Goal: Task Accomplishment & Management: Complete application form

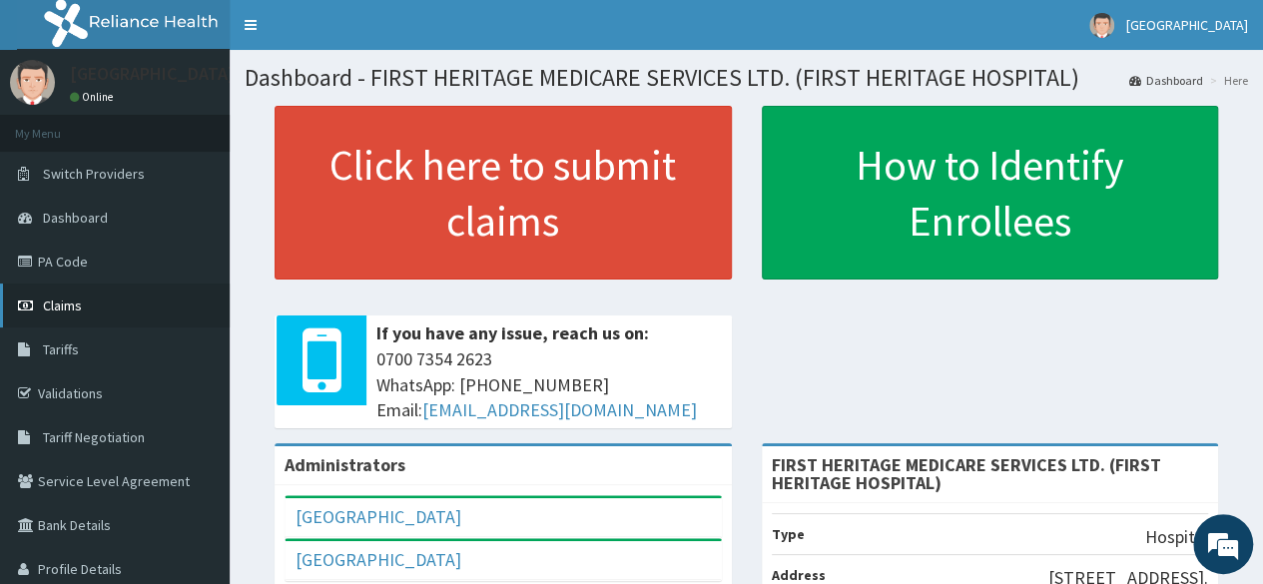
click at [65, 304] on span "Claims" at bounding box center [62, 306] width 39 height 18
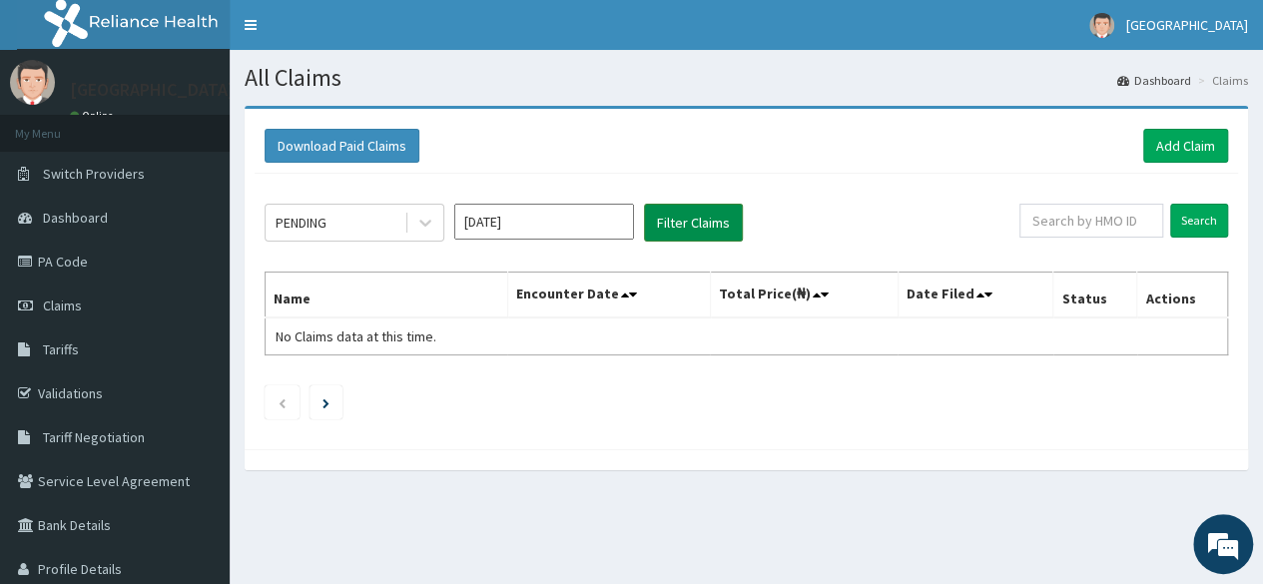
click at [670, 225] on button "Filter Claims" at bounding box center [693, 223] width 99 height 38
click at [432, 229] on icon at bounding box center [425, 223] width 20 height 20
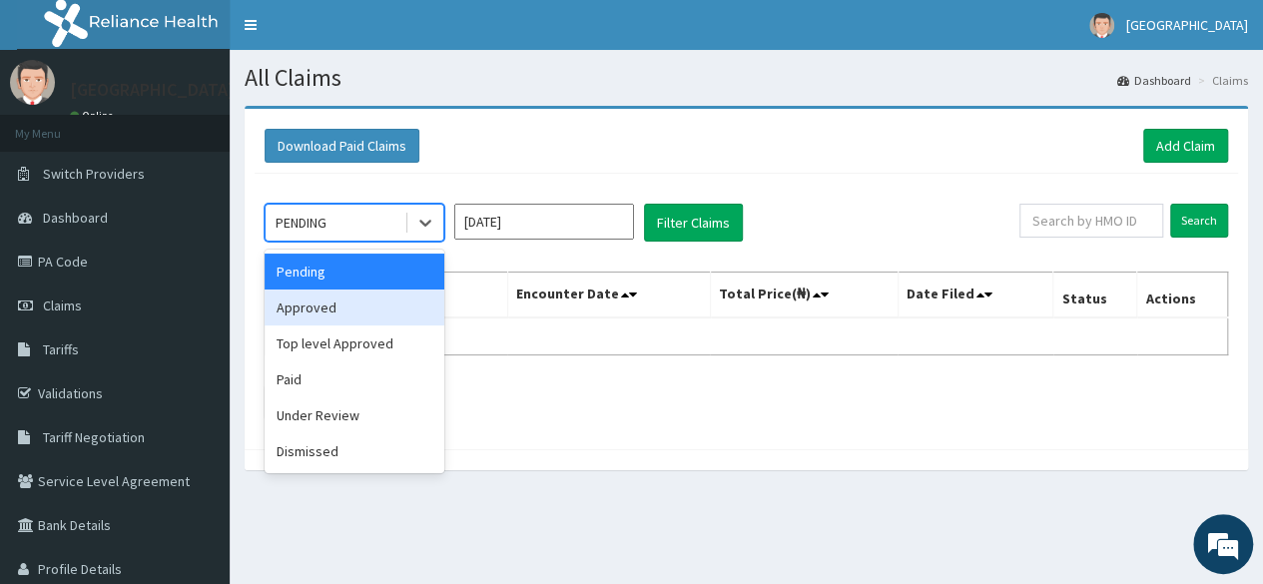
click at [371, 308] on div "Approved" at bounding box center [355, 308] width 180 height 36
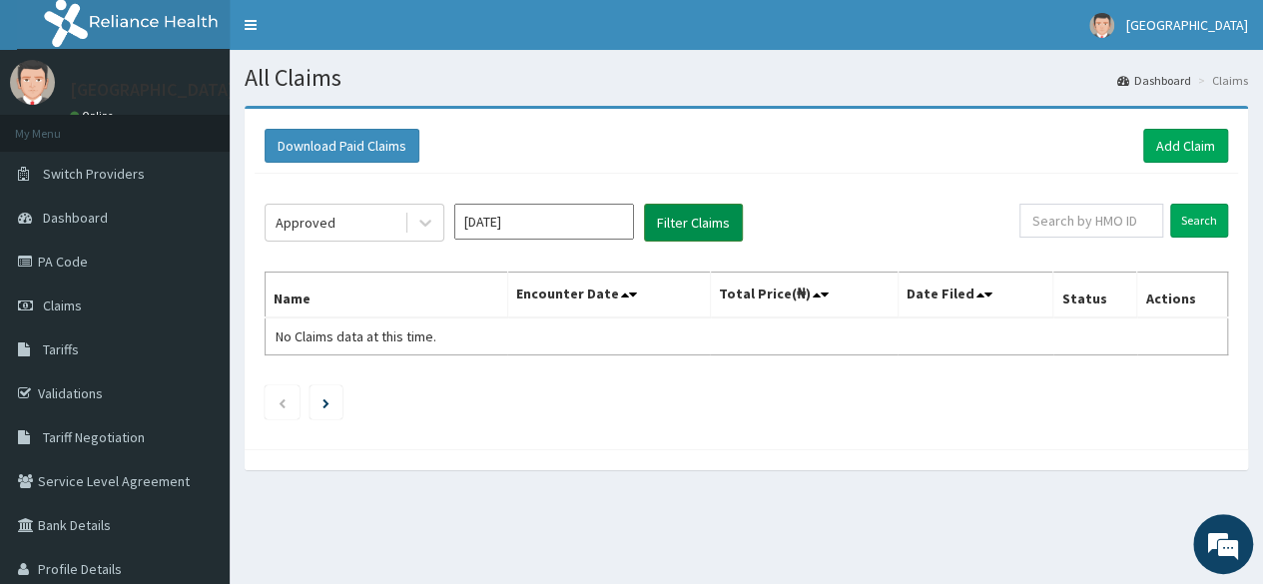
click at [695, 223] on button "Filter Claims" at bounding box center [693, 223] width 99 height 38
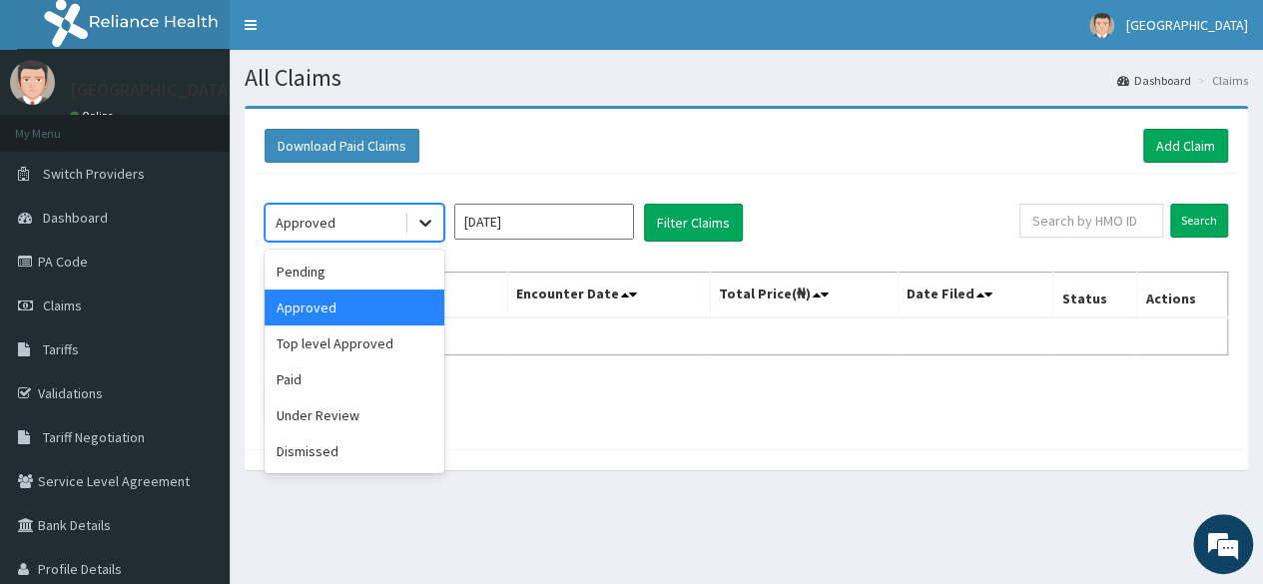
click at [415, 219] on icon at bounding box center [425, 223] width 20 height 20
click at [359, 352] on div "Top level Approved" at bounding box center [355, 344] width 180 height 36
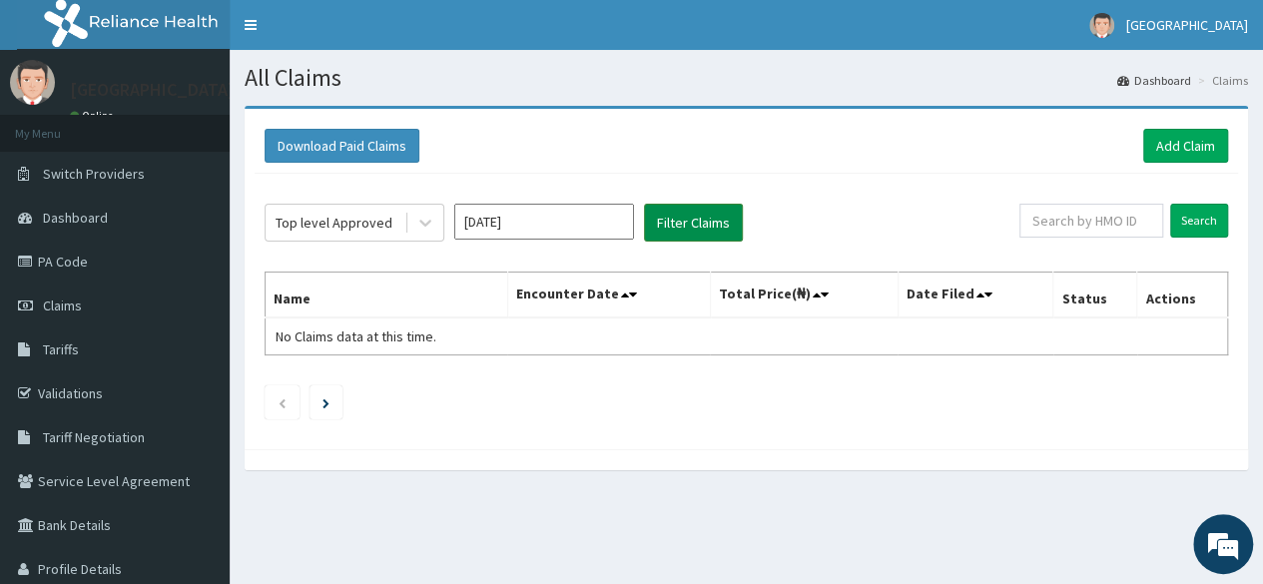
click at [668, 222] on button "Filter Claims" at bounding box center [693, 223] width 99 height 38
click at [429, 230] on icon at bounding box center [425, 223] width 20 height 20
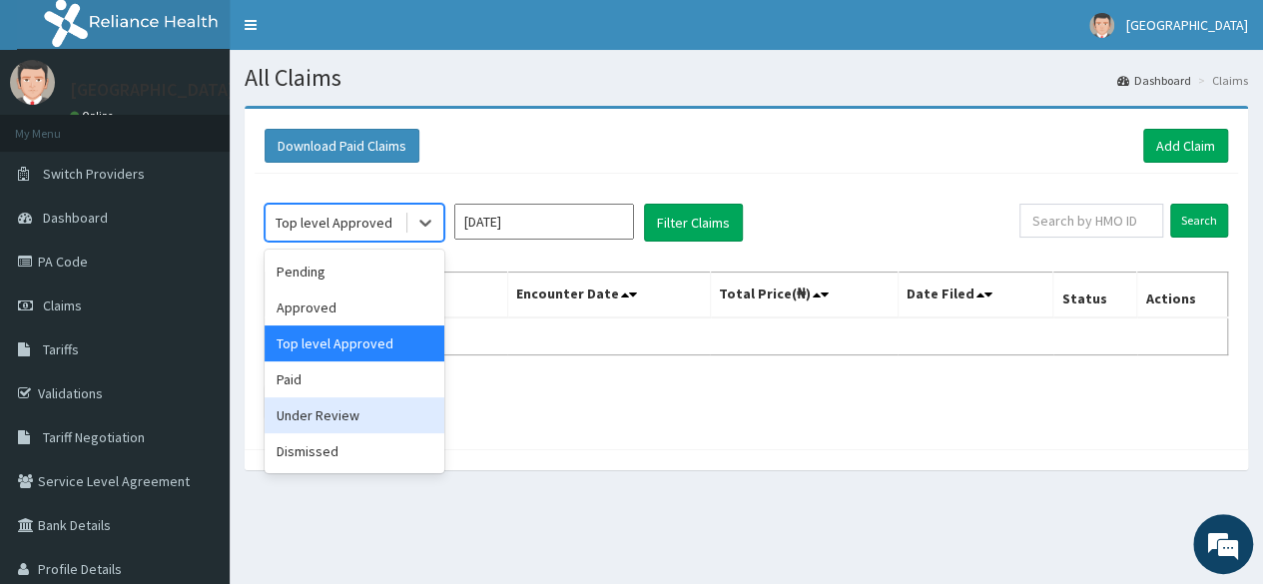
click at [359, 407] on div "Under Review" at bounding box center [355, 415] width 180 height 36
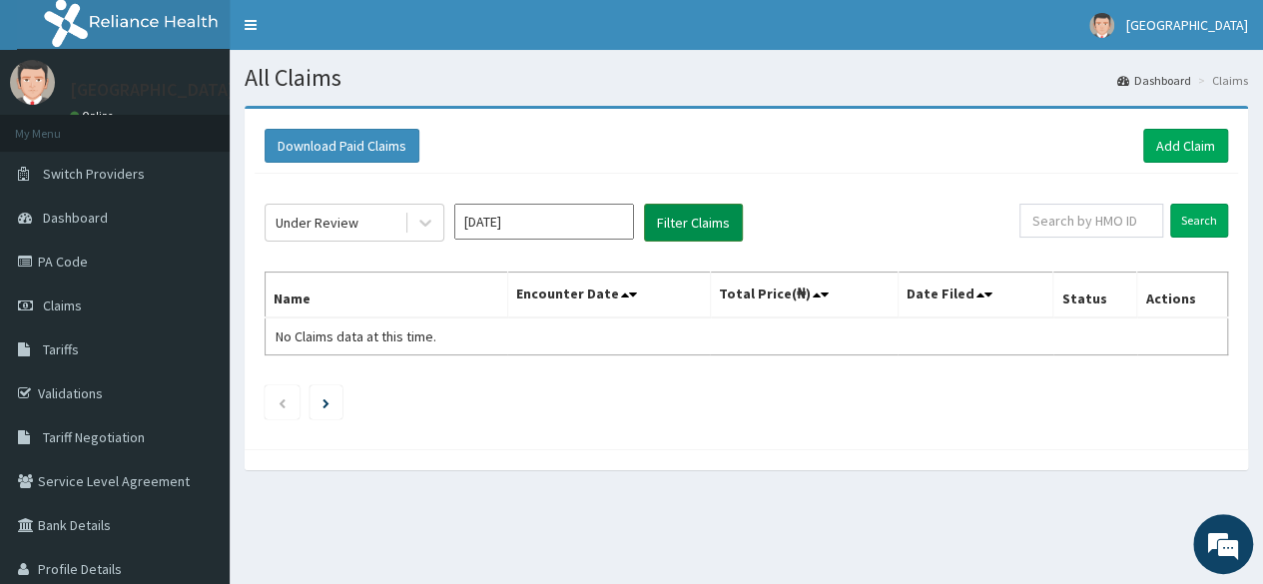
click at [667, 226] on button "Filter Claims" at bounding box center [693, 223] width 99 height 38
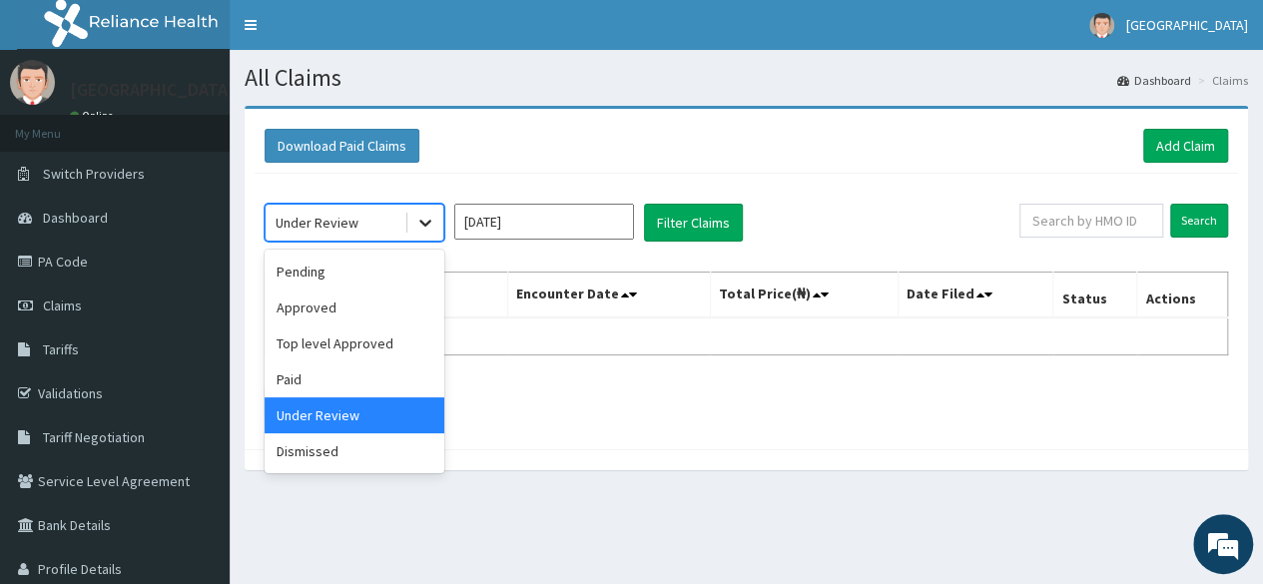
click at [422, 224] on icon at bounding box center [425, 223] width 20 height 20
click at [322, 374] on div "Paid" at bounding box center [355, 379] width 180 height 36
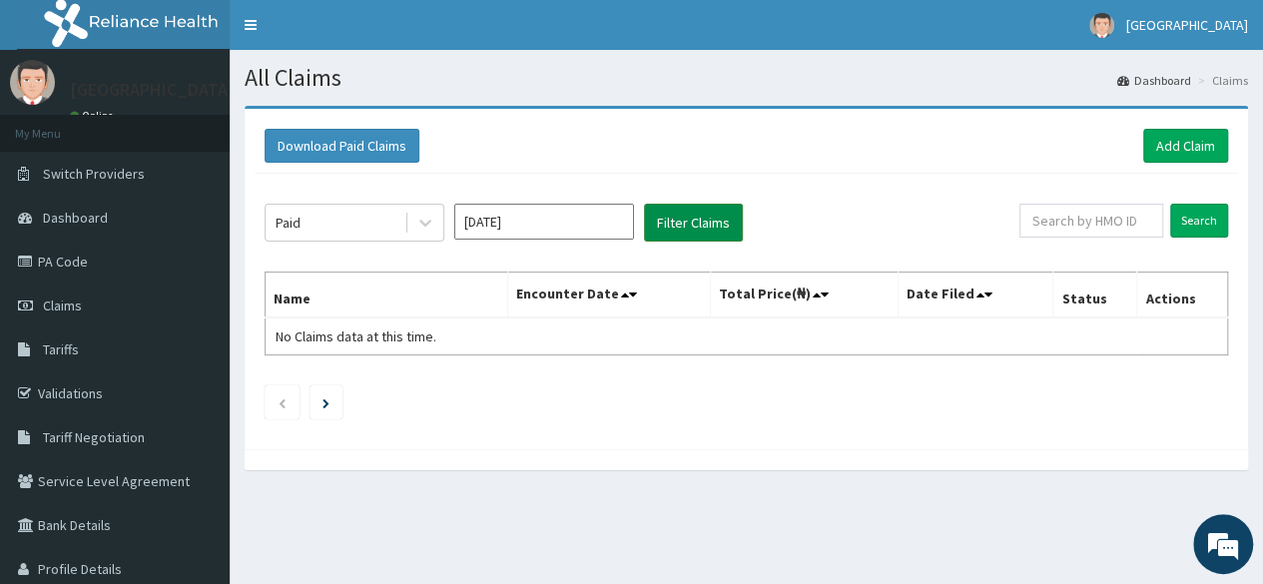
click at [676, 227] on button "Filter Claims" at bounding box center [693, 223] width 99 height 38
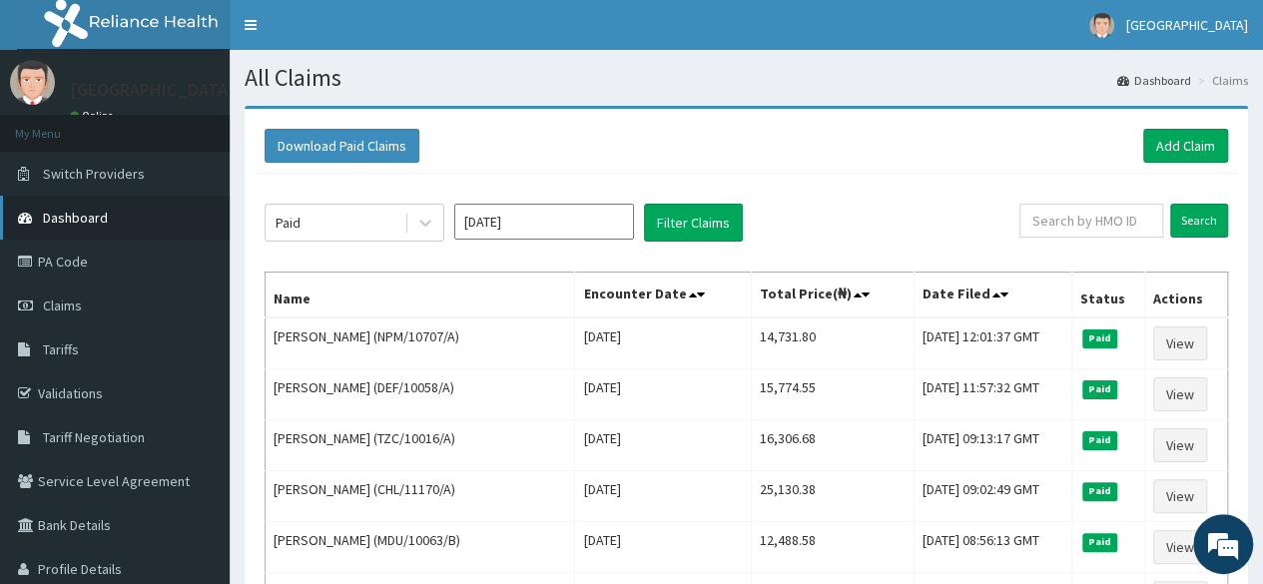
click at [80, 217] on span "Dashboard" at bounding box center [75, 218] width 65 height 18
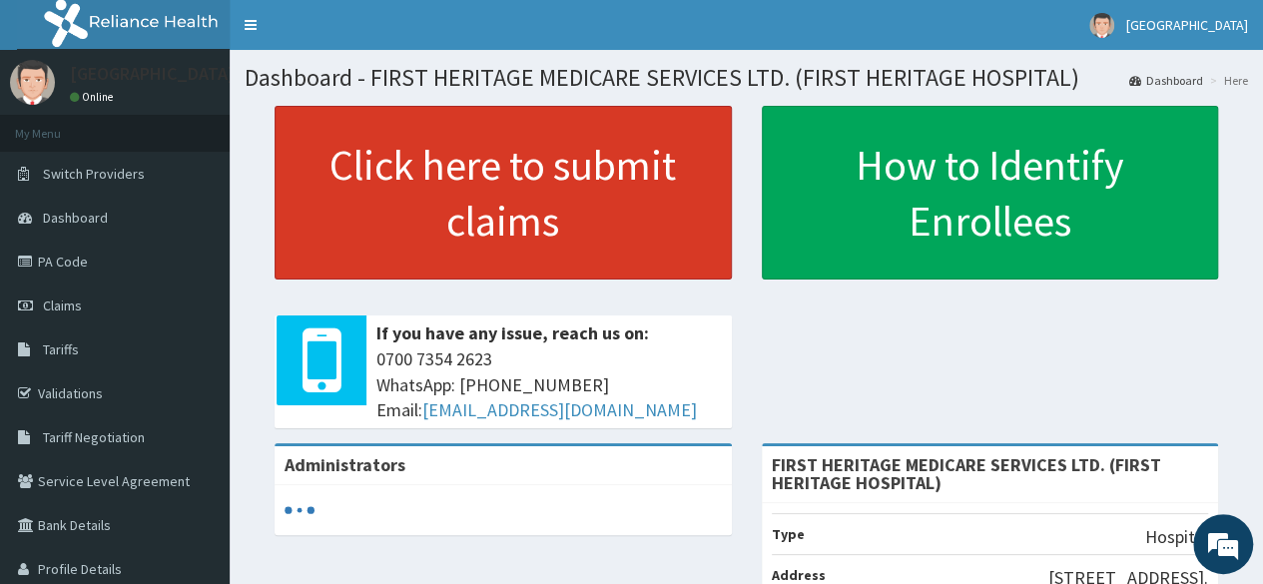
click at [544, 175] on link "Click here to submit claims" at bounding box center [503, 193] width 457 height 174
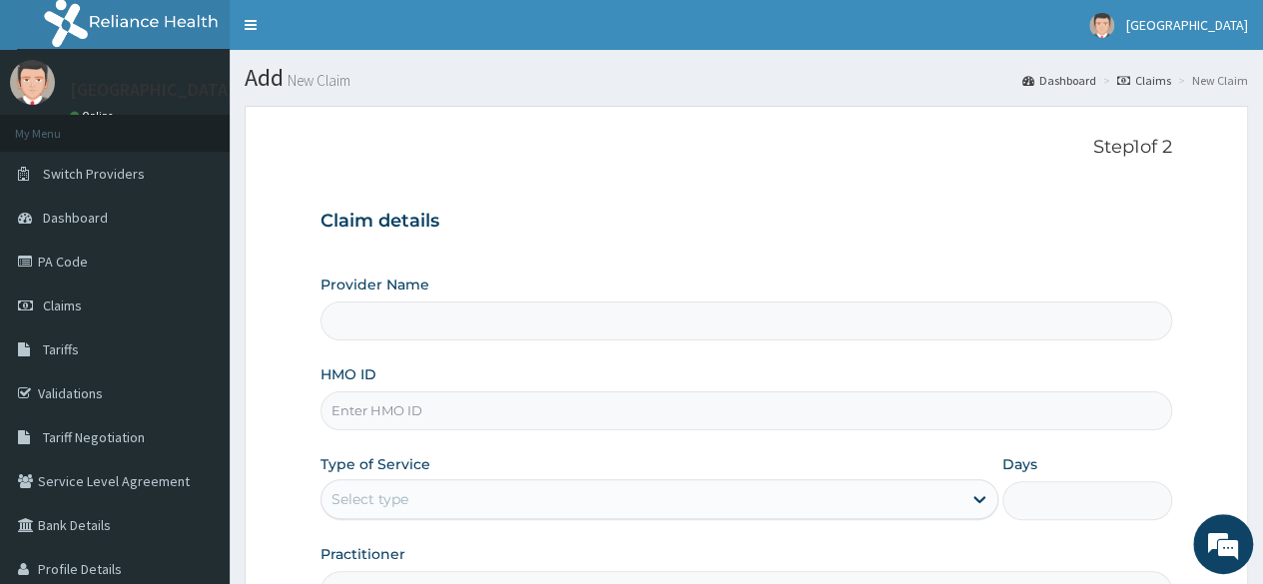
type input "FIRST HERITAGE MEDICARE SERVICES LTD. (FIRST HERITAGE HOSPITAL)"
click at [388, 415] on input "HMO ID" at bounding box center [747, 410] width 852 height 39
type input "TZC/10016/A"
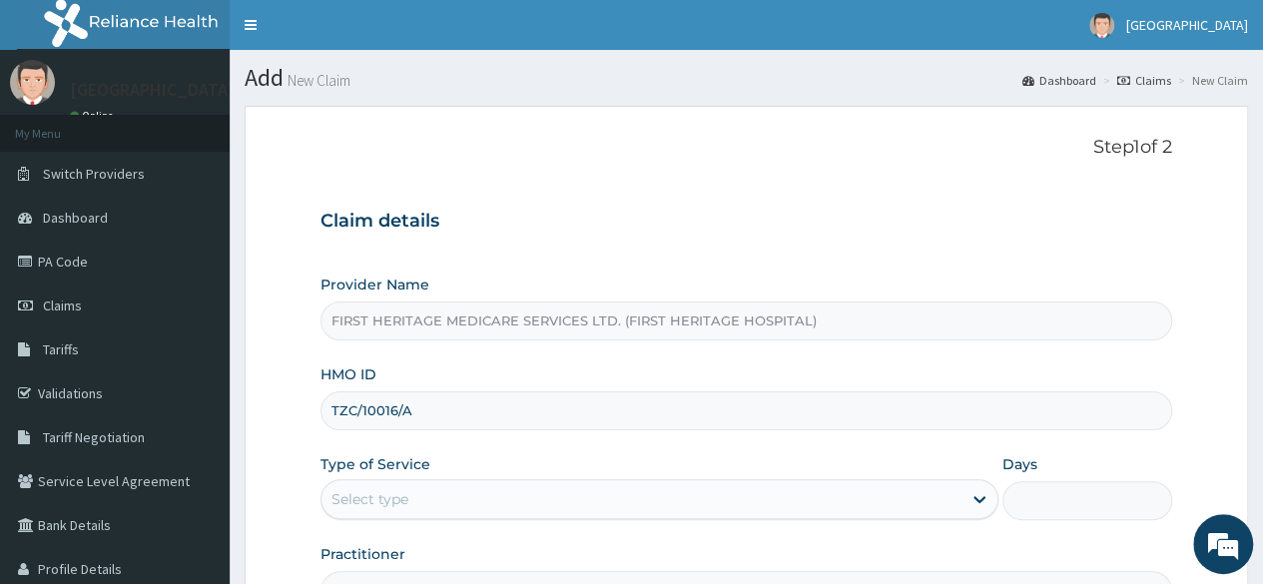
click at [408, 499] on div "Select type" at bounding box center [370, 499] width 77 height 20
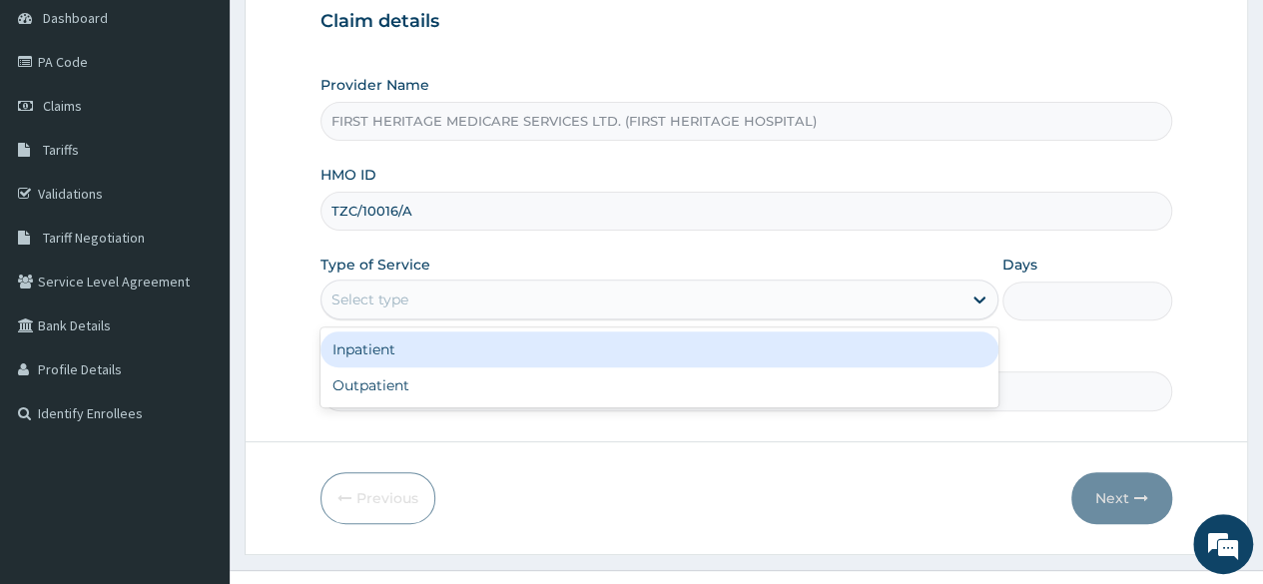
scroll to position [232, 0]
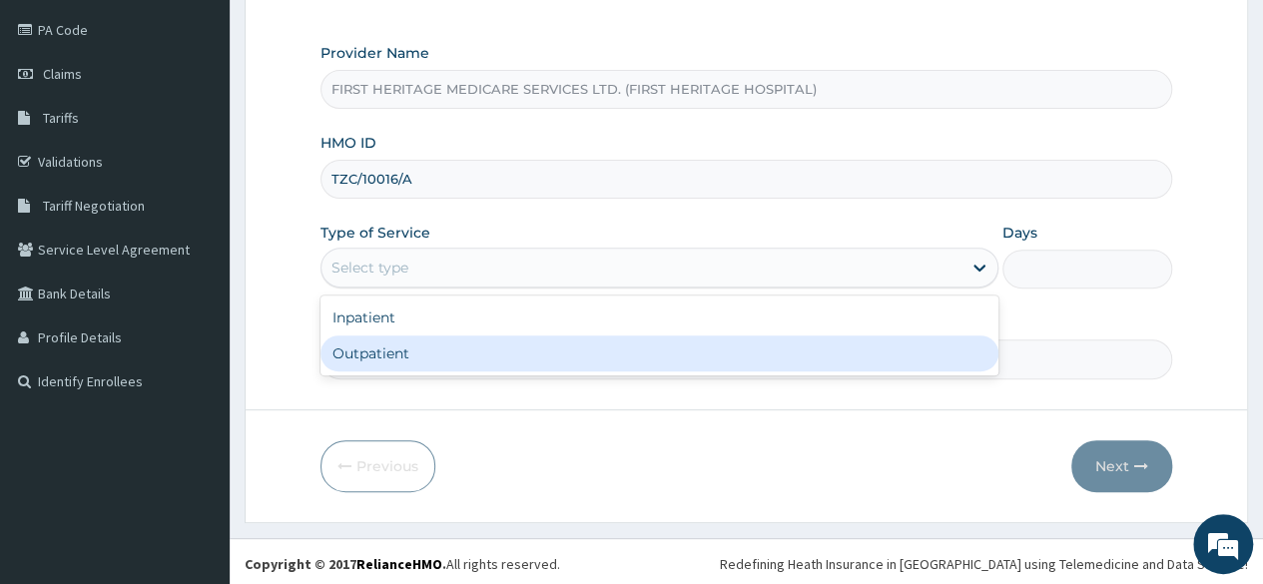
click at [457, 356] on div "Outpatient" at bounding box center [660, 353] width 678 height 36
type input "1"
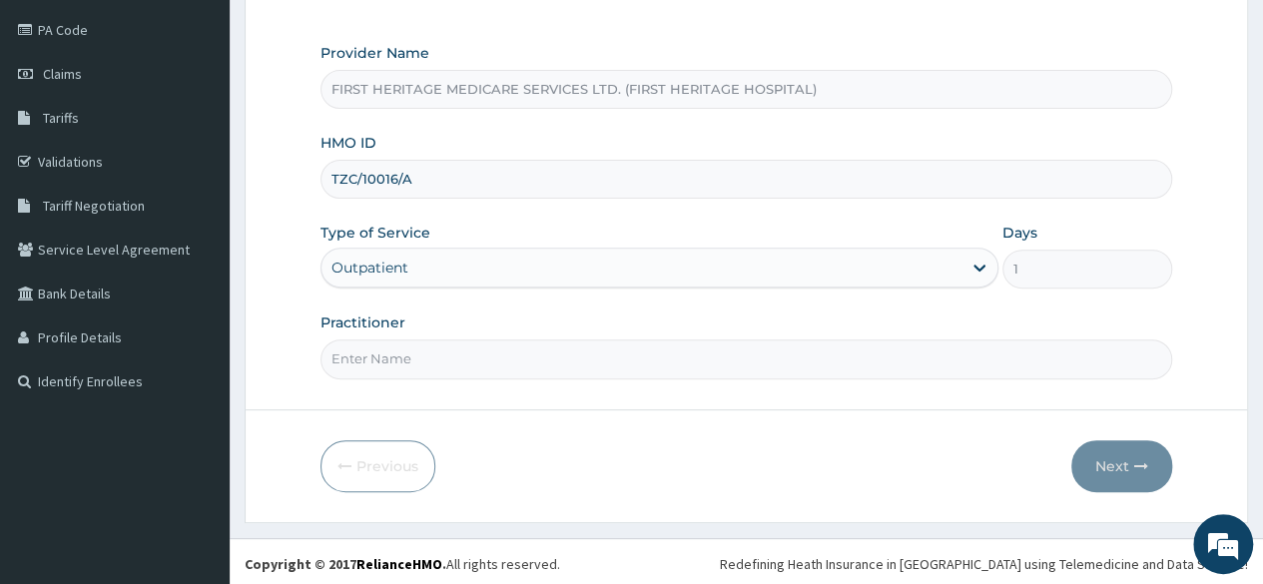
click at [459, 358] on input "Practitioner" at bounding box center [747, 358] width 852 height 39
type input "DR LUKE ONWE"
click at [1118, 460] on button "Next" at bounding box center [1121, 466] width 101 height 52
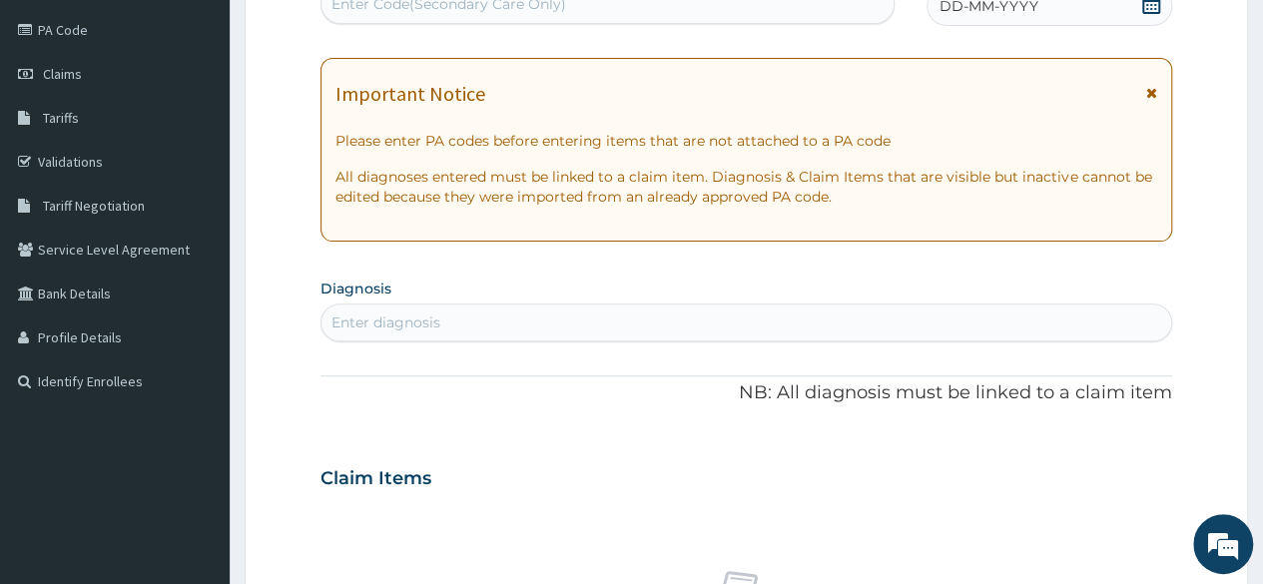
click at [1148, 7] on icon at bounding box center [1151, 4] width 18 height 20
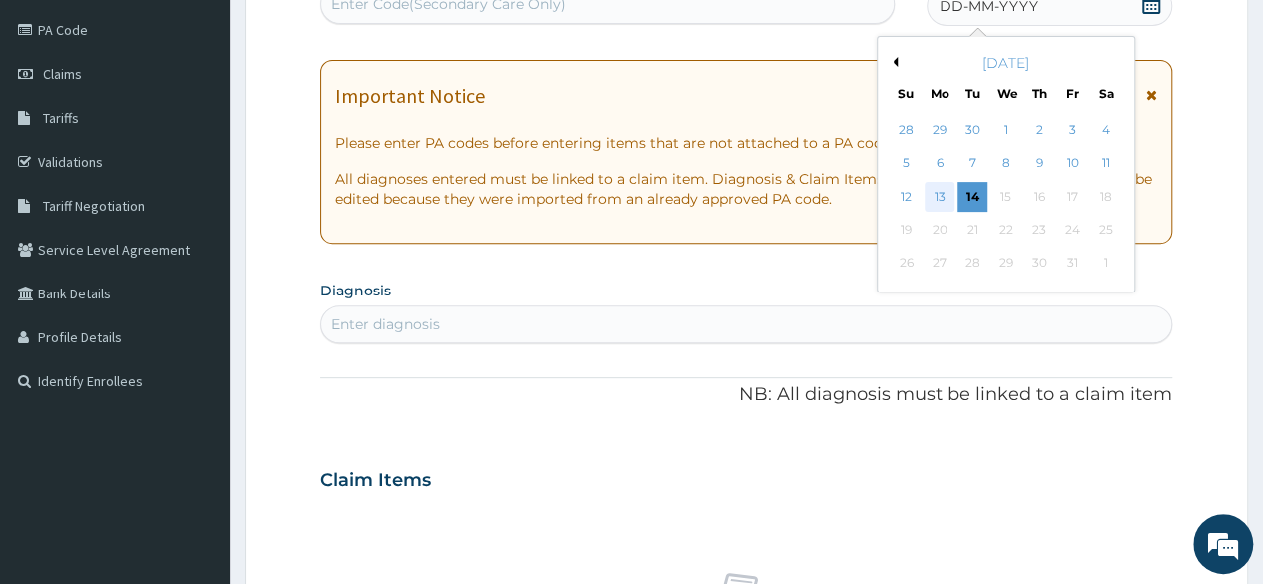
click at [943, 195] on div "13" at bounding box center [940, 197] width 30 height 30
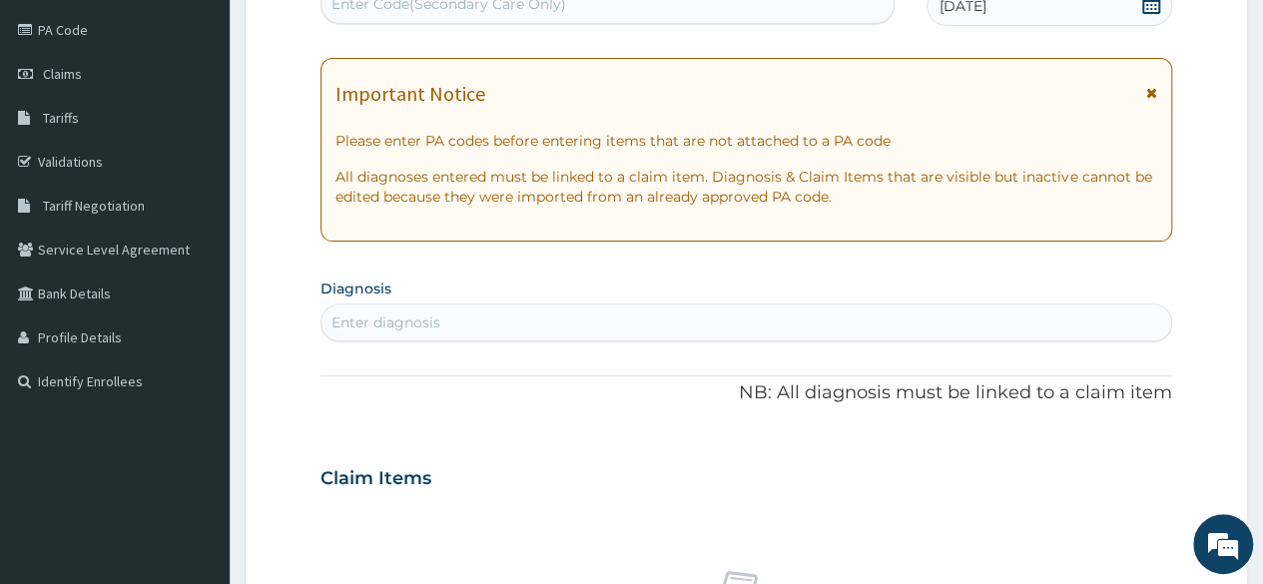
click at [405, 323] on div "Enter diagnosis" at bounding box center [386, 323] width 109 height 20
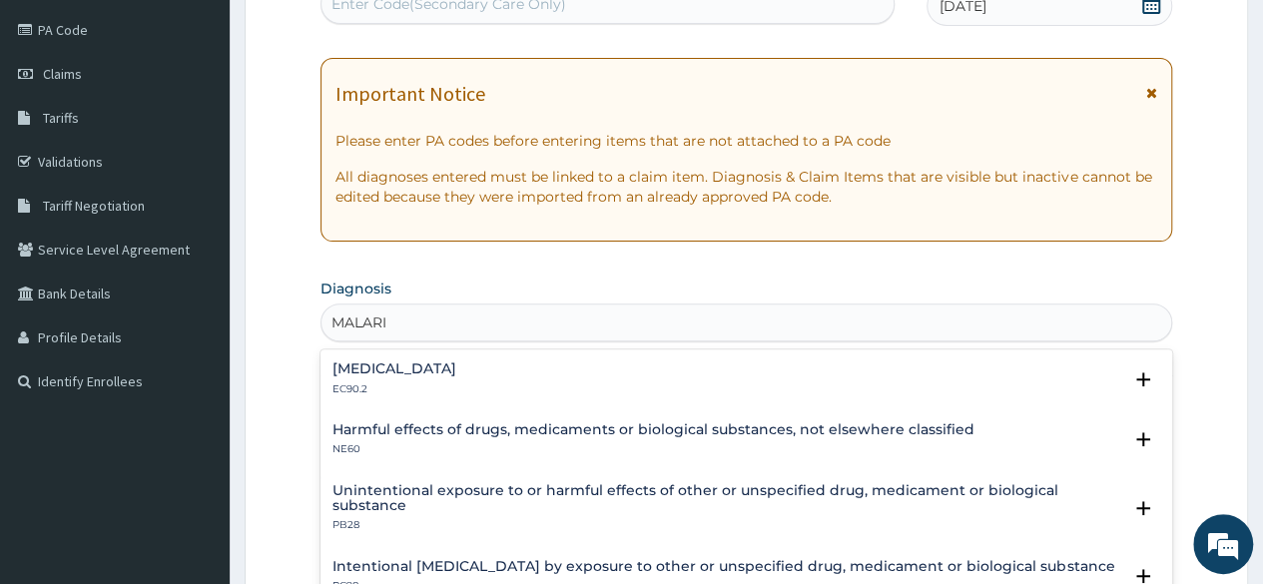
type input "MALARIA"
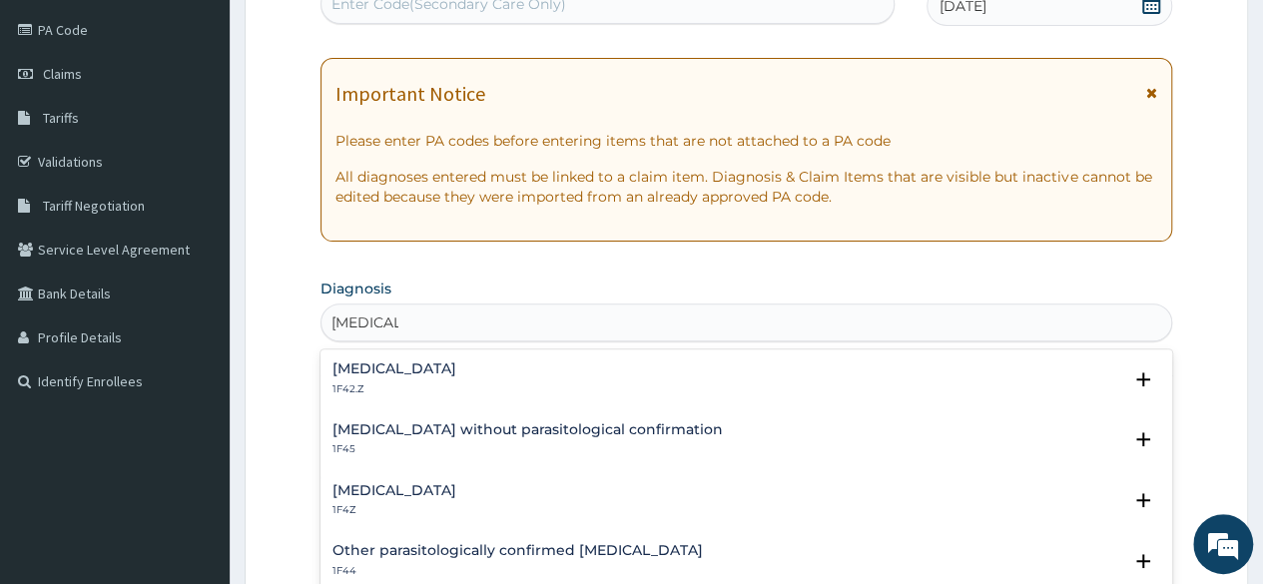
click at [409, 379] on div "Plasmodium malariae malaria without complication 1F42.Z" at bounding box center [395, 378] width 124 height 35
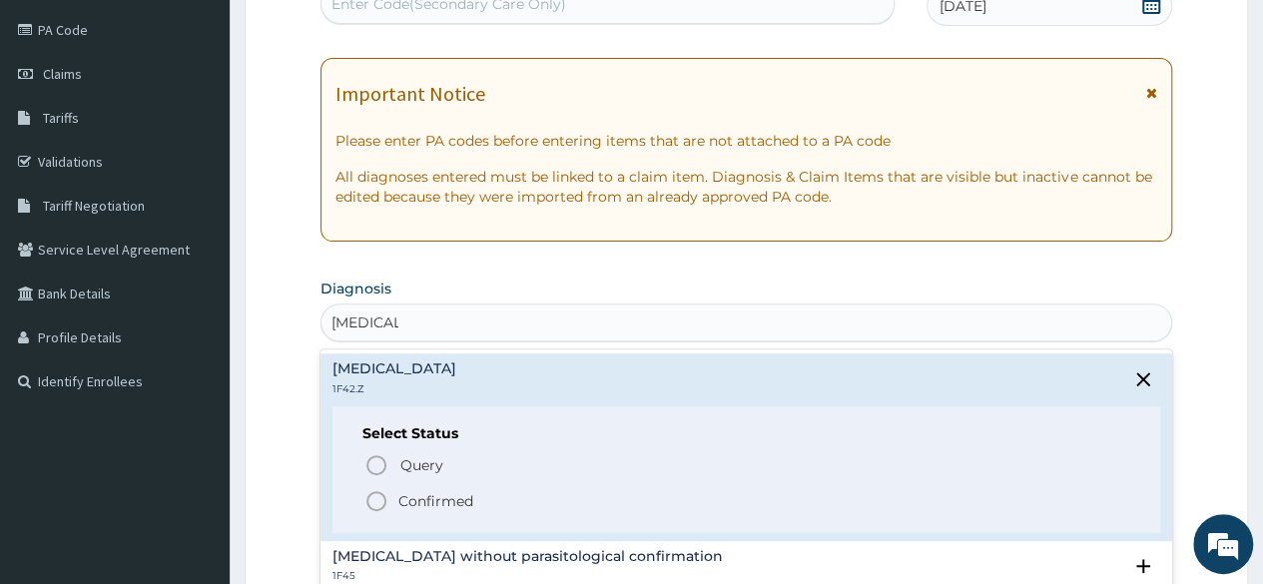
click at [420, 501] on p "Confirmed" at bounding box center [435, 501] width 75 height 20
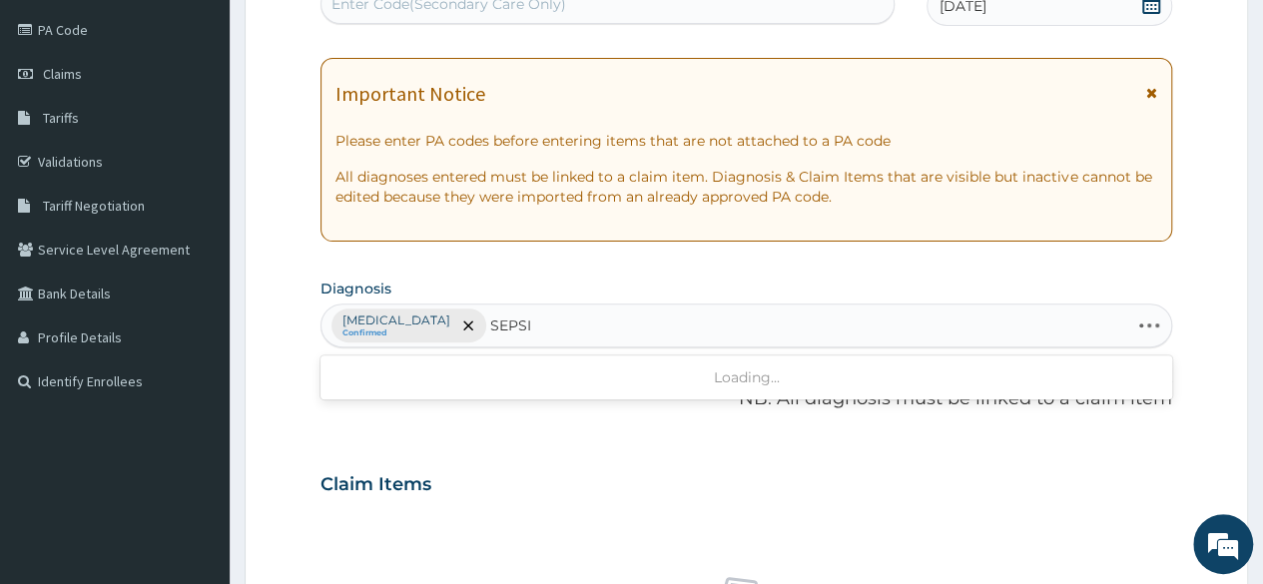
type input "SEPSIS"
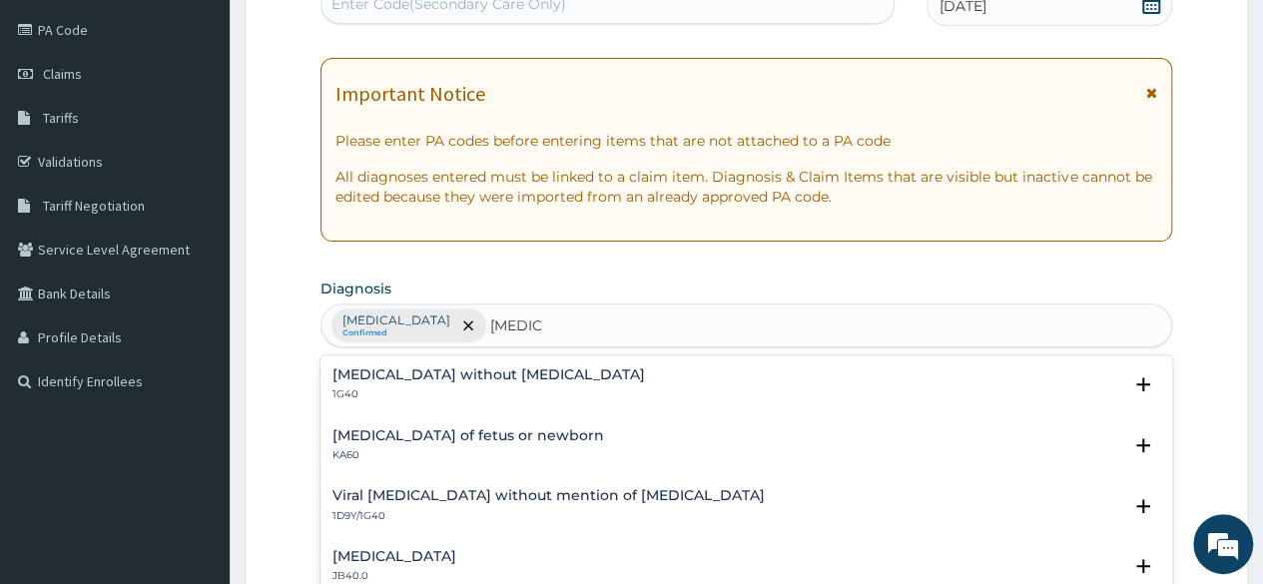
click at [365, 390] on p "1G40" at bounding box center [489, 394] width 313 height 14
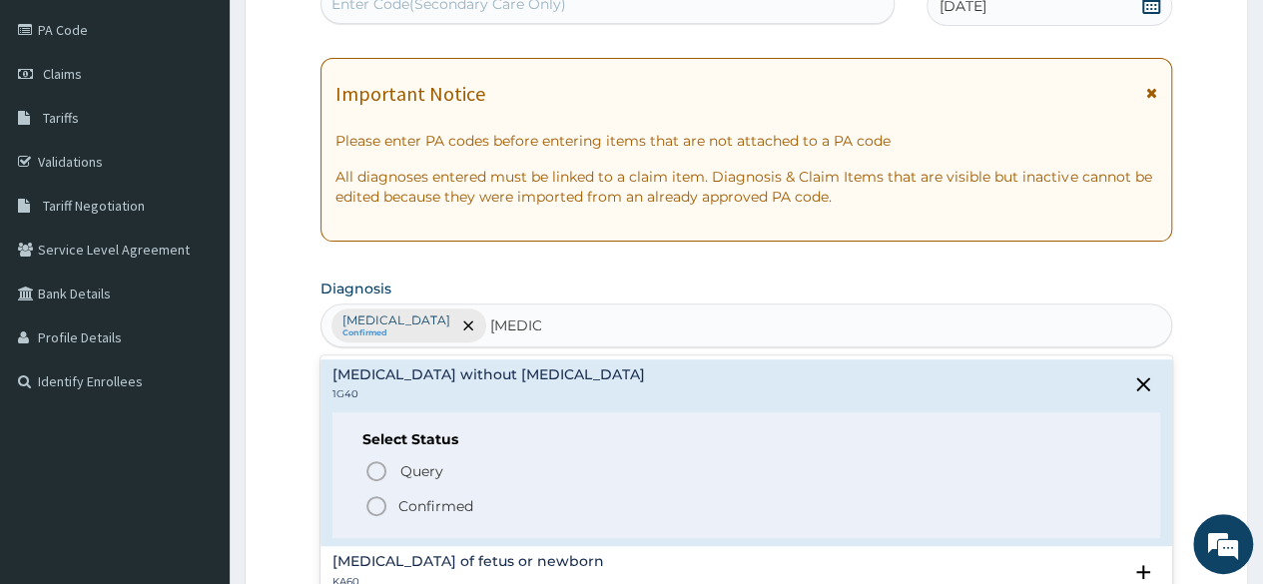
click at [430, 496] on p "Confirmed" at bounding box center [435, 506] width 75 height 20
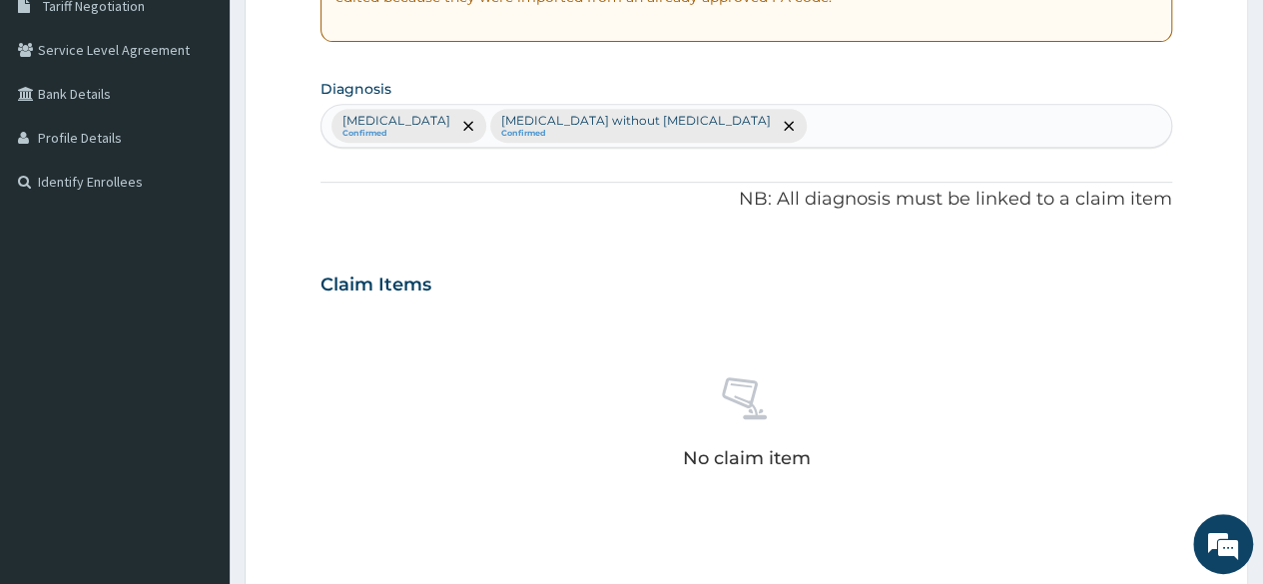
scroll to position [631, 0]
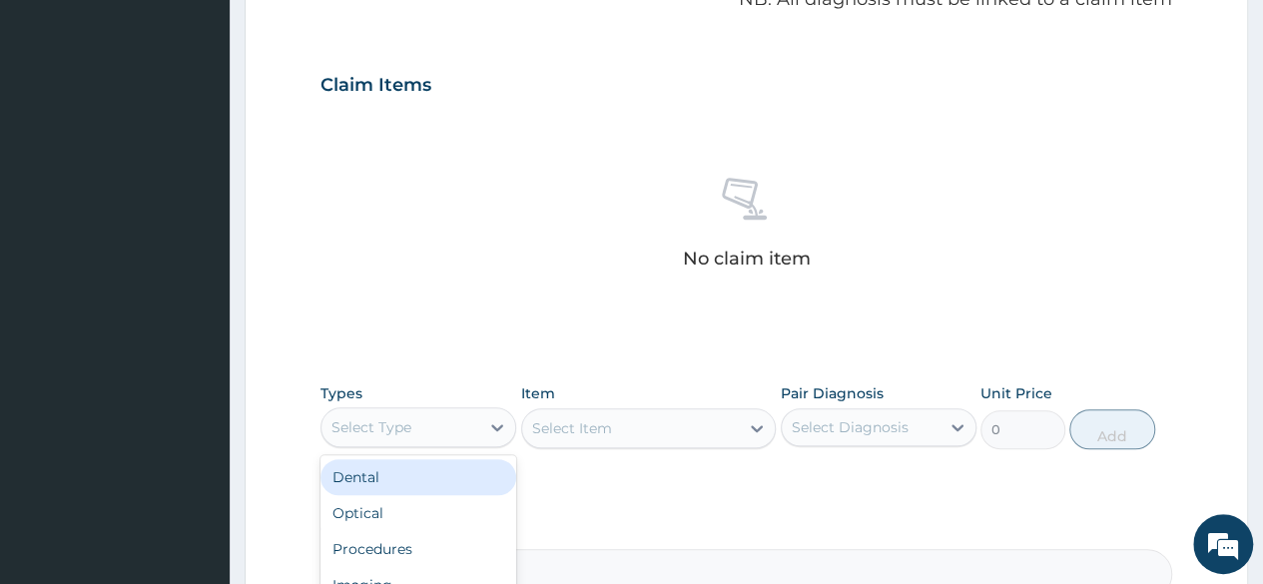
click at [399, 424] on div "Select Type" at bounding box center [372, 427] width 80 height 20
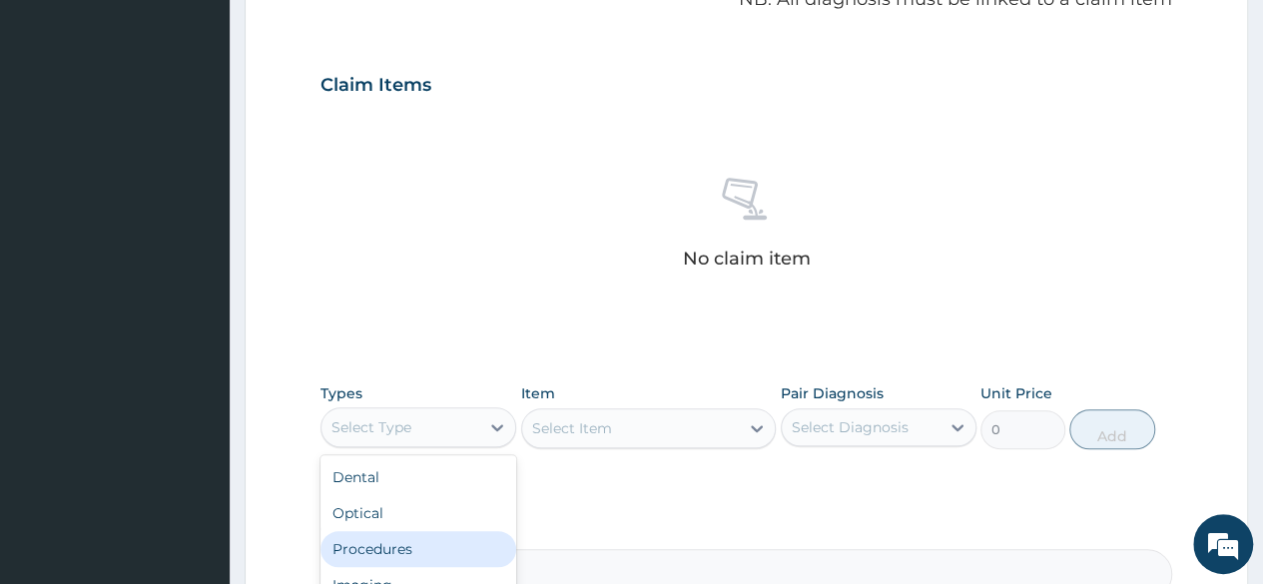
click at [411, 540] on div "Procedures" at bounding box center [419, 549] width 196 height 36
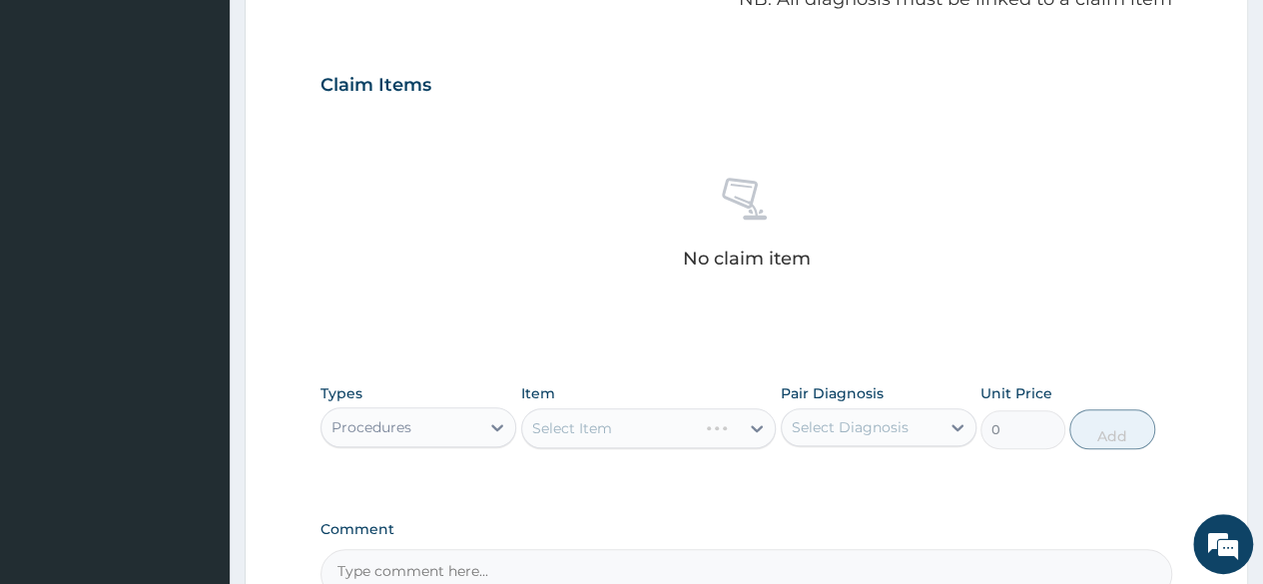
click at [604, 426] on div "Select Item" at bounding box center [649, 428] width 256 height 40
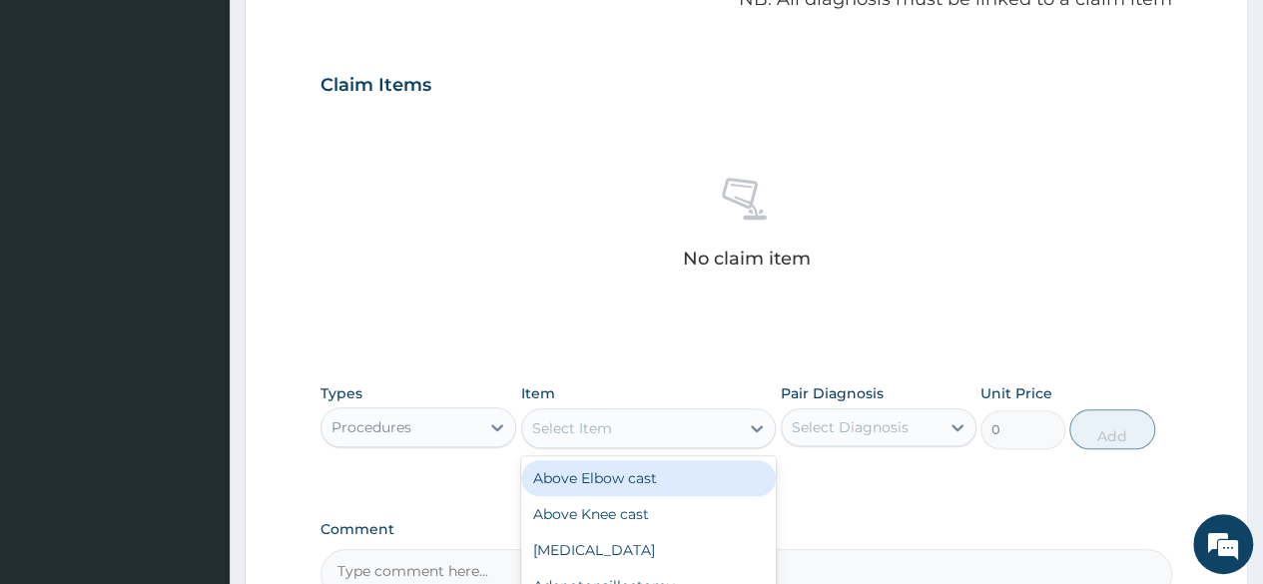
click at [604, 426] on div "Select Item" at bounding box center [572, 428] width 80 height 20
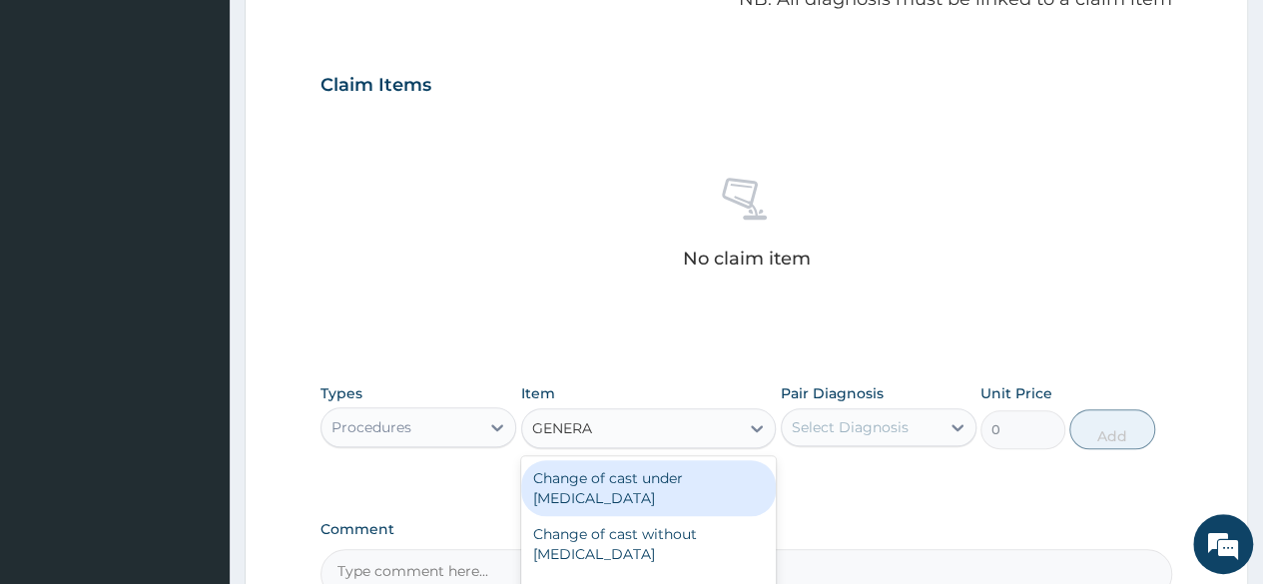
type input "GENERAL"
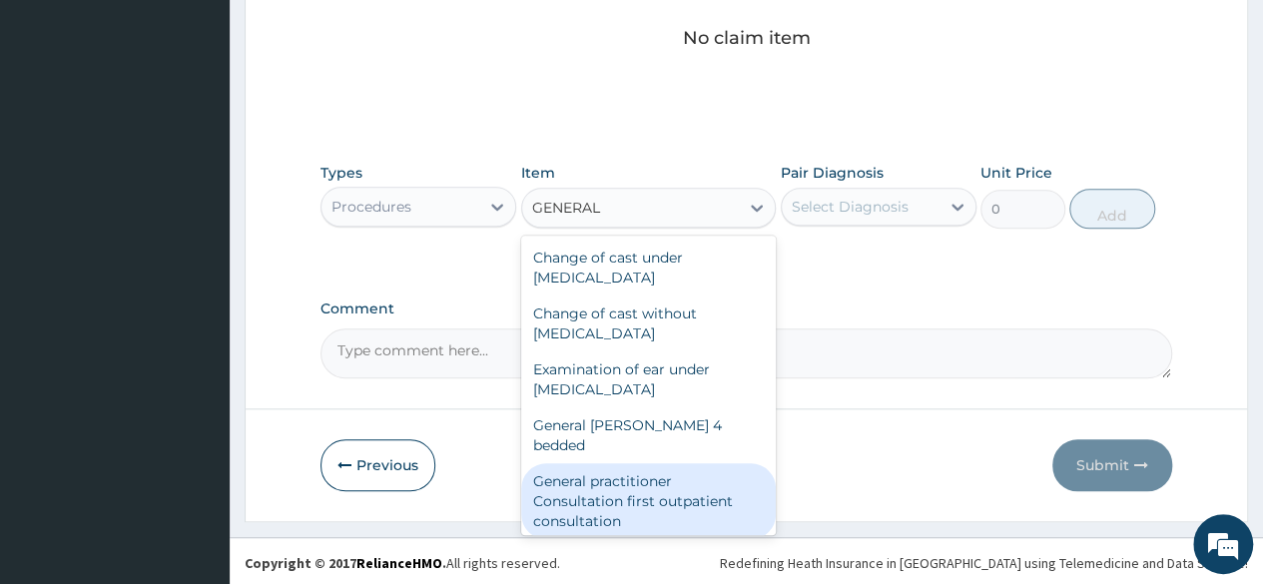
scroll to position [100, 0]
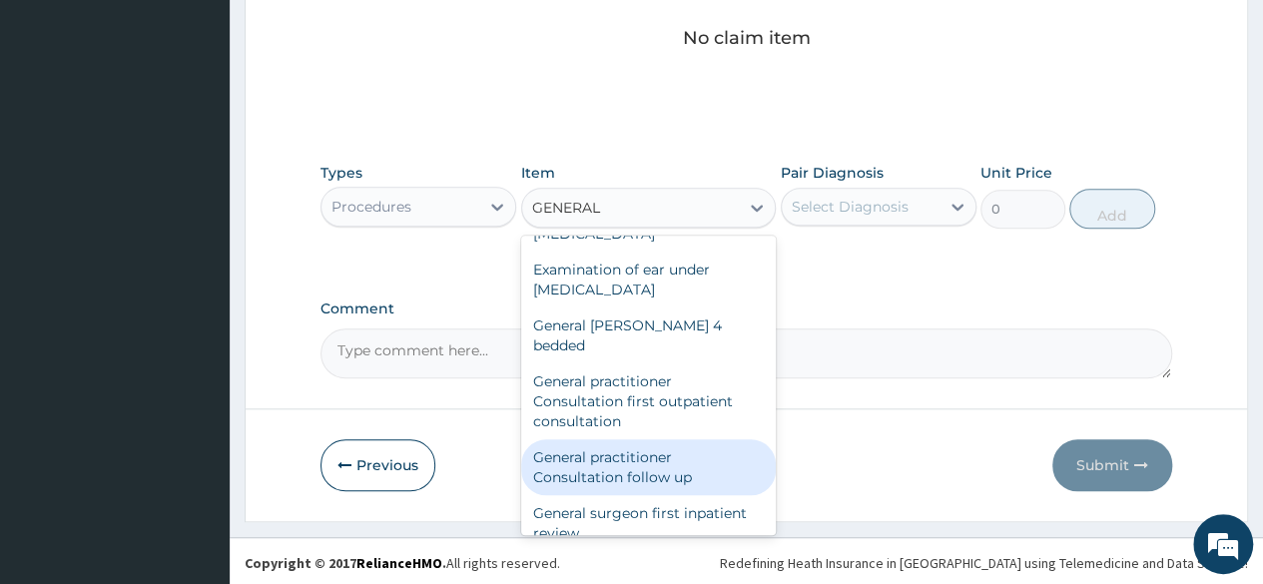
click at [635, 445] on div "General practitioner Consultation follow up" at bounding box center [649, 467] width 256 height 56
type input "2365"
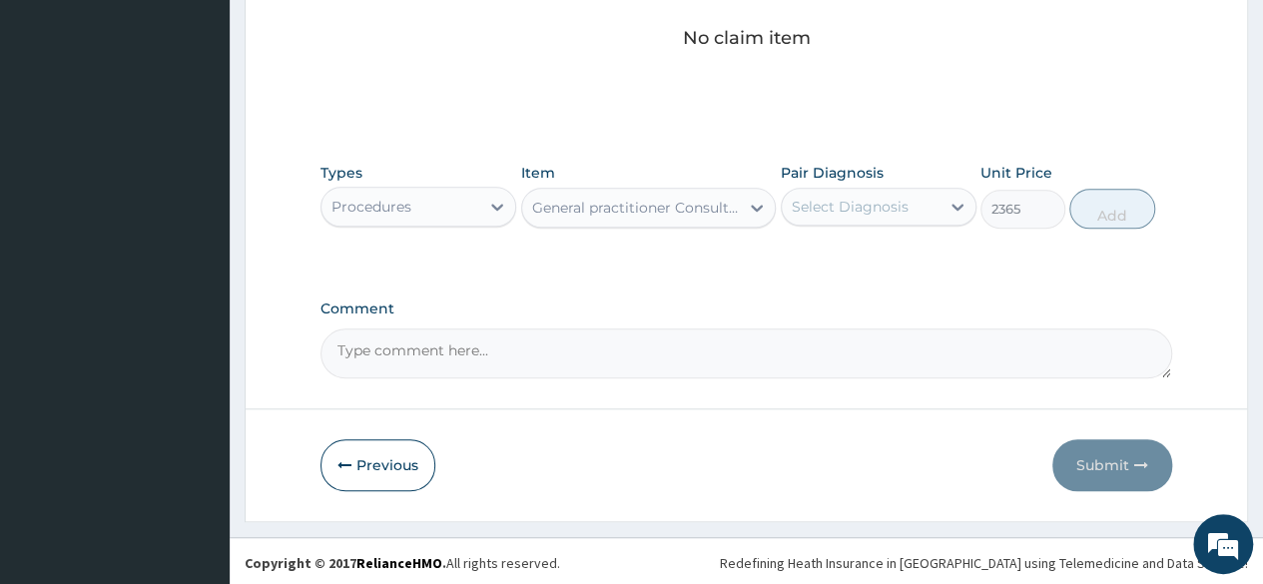
click at [851, 210] on div "Select Diagnosis" at bounding box center [850, 207] width 117 height 20
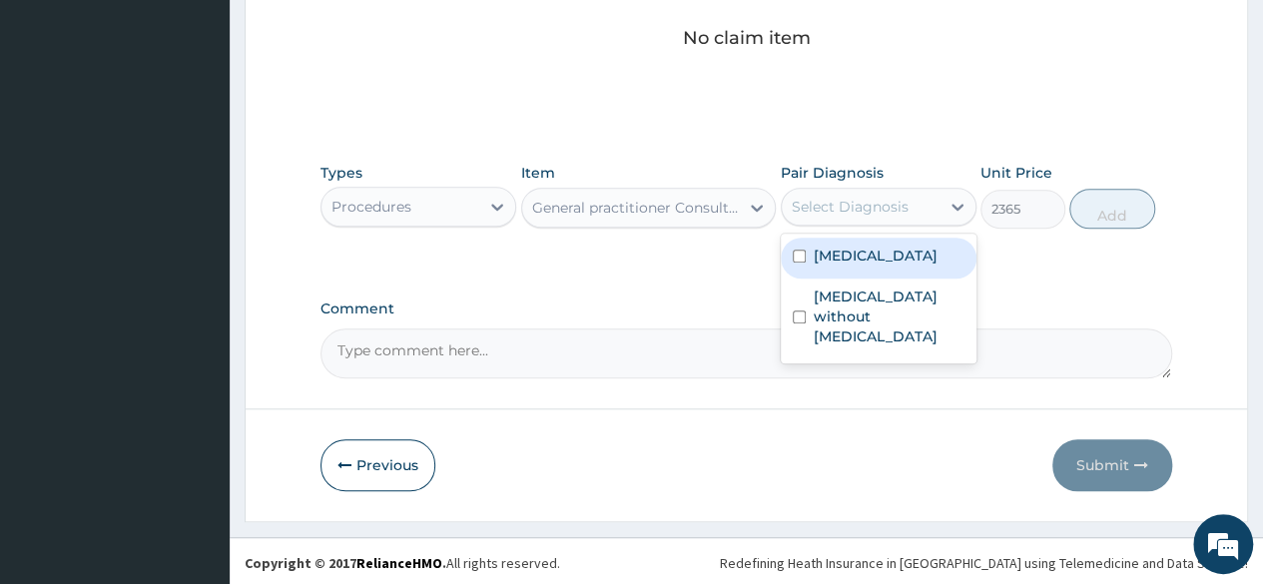
click at [846, 266] on label "[MEDICAL_DATA]" at bounding box center [876, 256] width 124 height 20
checkbox input "true"
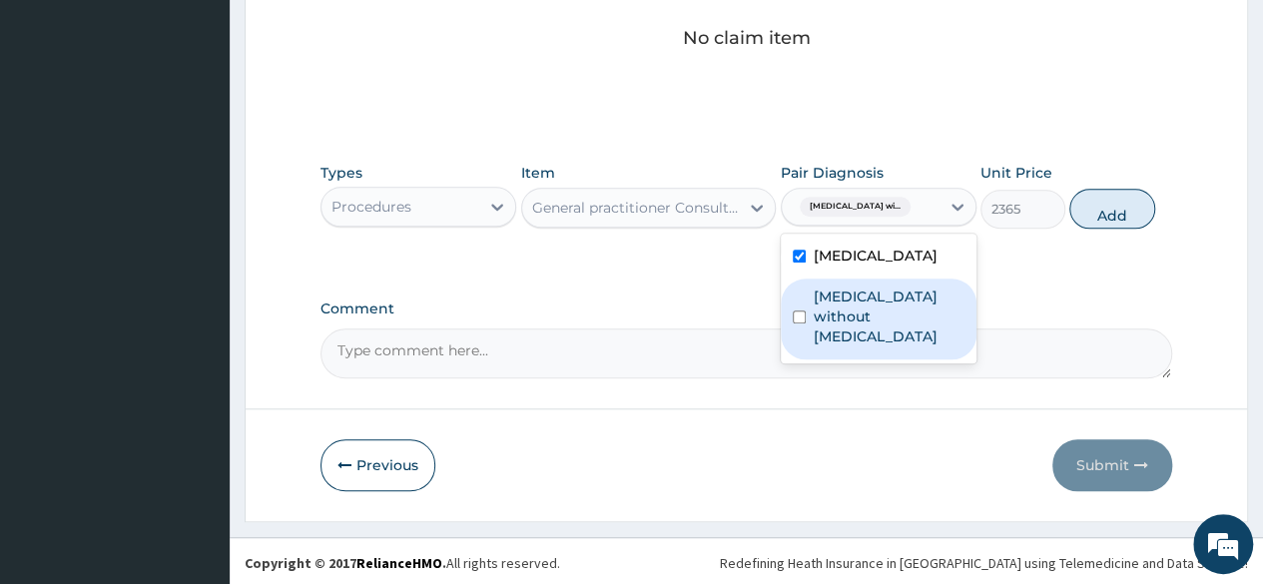
click at [861, 346] on label "Sepsis without septic shock" at bounding box center [889, 317] width 151 height 60
checkbox input "true"
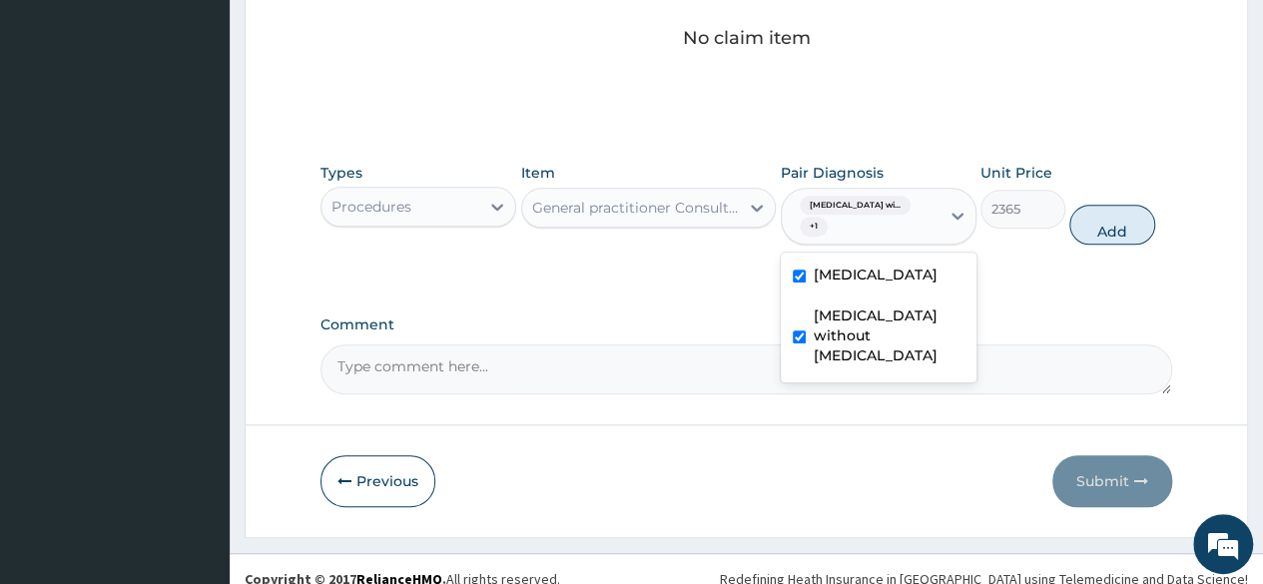
click at [387, 362] on textarea "Comment" at bounding box center [747, 369] width 852 height 50
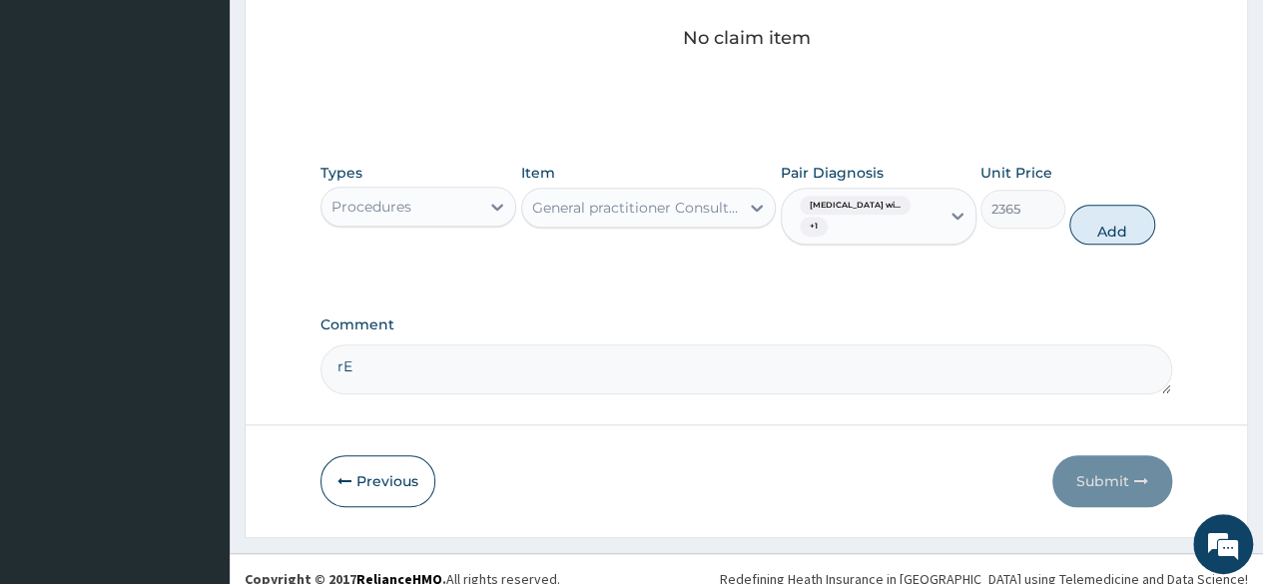
type textarea "r"
type textarea "Review of lab results"
click at [1115, 225] on button "Add" at bounding box center [1111, 225] width 85 height 40
type input "0"
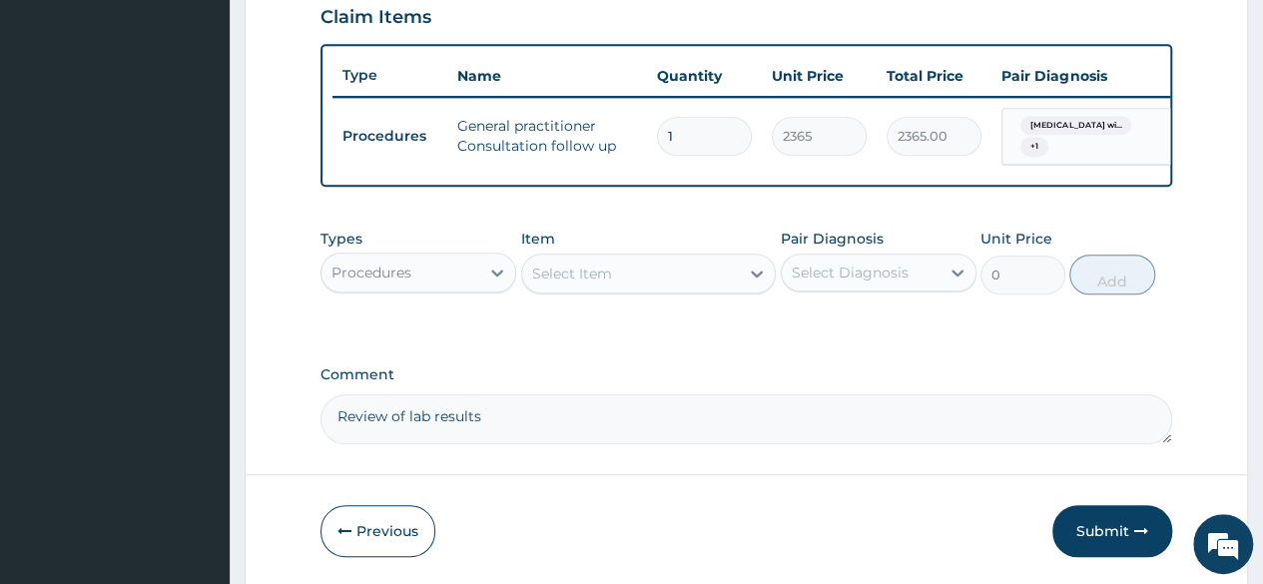
scroll to position [781, 0]
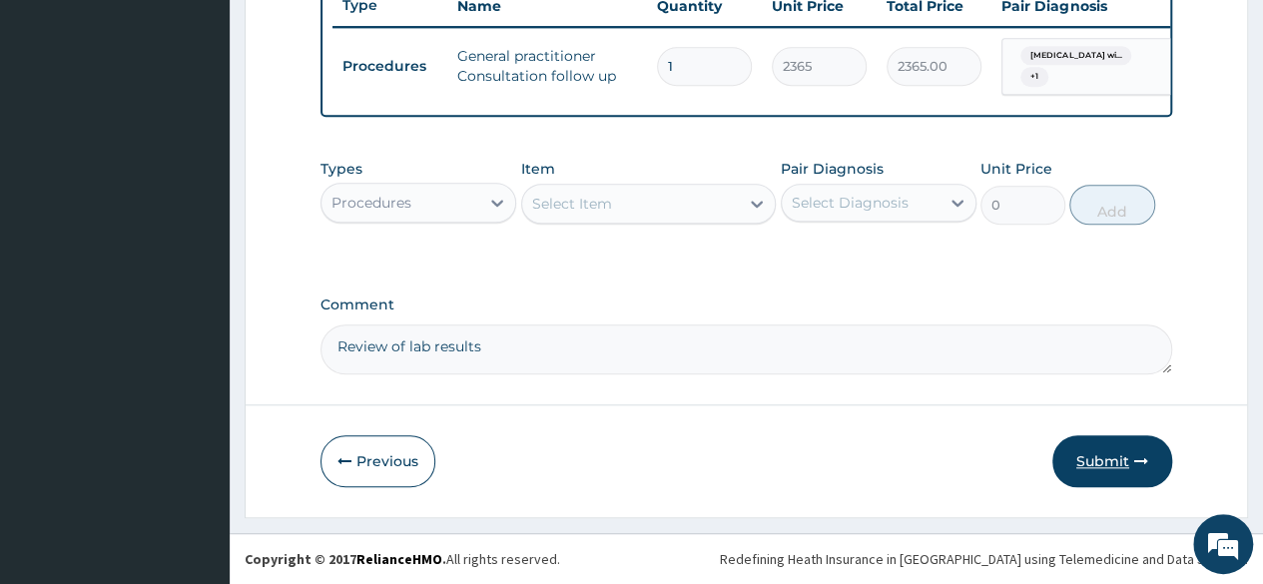
click at [1100, 458] on button "Submit" at bounding box center [1112, 461] width 120 height 52
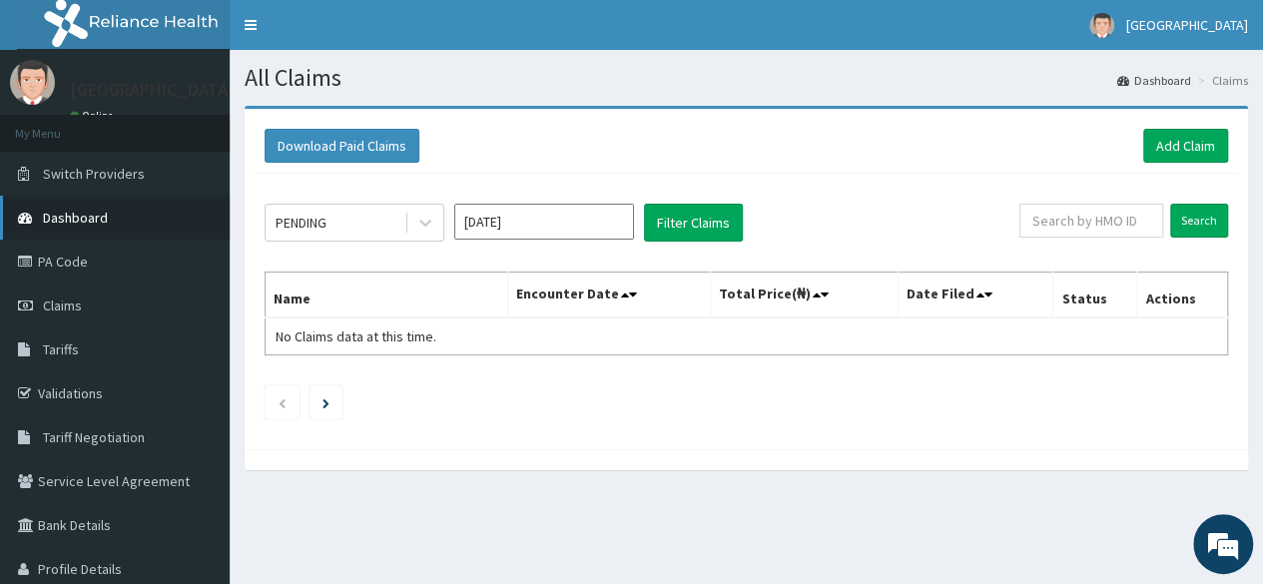
click at [78, 220] on span "Dashboard" at bounding box center [75, 218] width 65 height 18
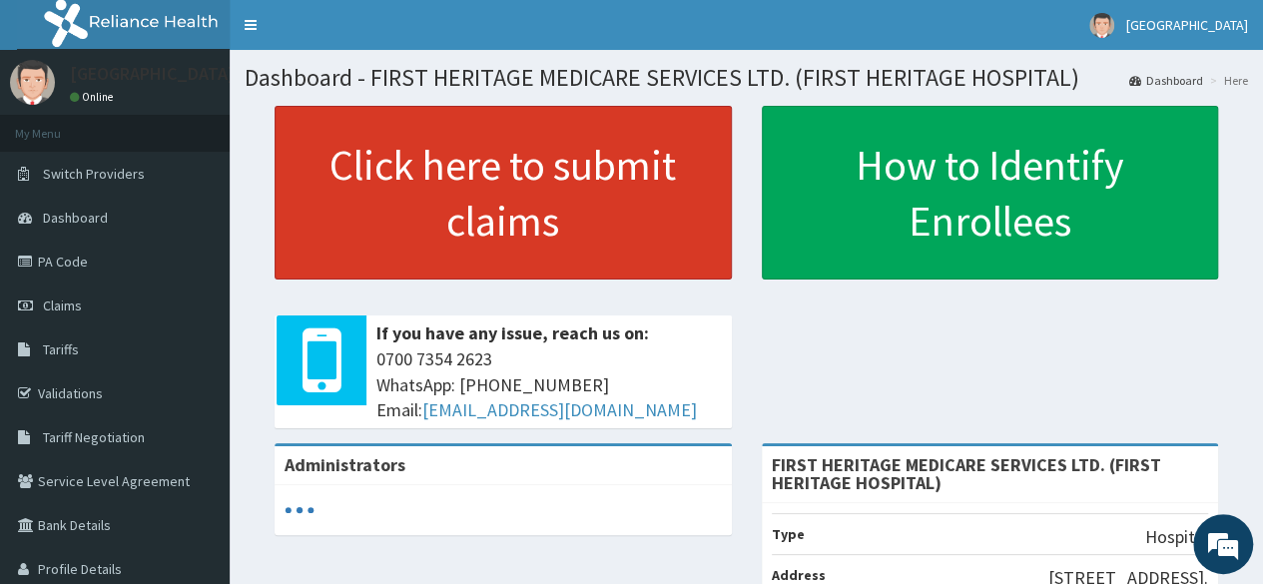
click at [516, 201] on link "Click here to submit claims" at bounding box center [503, 193] width 457 height 174
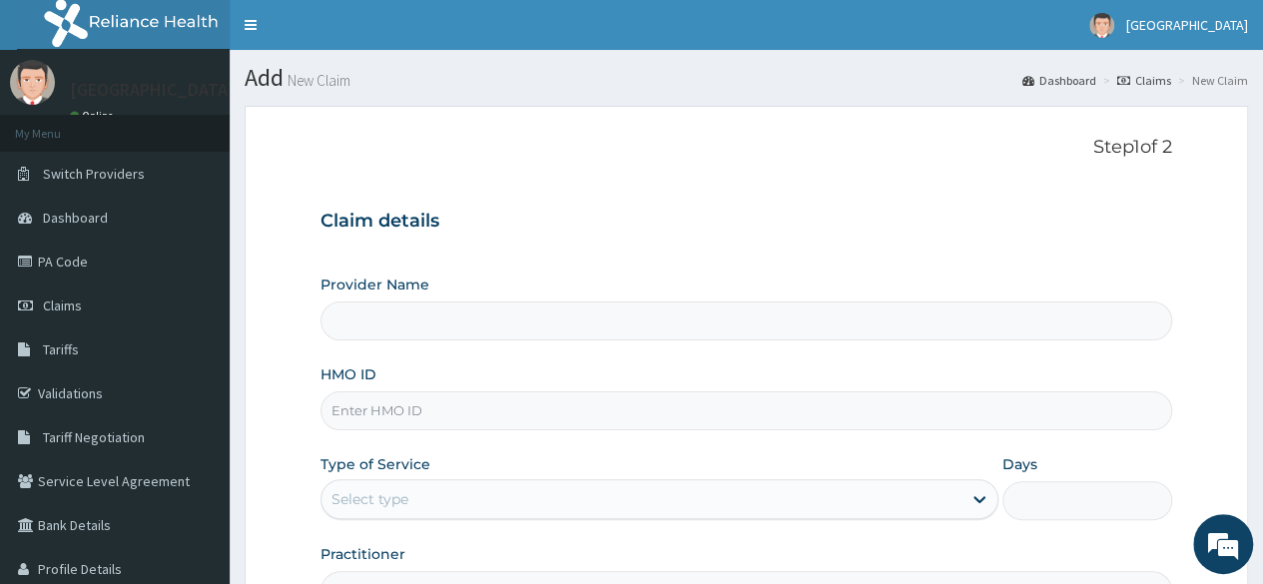
type input "FIRST HERITAGE MEDICARE SERVICES LTD. (FIRST HERITAGE HOSPITAL)"
click at [393, 407] on input "HMO ID" at bounding box center [747, 410] width 852 height 39
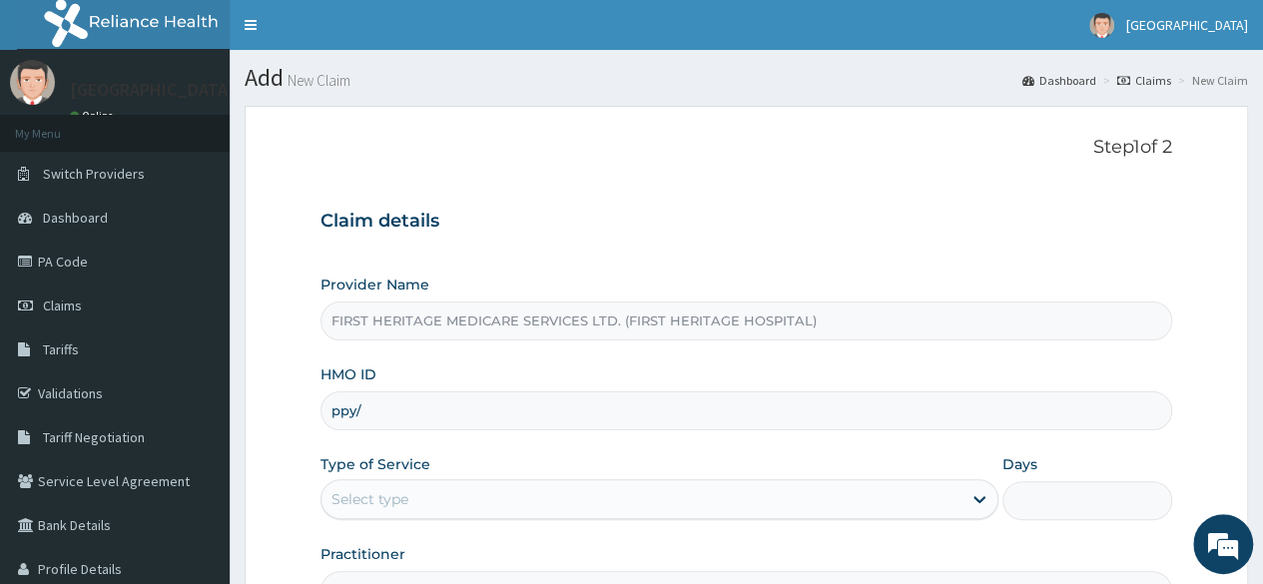
type input "PPY/10028/A"
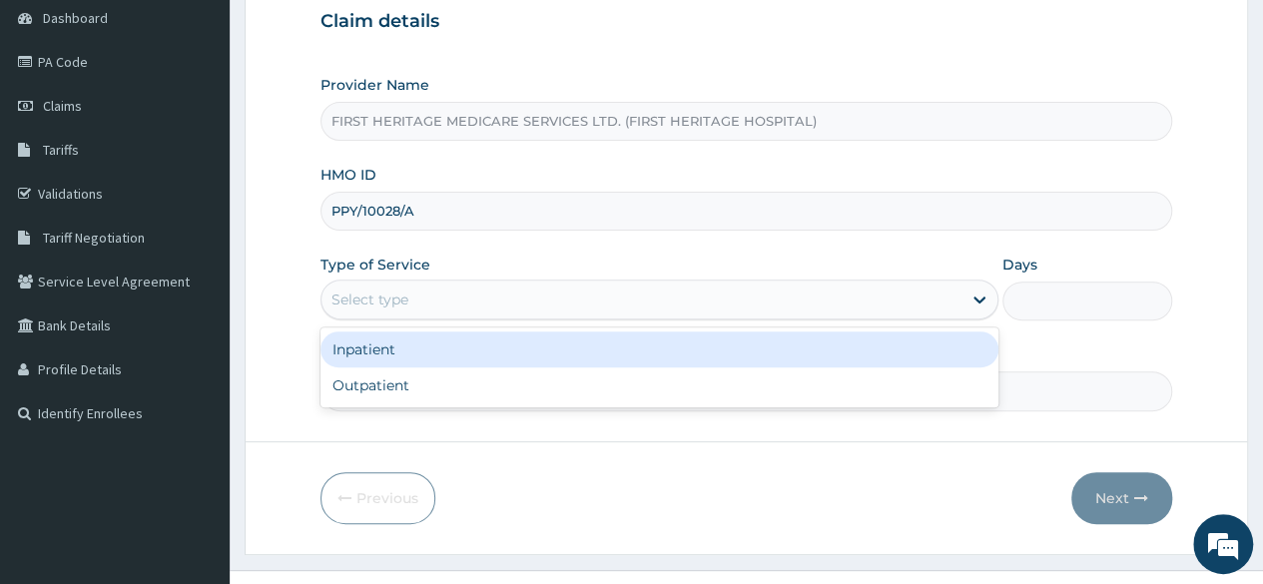
click at [465, 305] on div "Select type" at bounding box center [642, 300] width 640 height 32
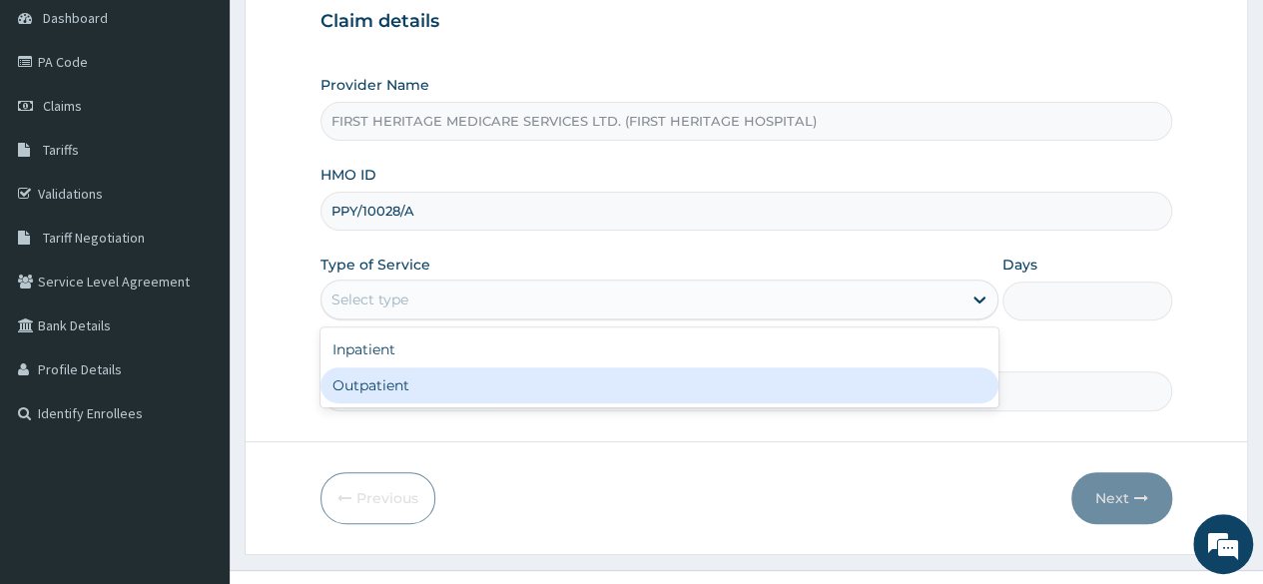
click at [423, 388] on div "Outpatient" at bounding box center [660, 385] width 678 height 36
type input "1"
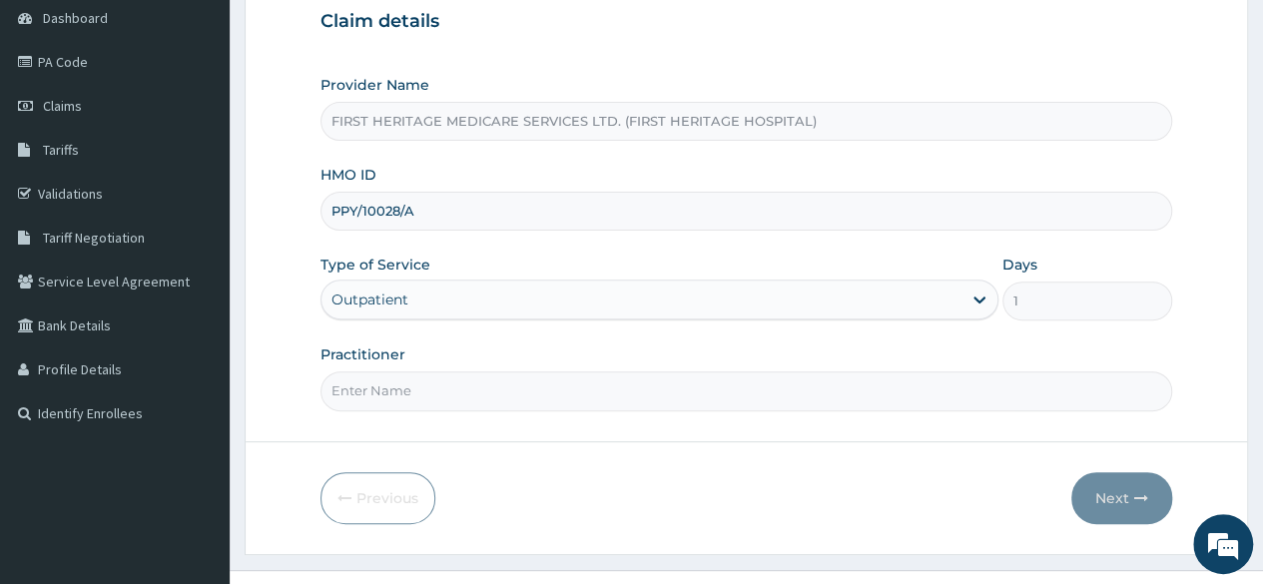
click at [423, 388] on input "Practitioner" at bounding box center [747, 390] width 852 height 39
type input "[PERSON_NAME]"
click at [1115, 491] on button "Next" at bounding box center [1121, 498] width 101 height 52
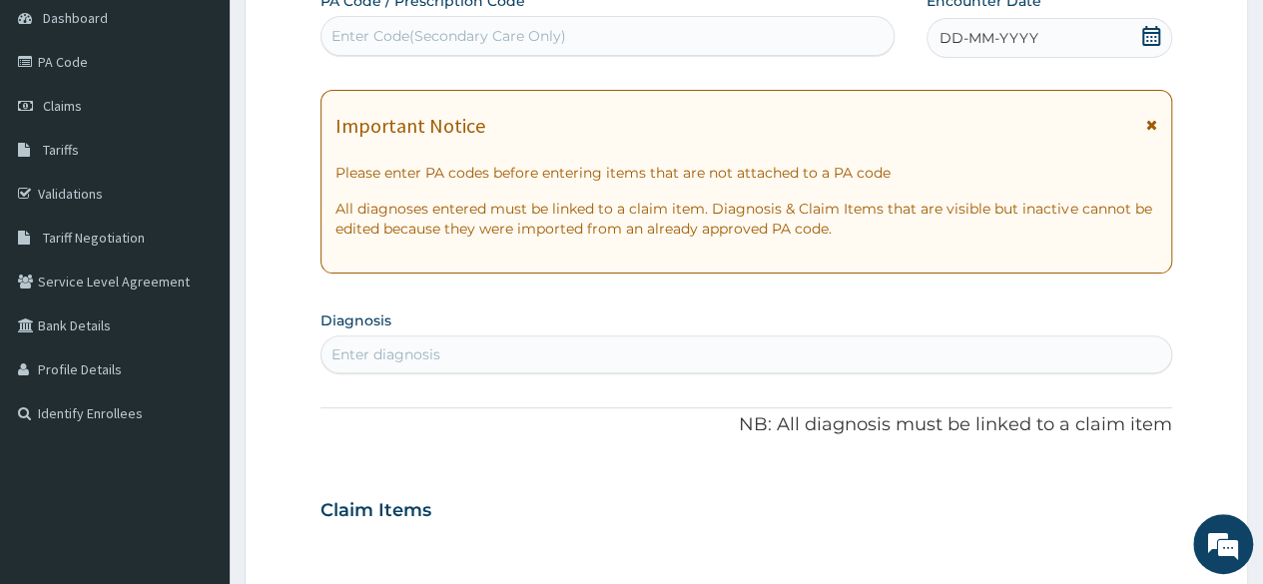
click at [1148, 37] on icon at bounding box center [1151, 36] width 20 height 20
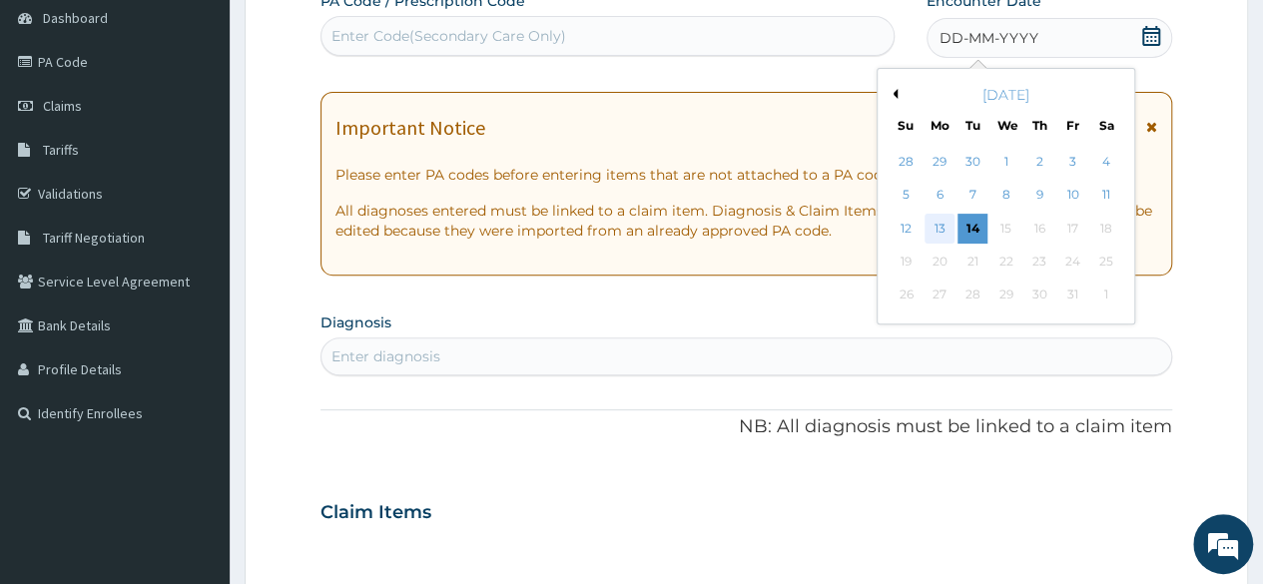
click at [937, 226] on div "13" at bounding box center [940, 229] width 30 height 30
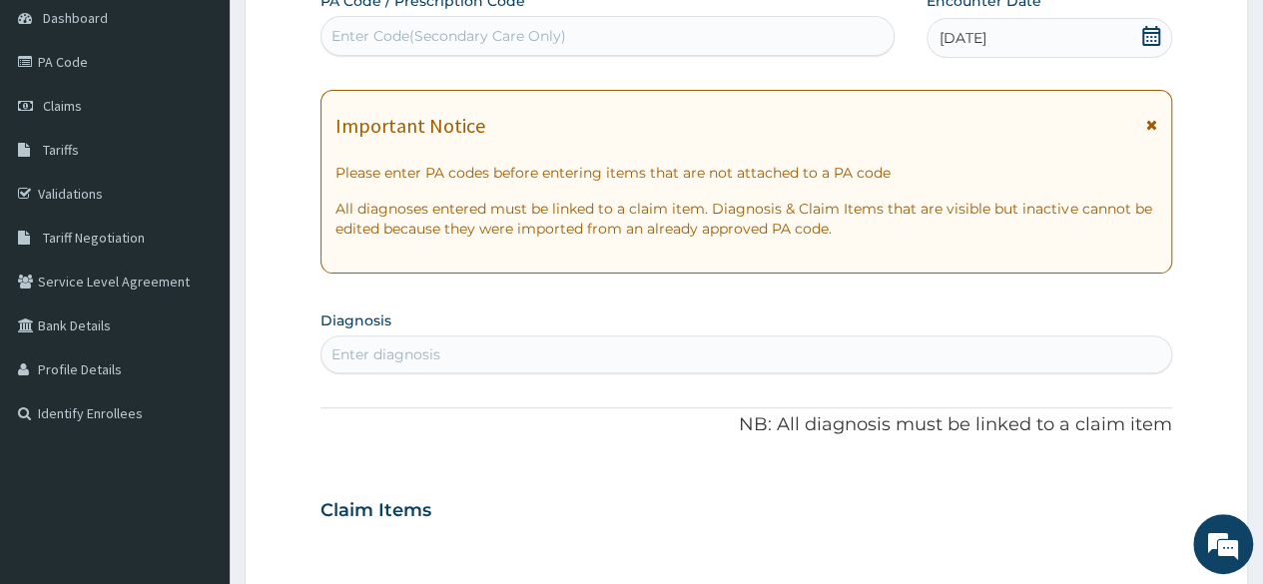
click at [371, 346] on div "Enter diagnosis" at bounding box center [386, 354] width 109 height 20
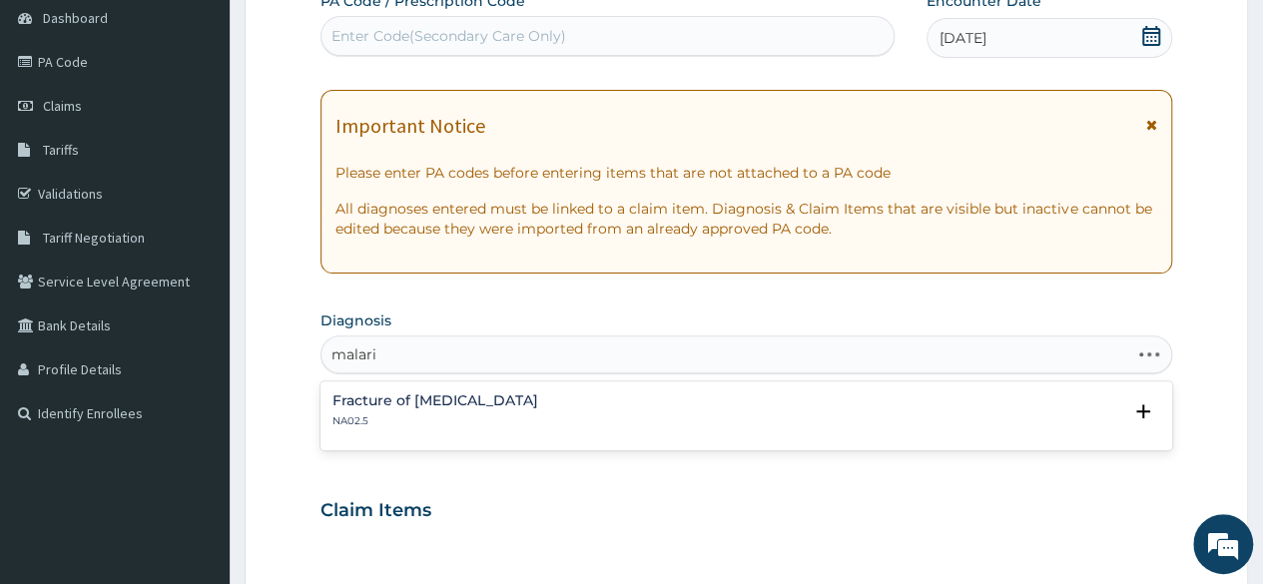
type input "[MEDICAL_DATA]"
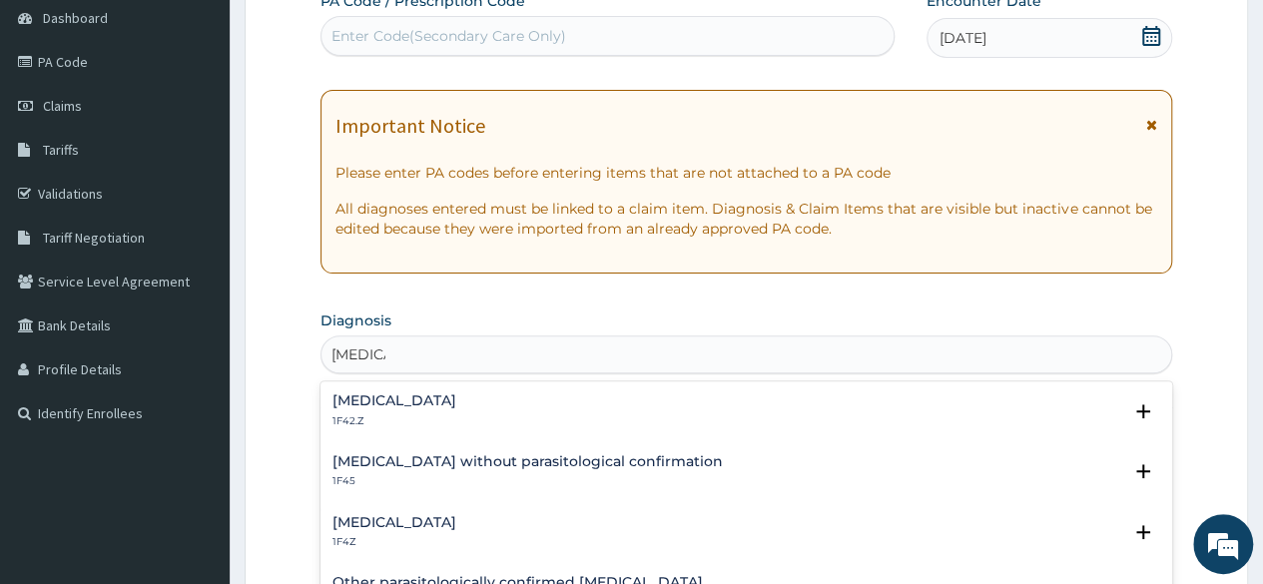
click at [388, 418] on p "1F42.Z" at bounding box center [395, 421] width 124 height 14
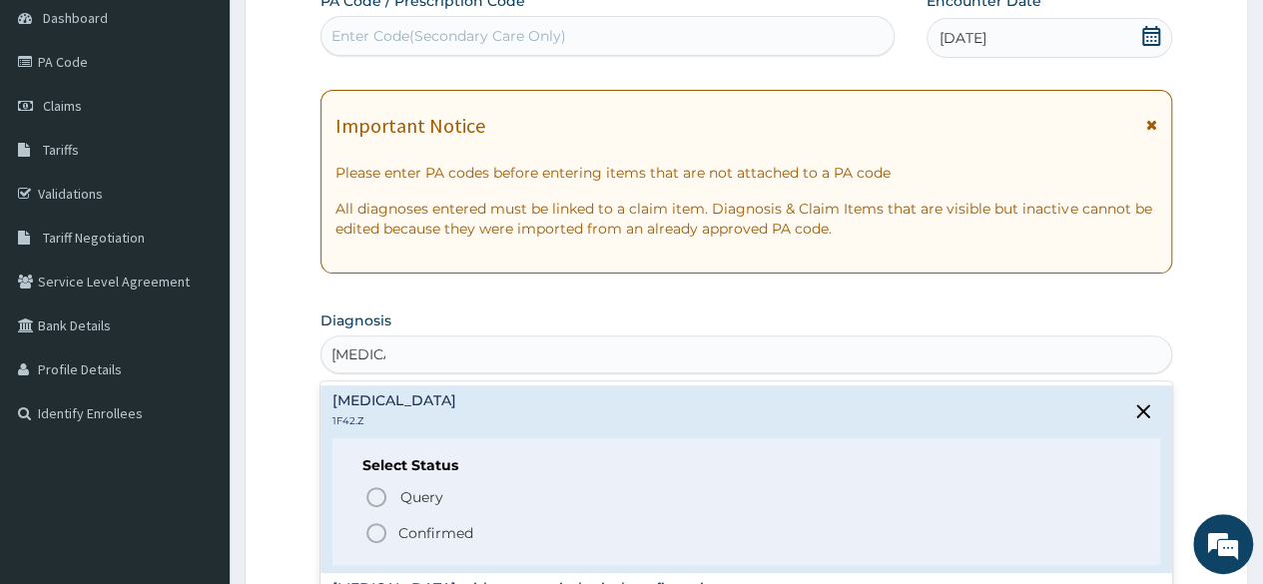
click at [430, 529] on p "Confirmed" at bounding box center [435, 533] width 75 height 20
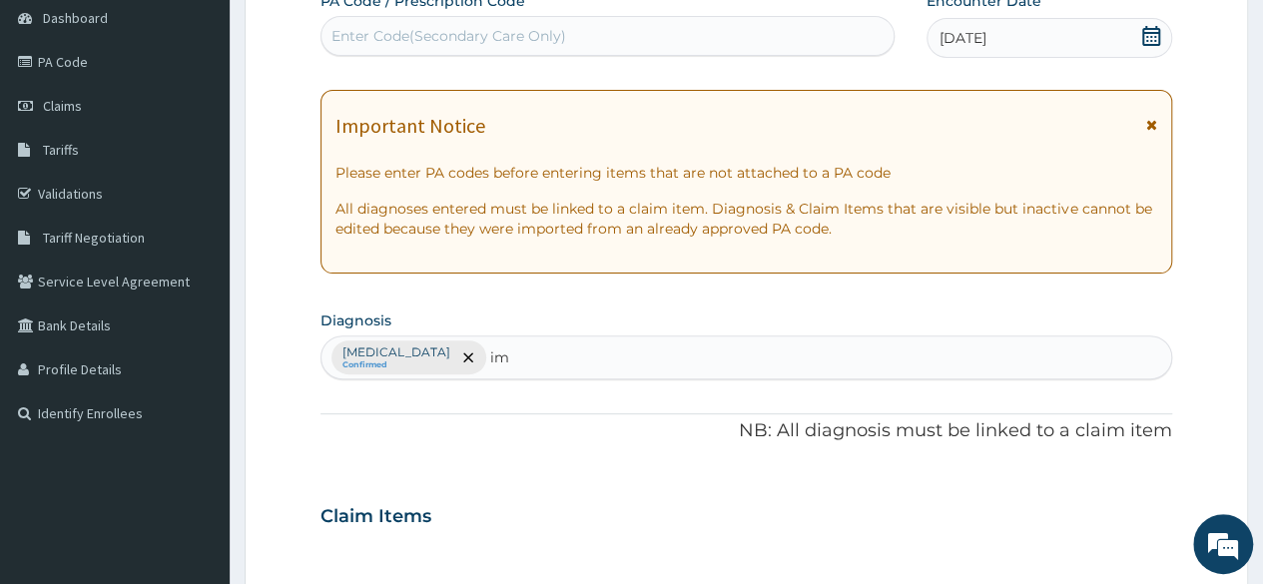
type input "i"
type input "[MEDICAL_DATA]"
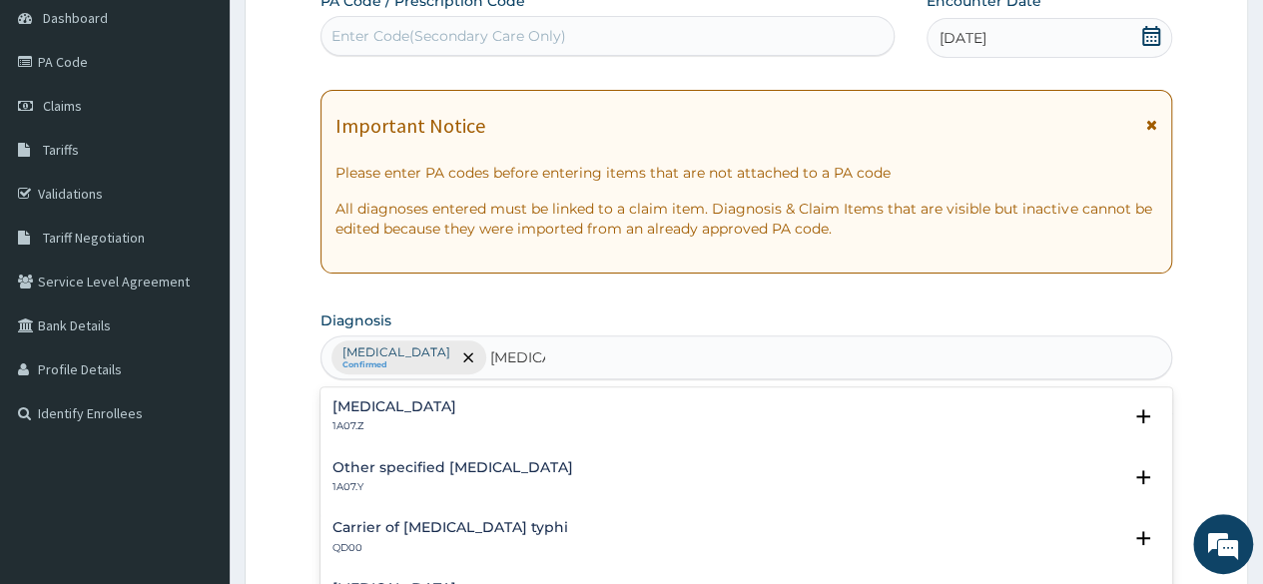
click at [421, 410] on h4 "[MEDICAL_DATA]" at bounding box center [395, 406] width 124 height 15
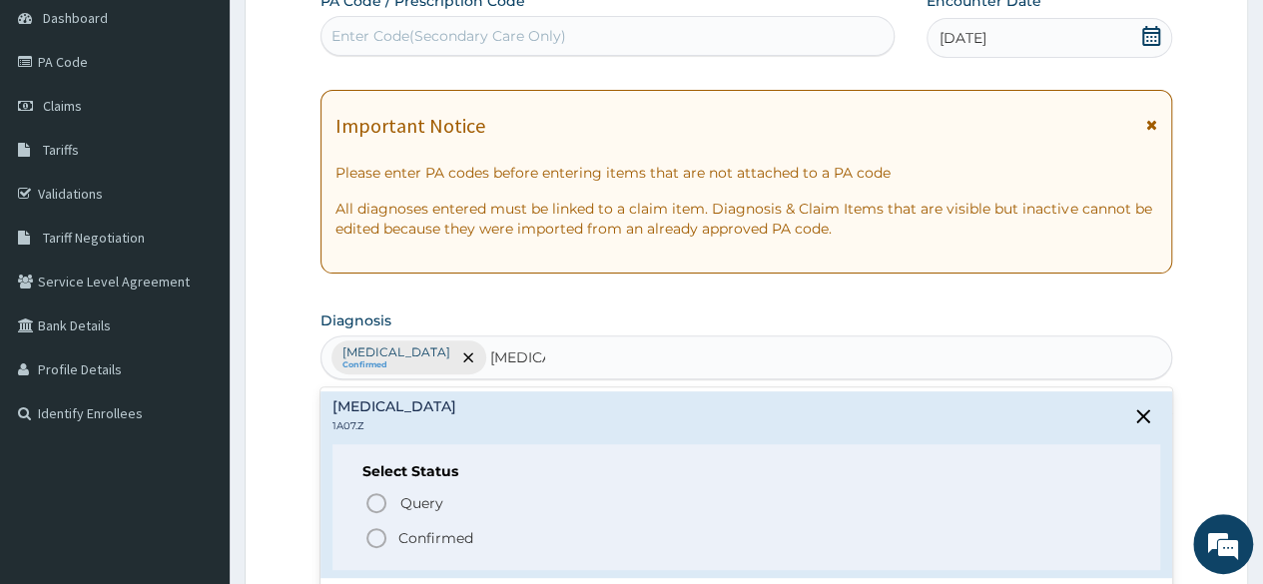
click at [434, 533] on p "Confirmed" at bounding box center [435, 538] width 75 height 20
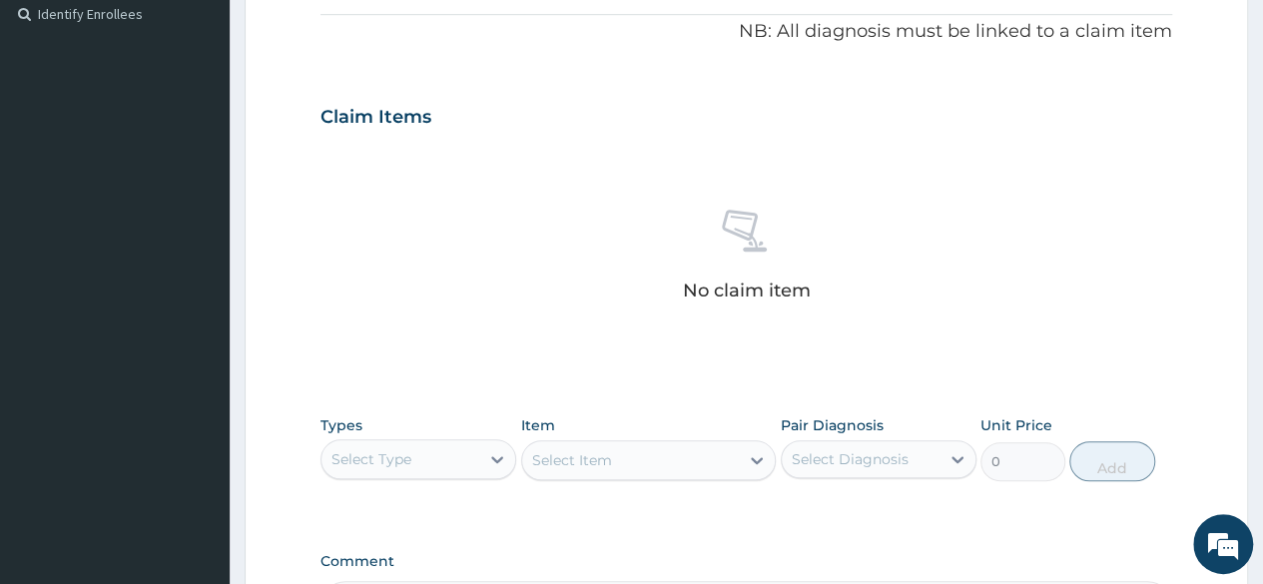
scroll to position [699, 0]
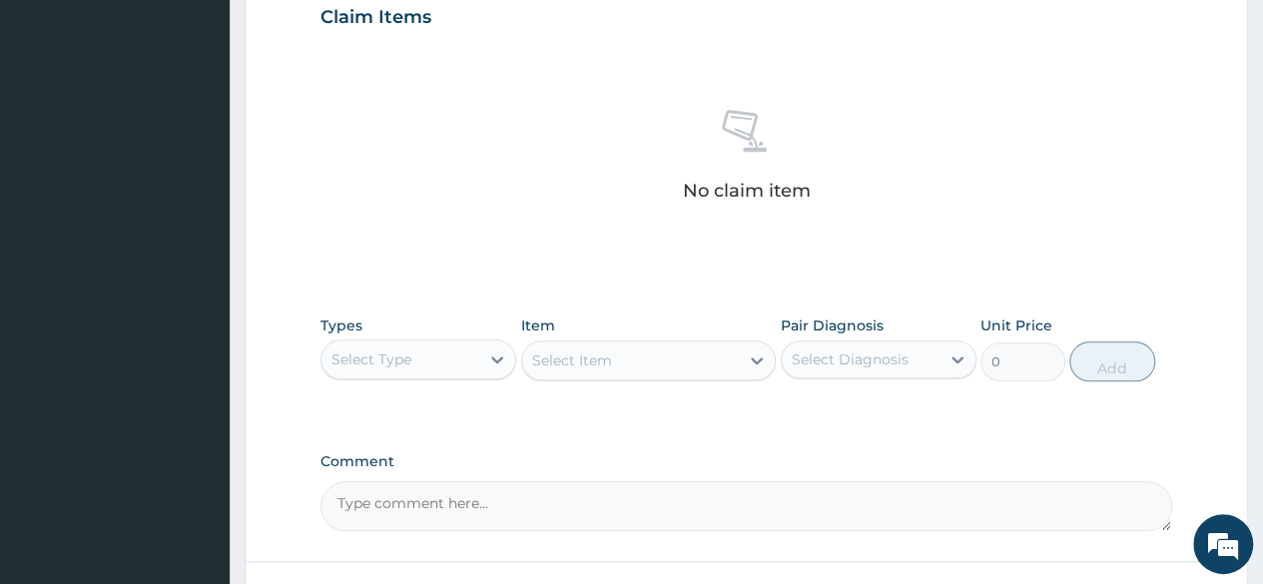
click at [418, 363] on div "Select Type" at bounding box center [401, 359] width 158 height 32
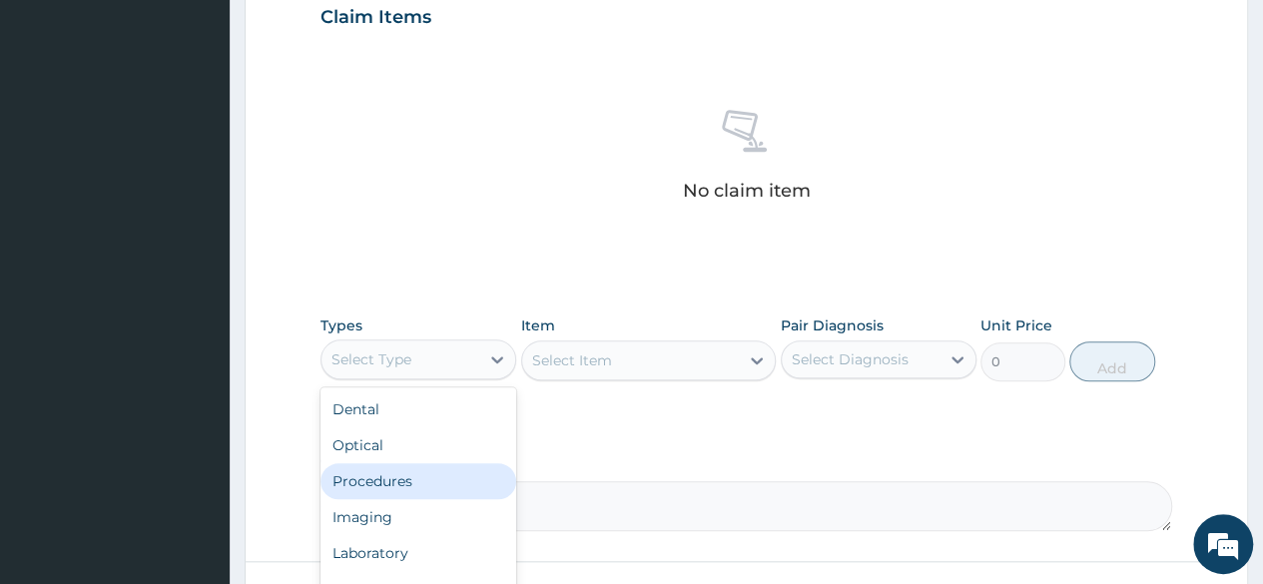
click at [401, 482] on div "Procedures" at bounding box center [419, 481] width 196 height 36
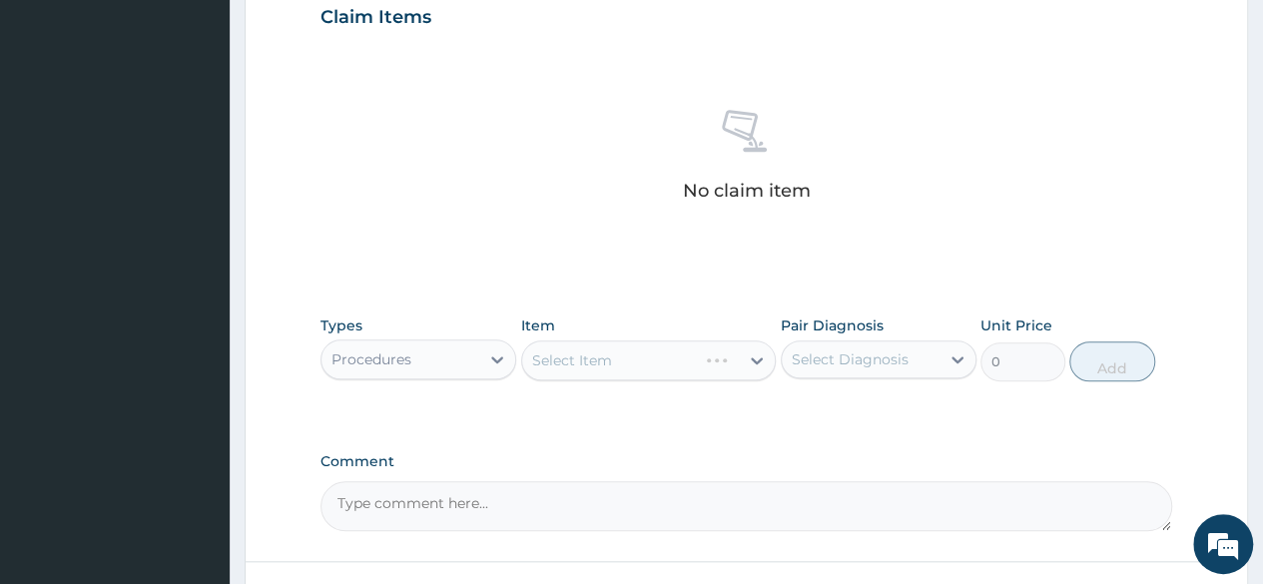
click at [606, 362] on div "Select Item" at bounding box center [649, 360] width 256 height 40
click at [606, 362] on div "Select Item" at bounding box center [572, 360] width 80 height 20
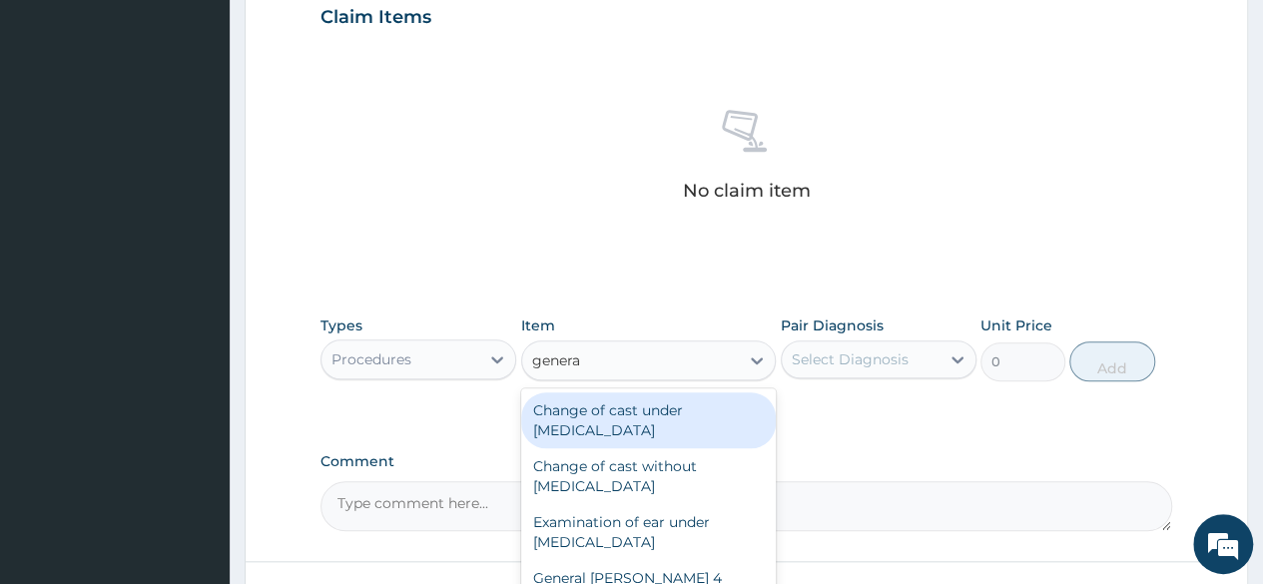
type input "general"
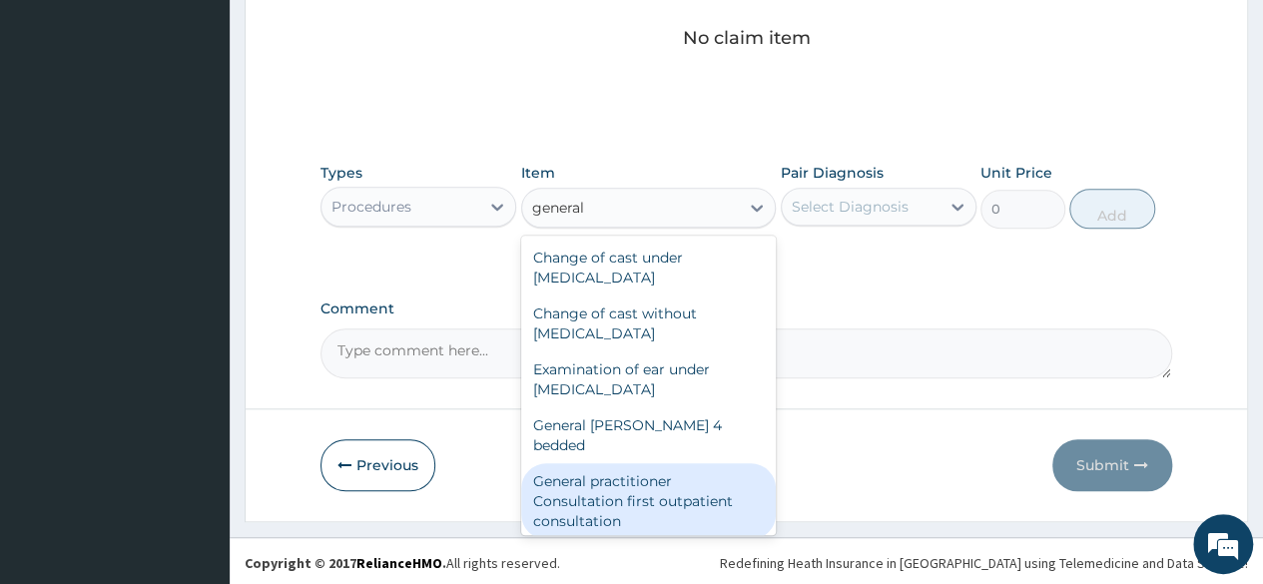
click at [609, 470] on div "General practitioner Consultation first outpatient consultation" at bounding box center [649, 501] width 256 height 76
type input "3547.5"
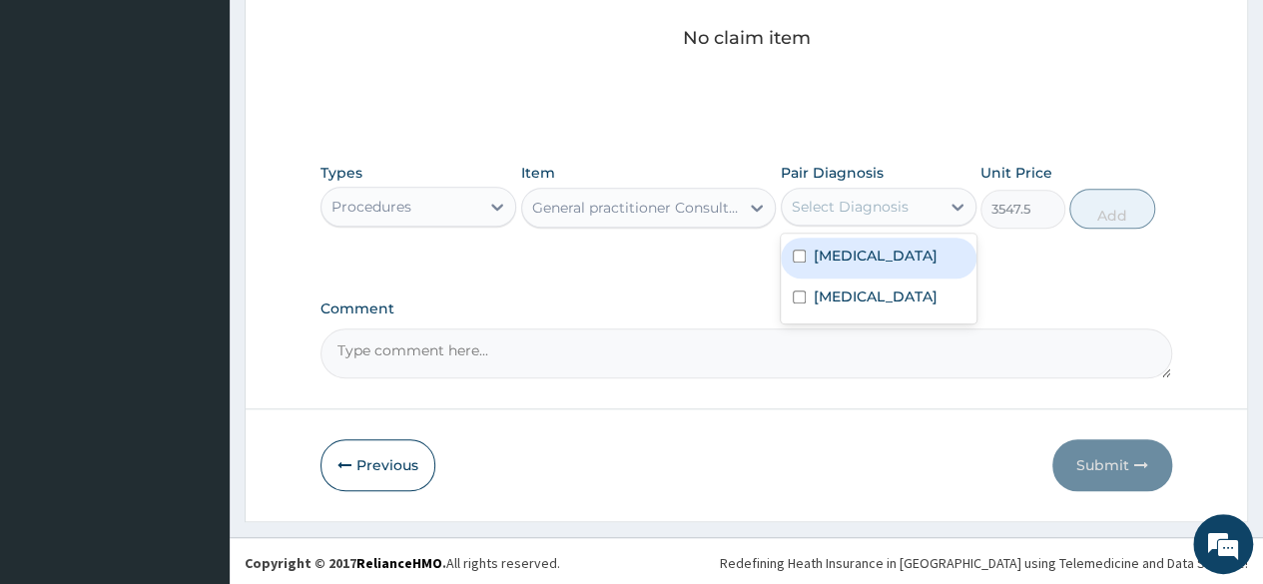
click at [856, 205] on div "Select Diagnosis" at bounding box center [850, 207] width 117 height 20
click at [845, 264] on label "[MEDICAL_DATA]" at bounding box center [876, 256] width 124 height 20
checkbox input "true"
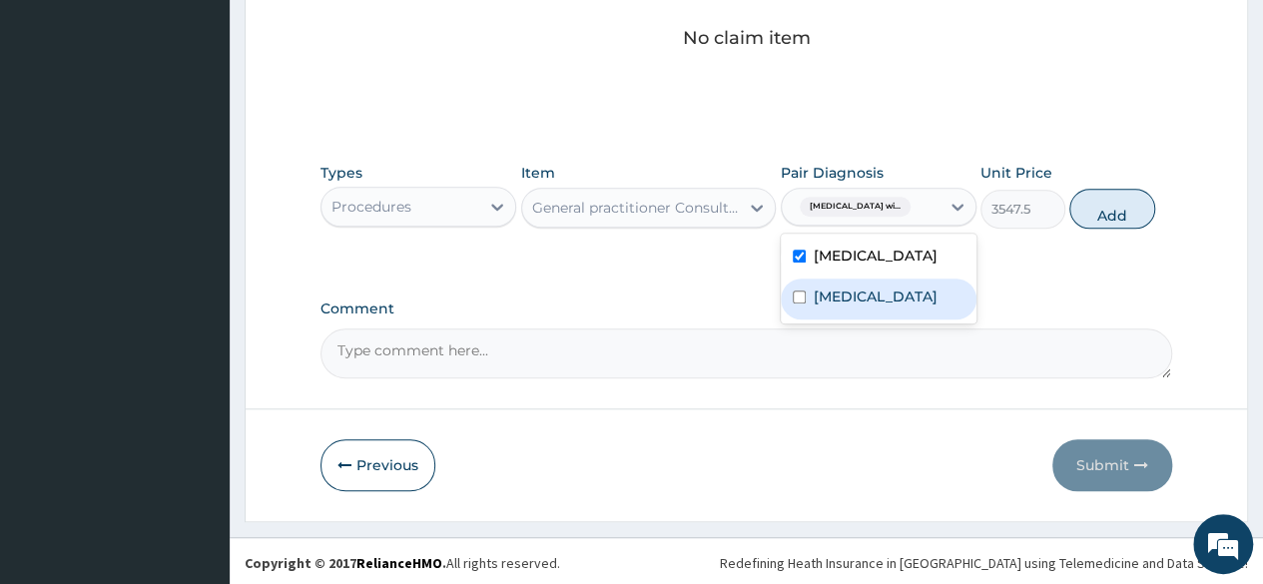
click at [857, 307] on label "[MEDICAL_DATA]" at bounding box center [876, 297] width 124 height 20
checkbox input "true"
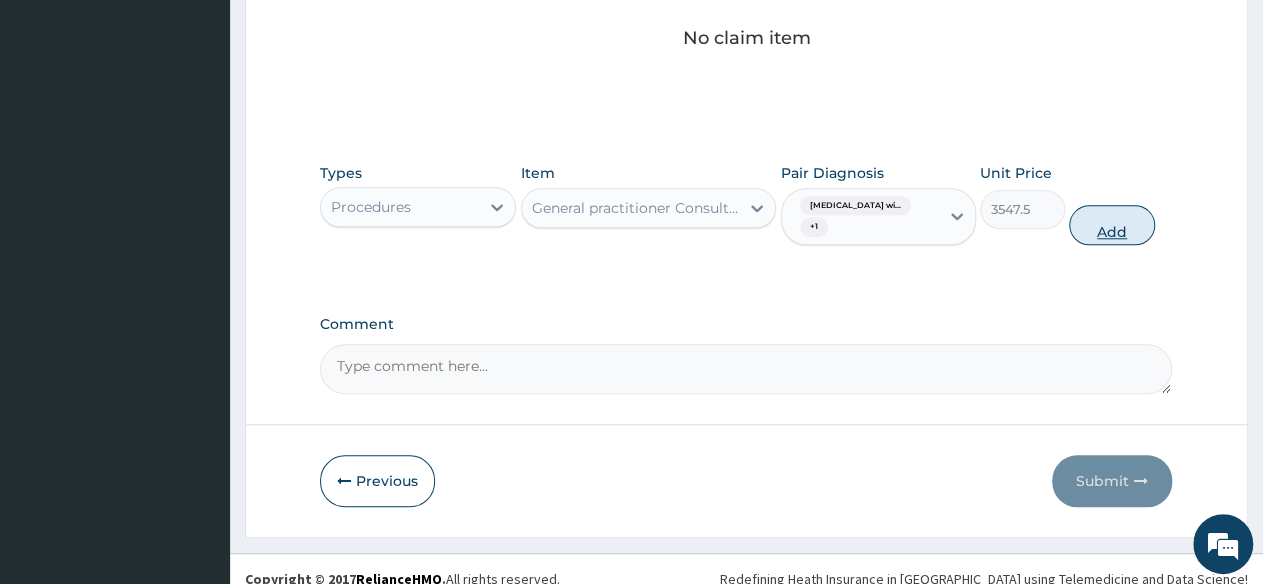
click at [1113, 228] on button "Add" at bounding box center [1111, 225] width 85 height 40
type input "0"
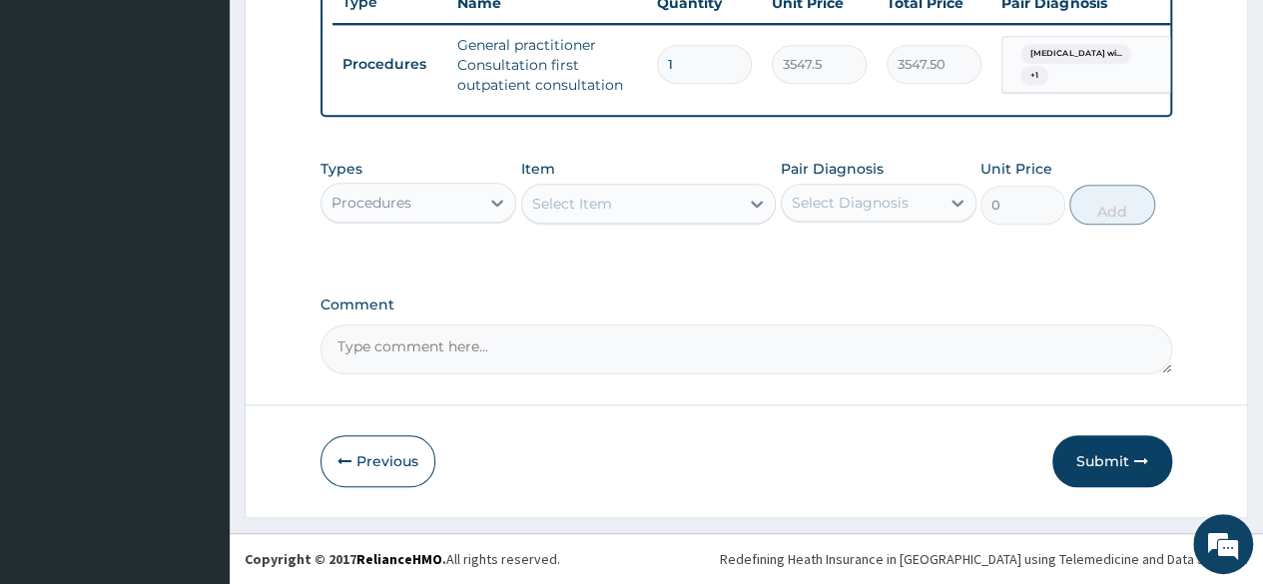
click at [429, 206] on div "Procedures" at bounding box center [401, 203] width 158 height 32
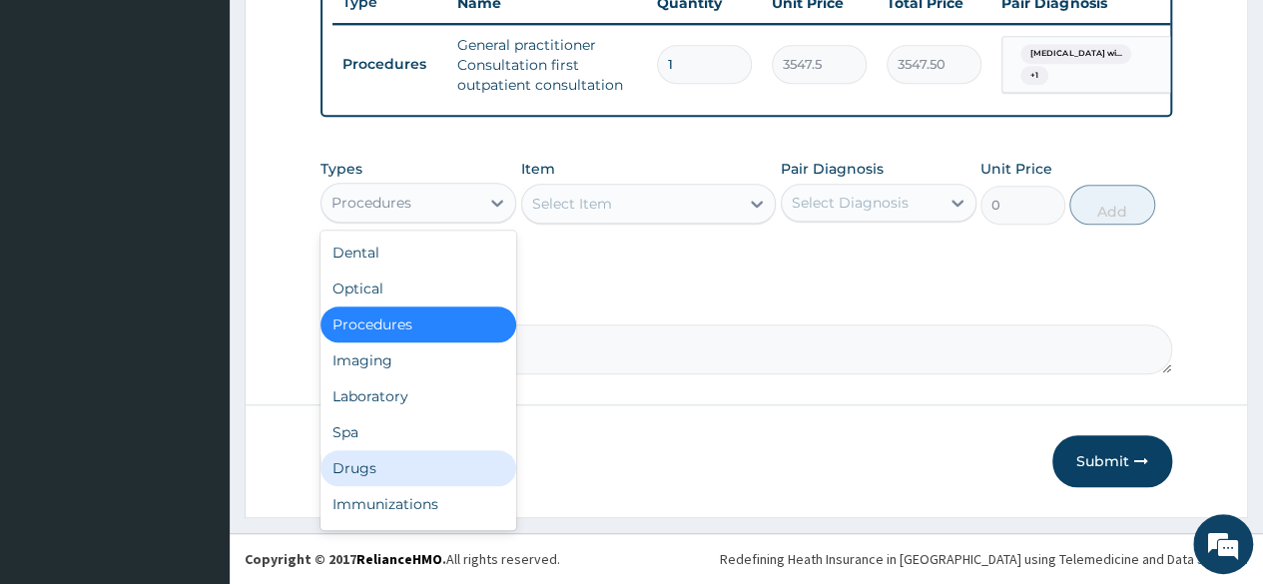
click at [409, 461] on div "Drugs" at bounding box center [419, 468] width 196 height 36
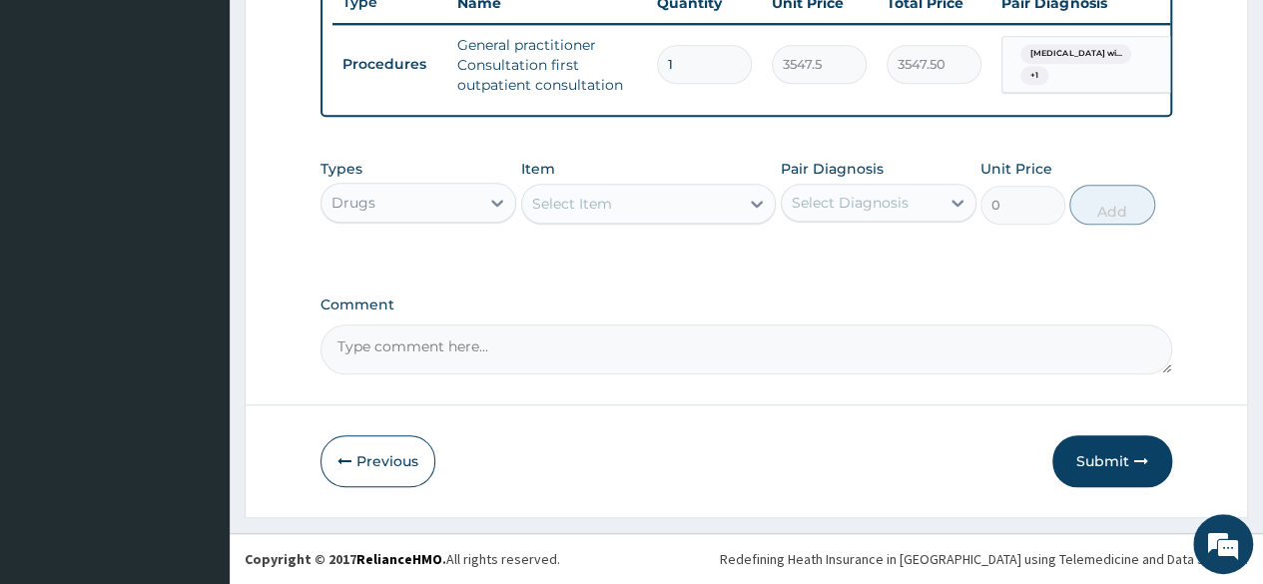
click at [611, 208] on div "Select Item" at bounding box center [572, 204] width 80 height 20
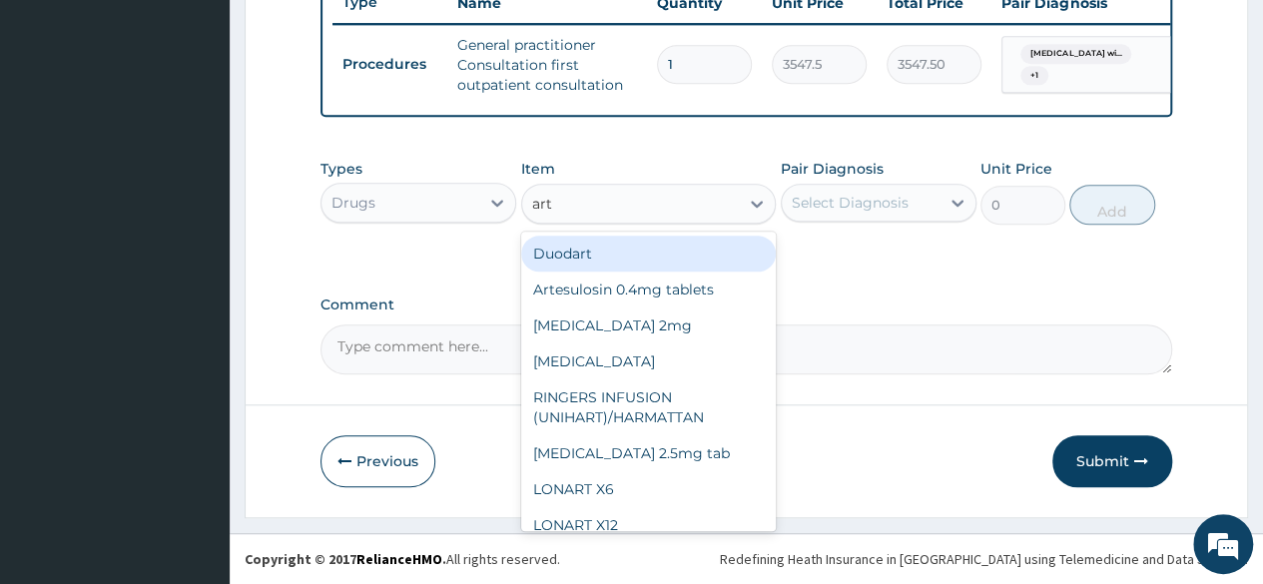
type input "arte"
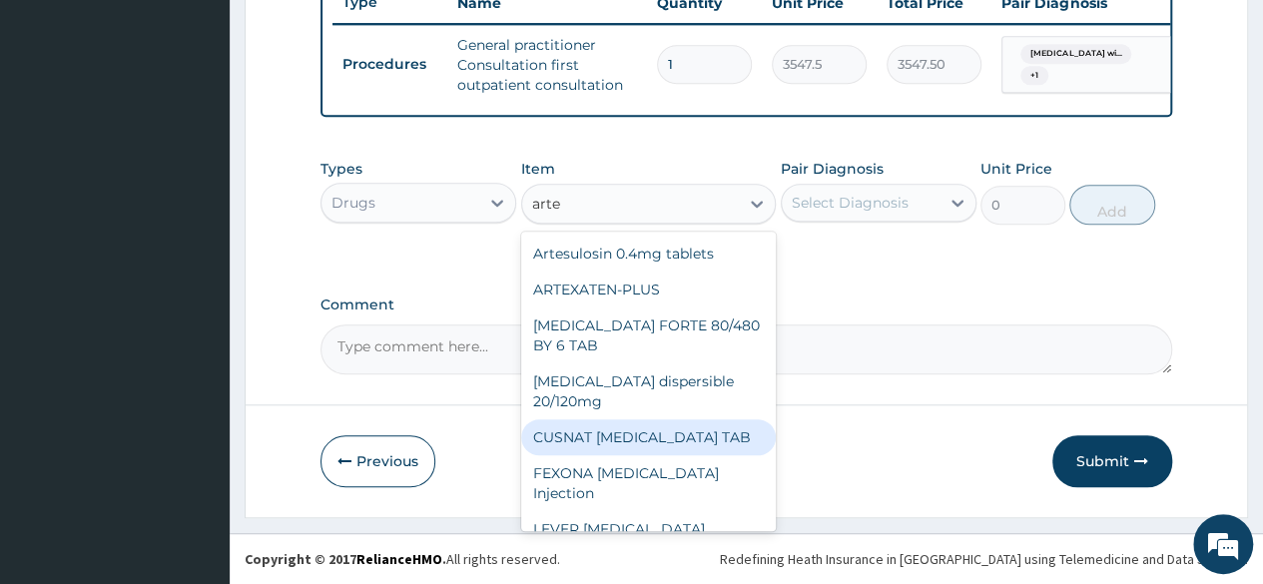
scroll to position [260, 0]
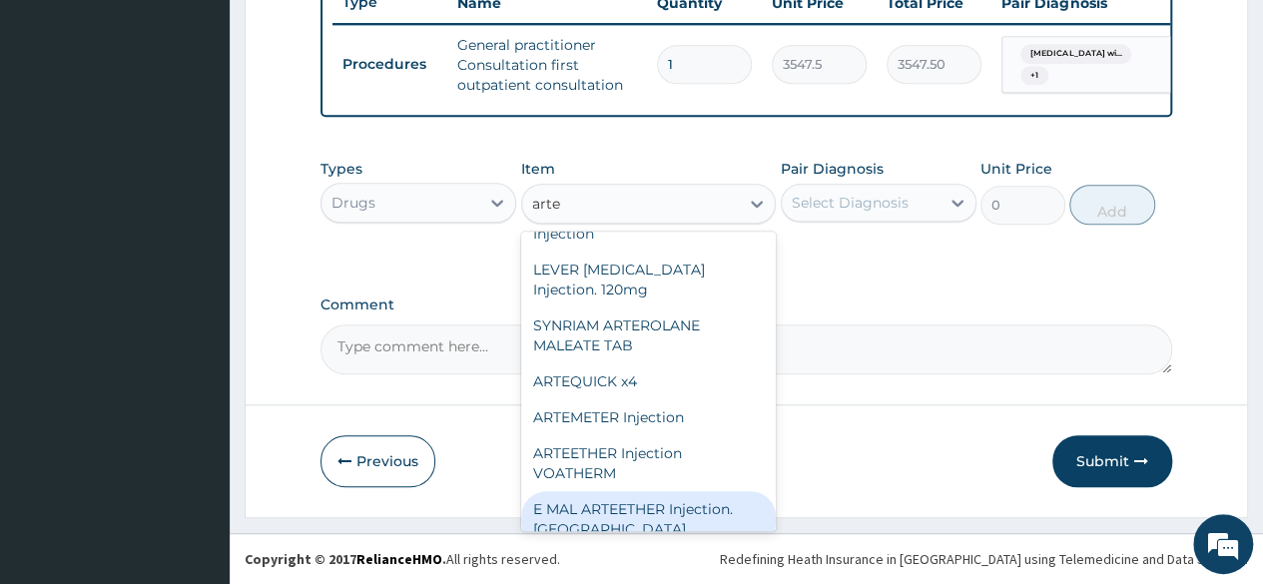
click at [645, 491] on div "E MAL ARTEETHER Injection. [GEOGRAPHIC_DATA]" at bounding box center [649, 519] width 256 height 56
type input "1773.75"
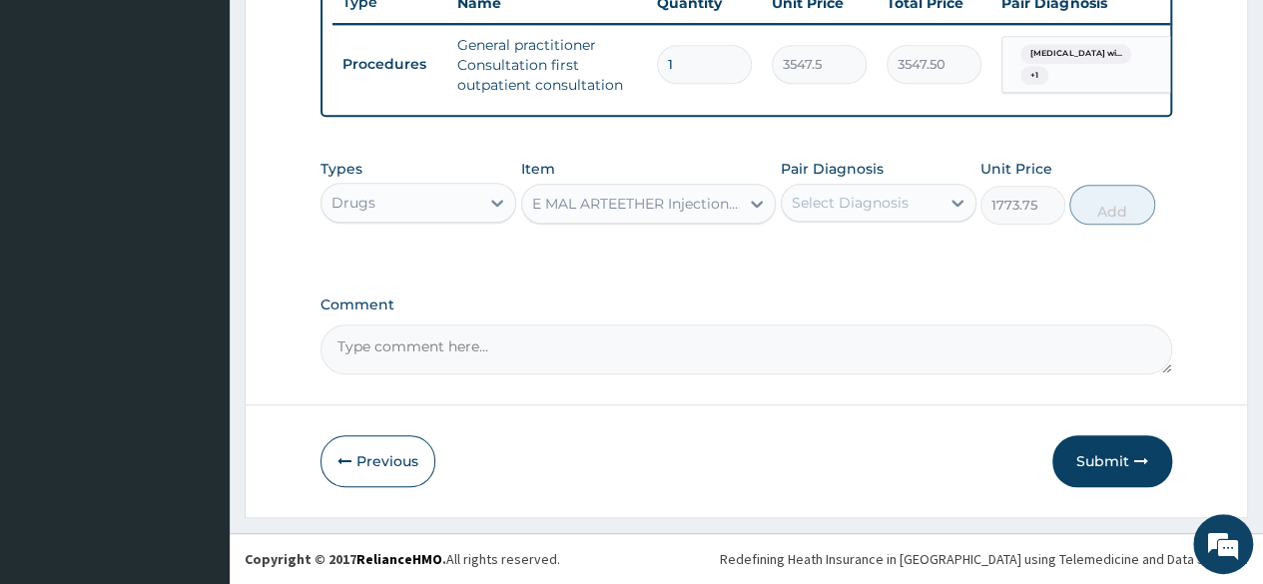
click at [826, 217] on div "Select Diagnosis" at bounding box center [861, 203] width 158 height 32
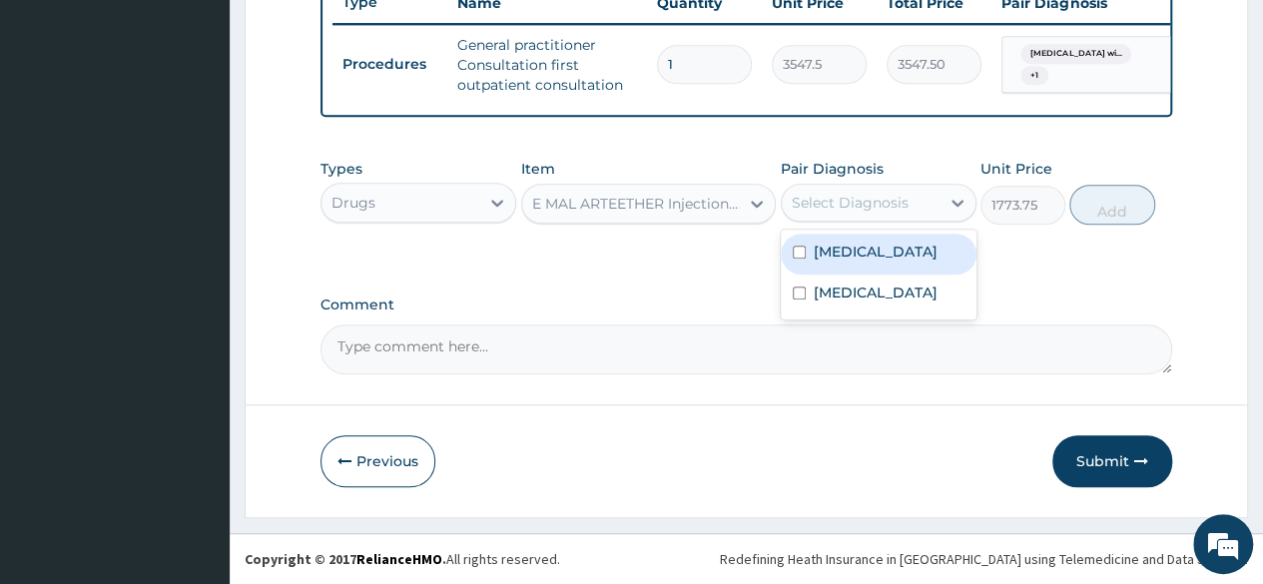
click at [846, 262] on label "[MEDICAL_DATA]" at bounding box center [876, 252] width 124 height 20
checkbox input "true"
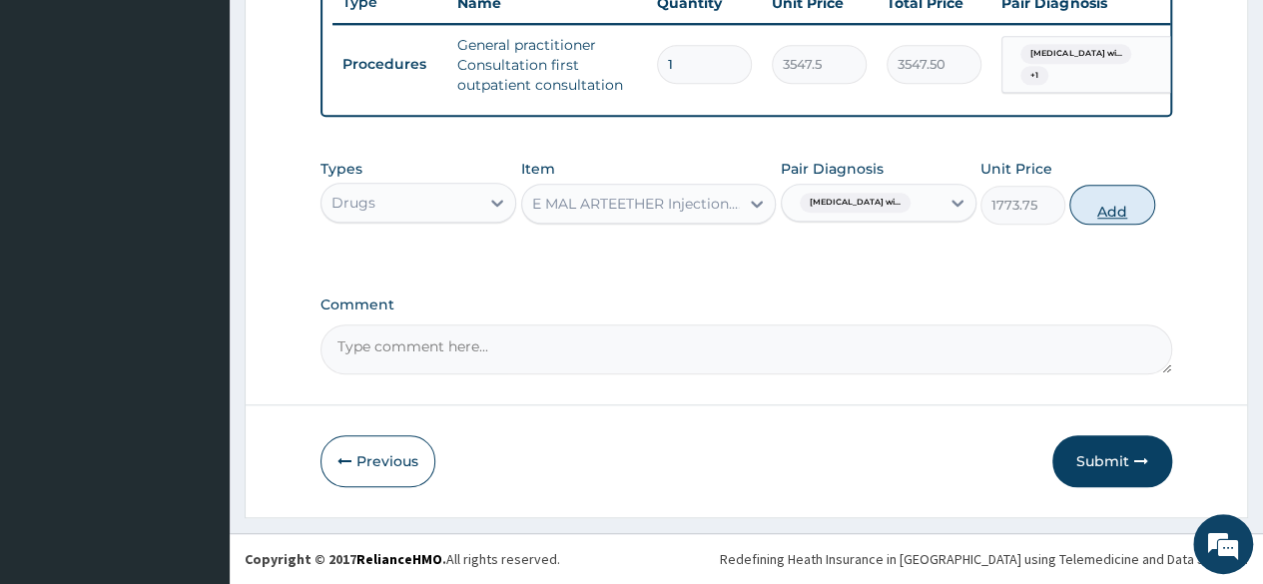
click at [1105, 209] on button "Add" at bounding box center [1111, 205] width 85 height 40
type input "0"
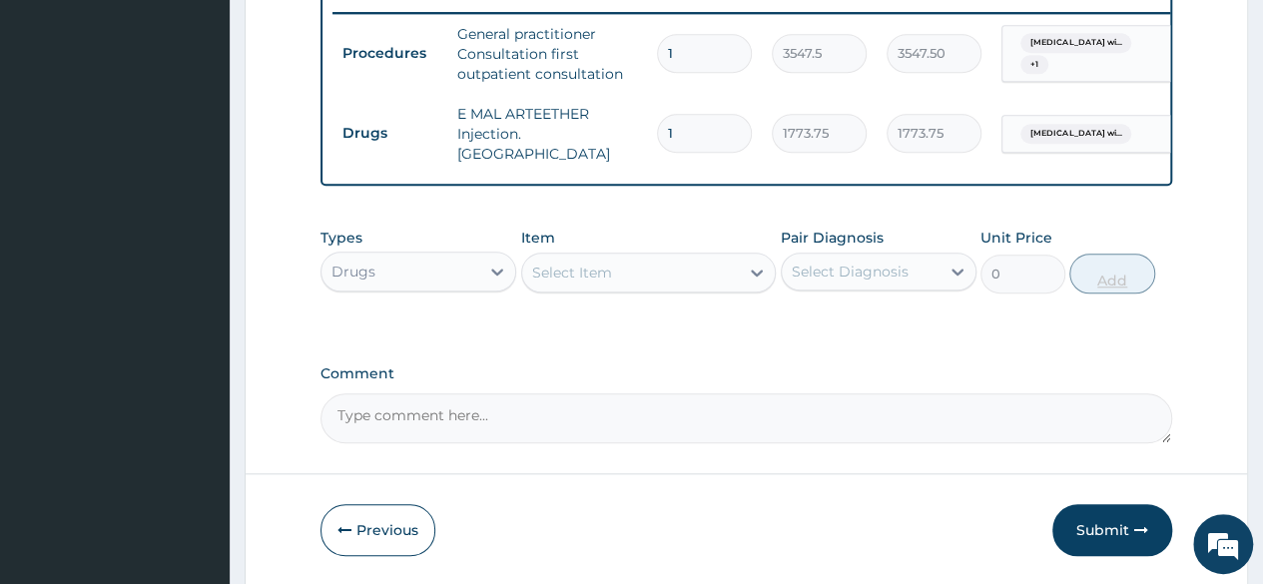
type input "0.00"
type input "3"
type input "5321.25"
type input "3"
click at [587, 280] on div "Select Item" at bounding box center [572, 273] width 80 height 20
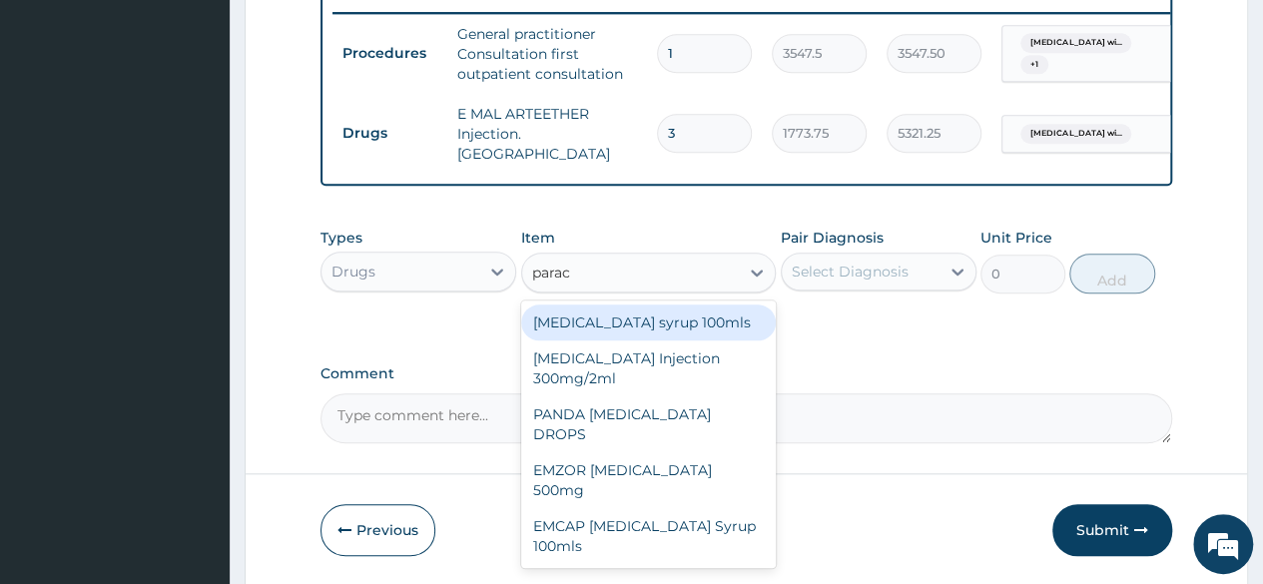
type input "parace"
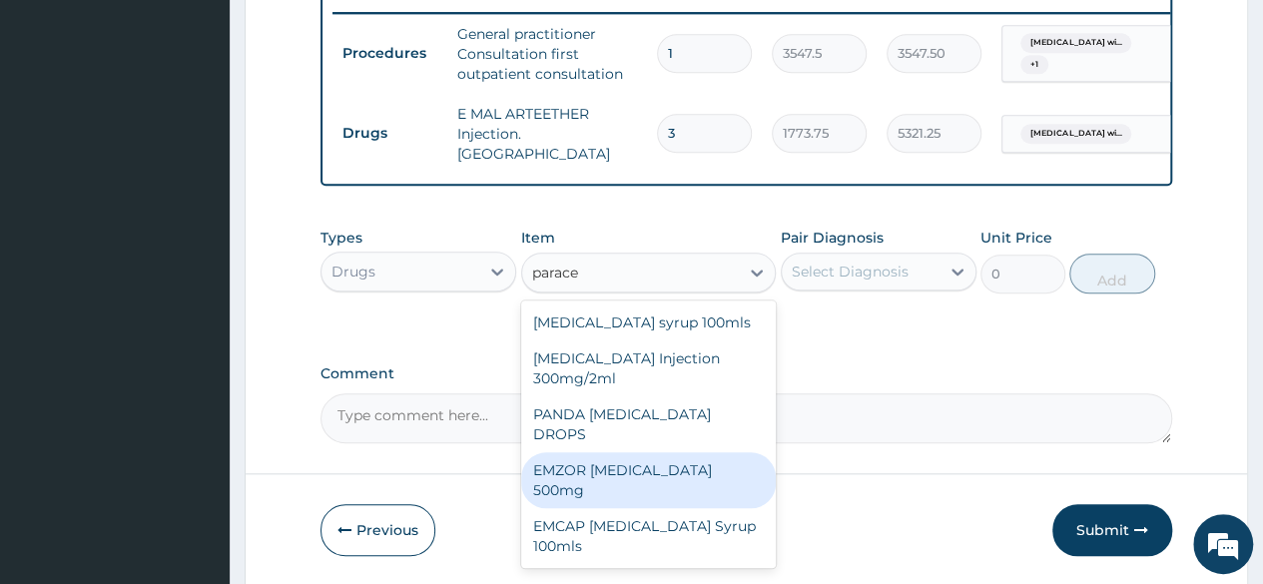
click at [621, 452] on div "EMZOR [MEDICAL_DATA] 500mg" at bounding box center [649, 480] width 256 height 56
type input "23.65"
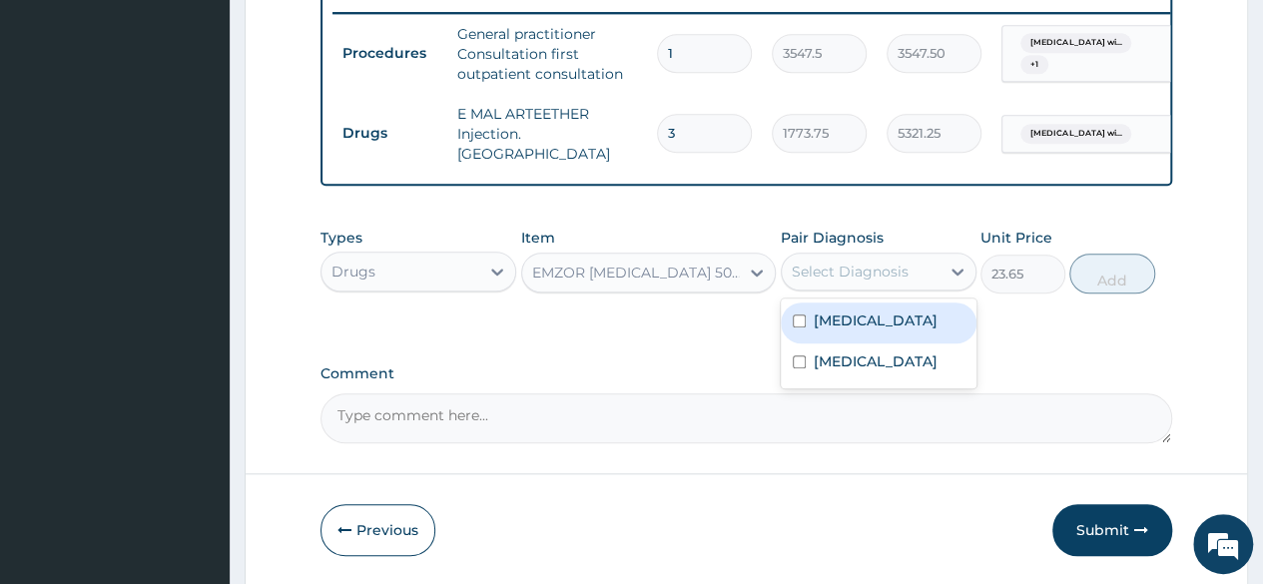
click at [838, 269] on div "Select Diagnosis" at bounding box center [850, 272] width 117 height 20
click at [845, 331] on label "[MEDICAL_DATA]" at bounding box center [876, 321] width 124 height 20
checkbox input "true"
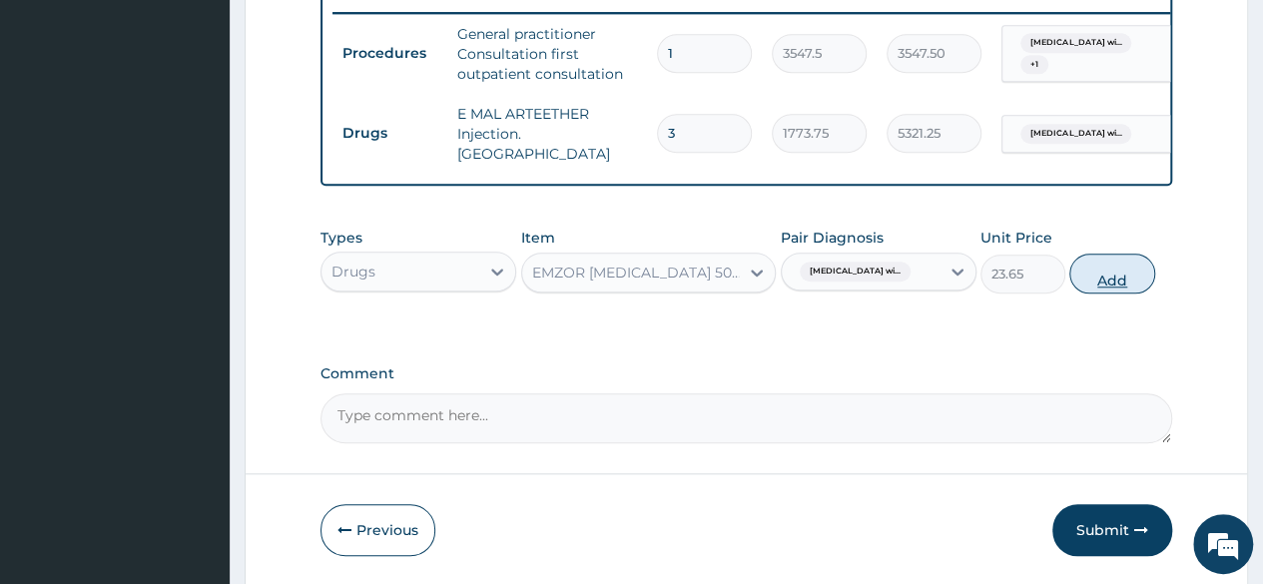
click at [1102, 277] on button "Add" at bounding box center [1111, 274] width 85 height 40
type input "0"
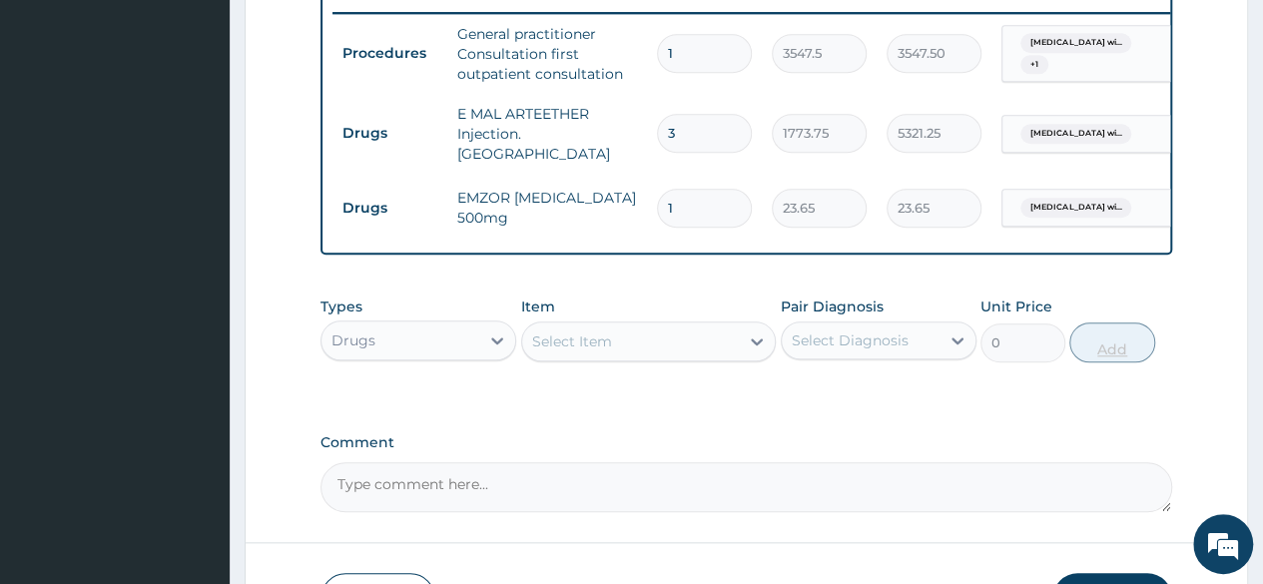
type input "18"
type input "425.70"
type input "18"
click at [559, 344] on div "Select Item" at bounding box center [572, 342] width 80 height 20
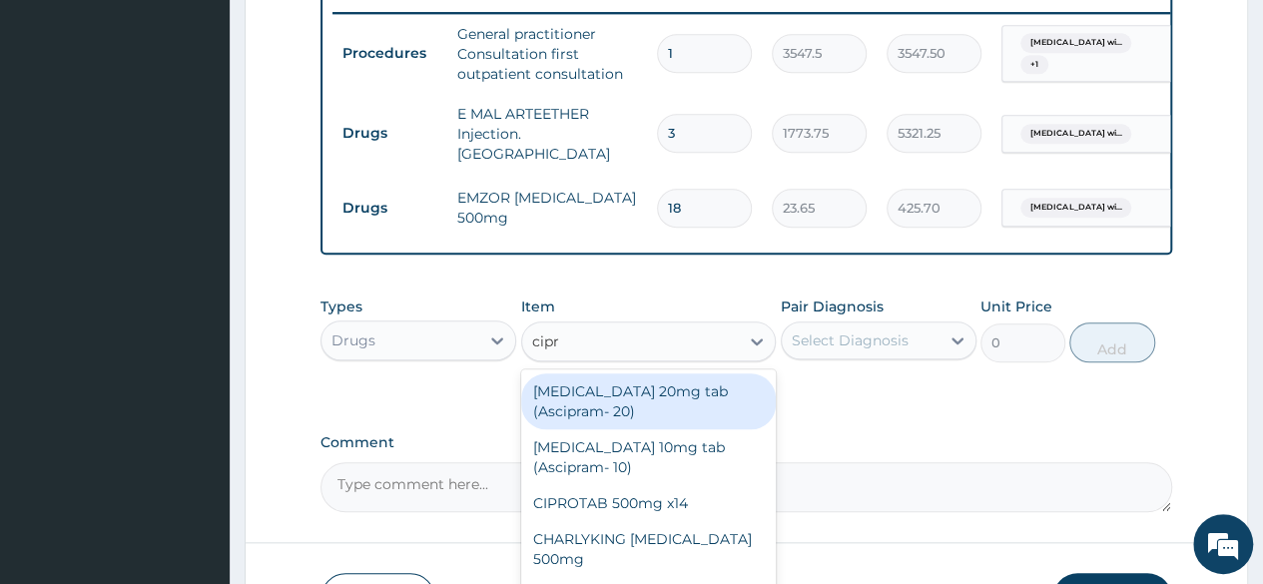
type input "[MEDICAL_DATA]"
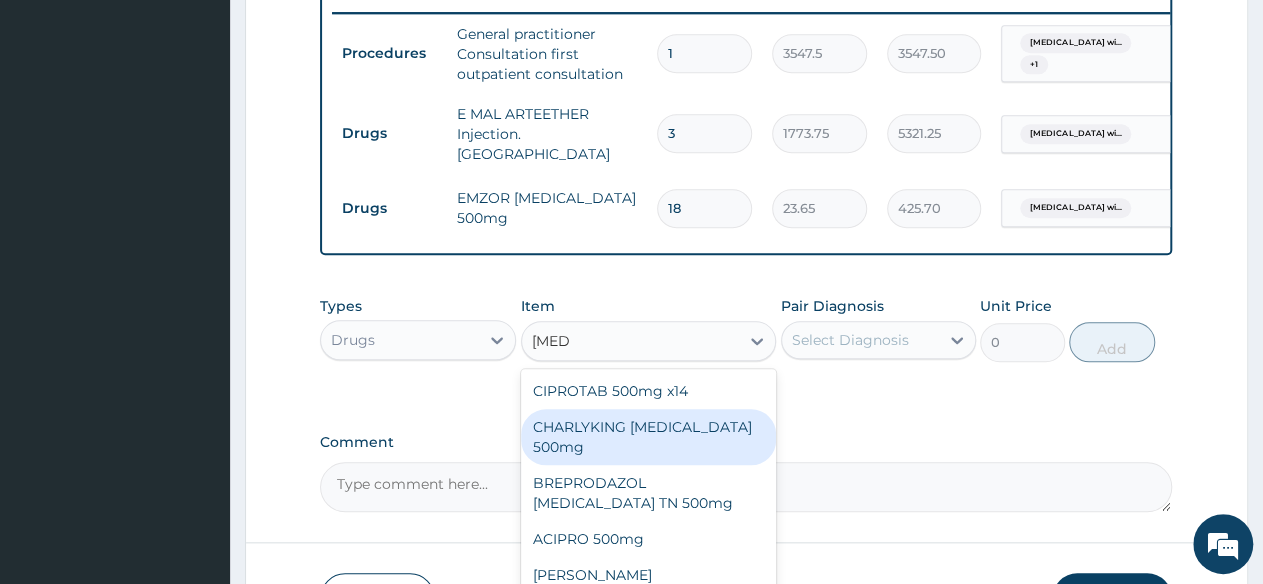
click at [629, 438] on div "CHARLYKING [MEDICAL_DATA] 500mg" at bounding box center [649, 437] width 256 height 56
type input "177.375"
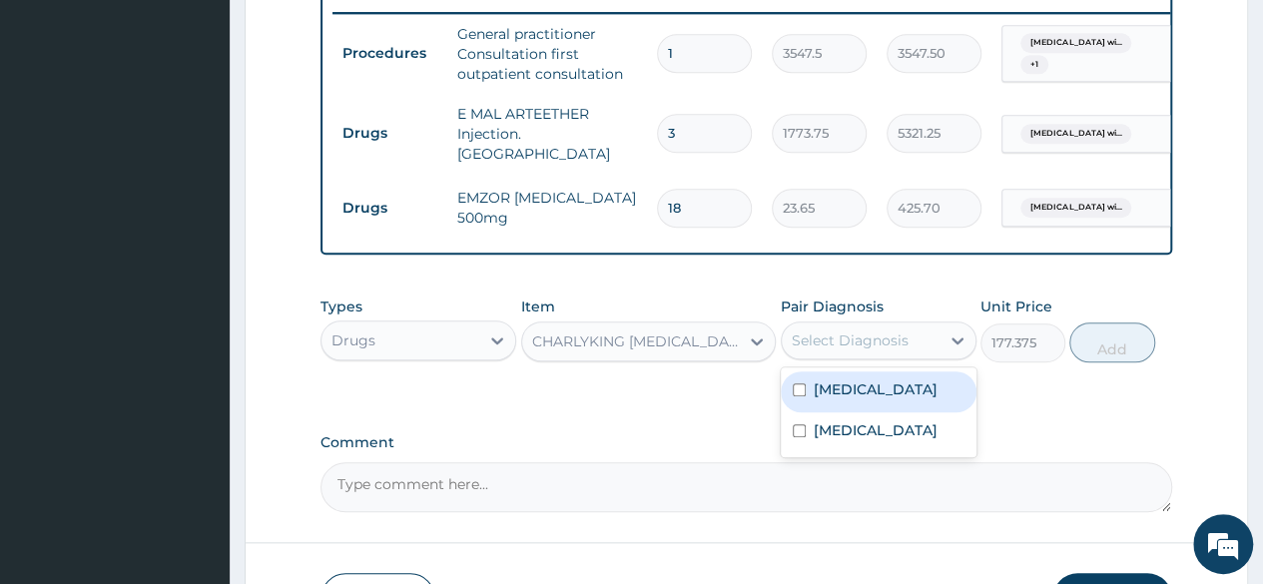
click at [836, 346] on div "Select Diagnosis" at bounding box center [850, 341] width 117 height 20
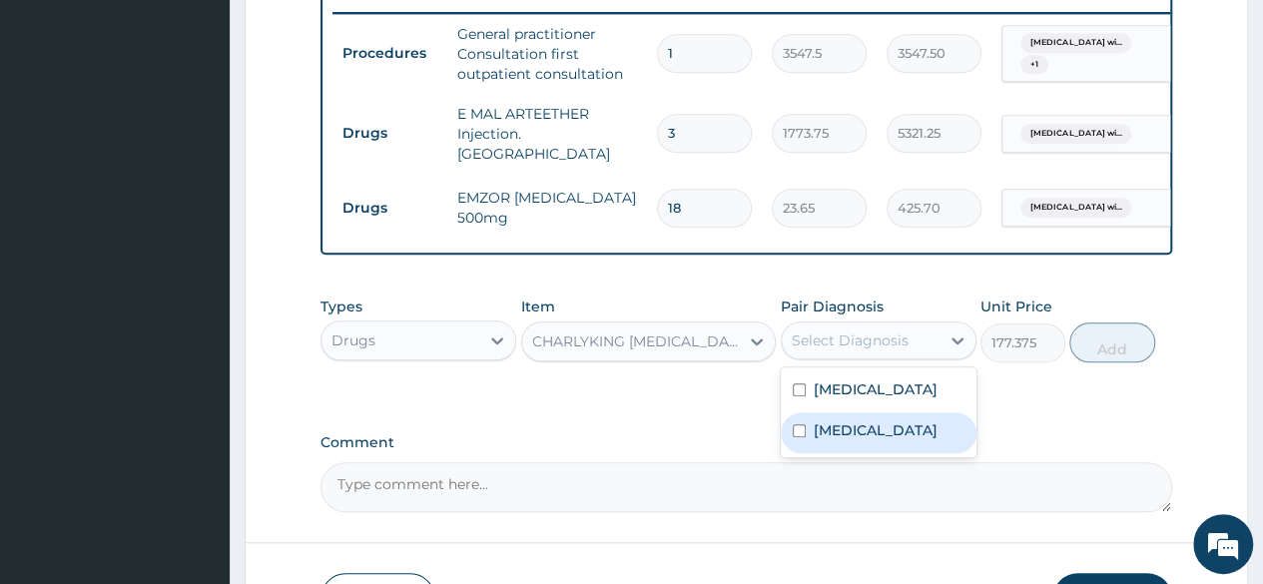
click at [845, 440] on label "[MEDICAL_DATA]" at bounding box center [876, 430] width 124 height 20
checkbox input "true"
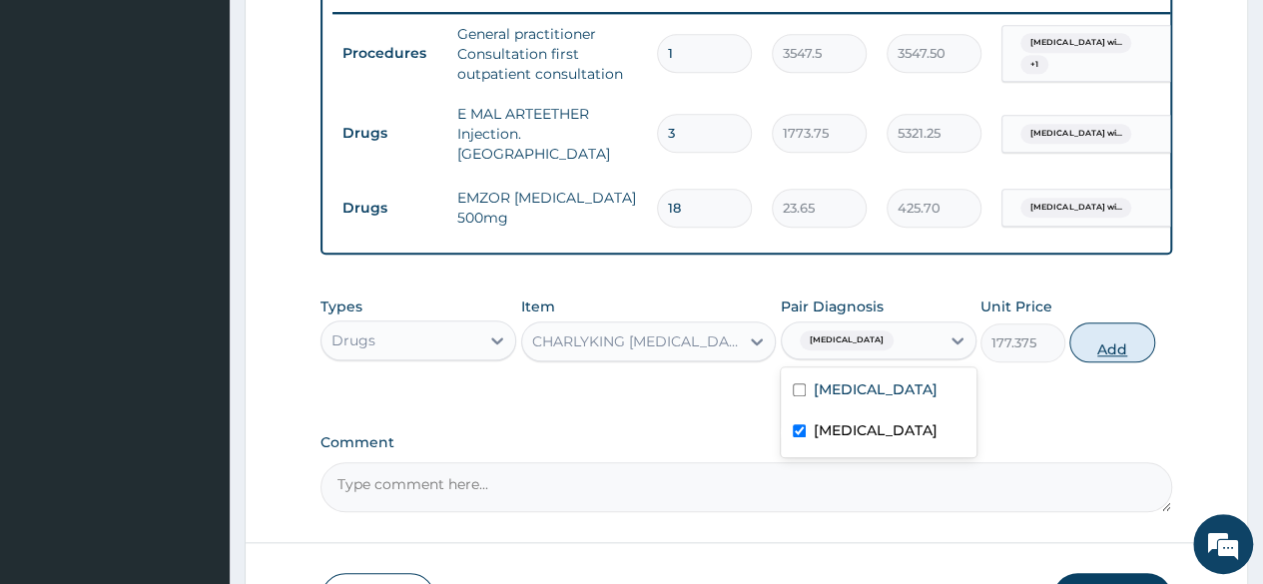
click at [1110, 347] on button "Add" at bounding box center [1111, 343] width 85 height 40
type input "0"
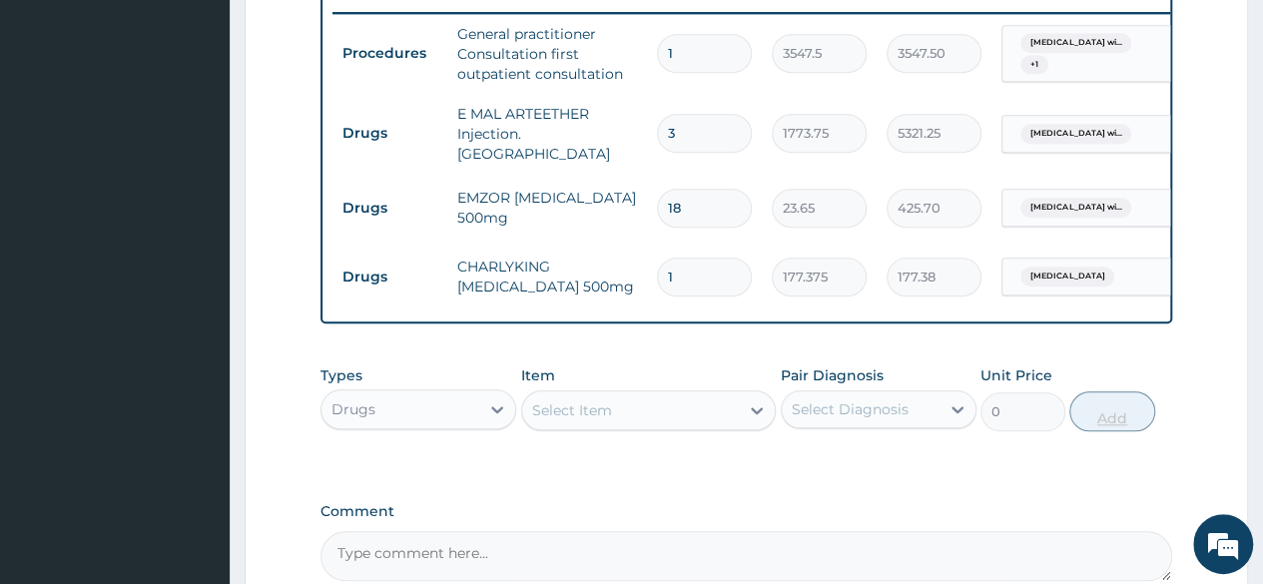
type input "10"
type input "1773.75"
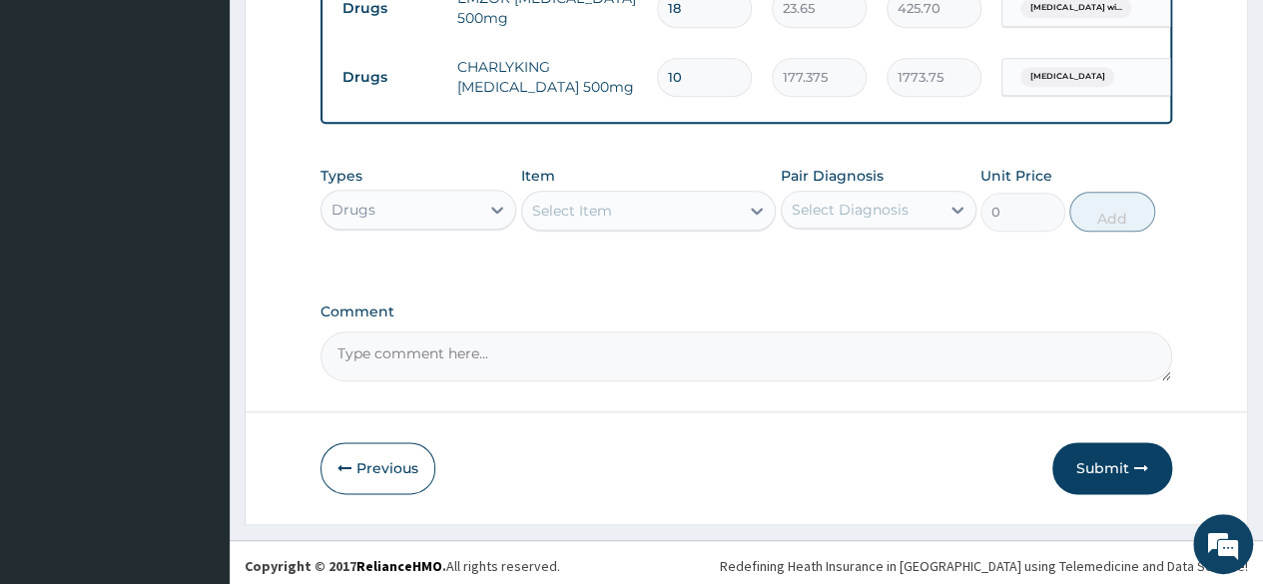
scroll to position [991, 0]
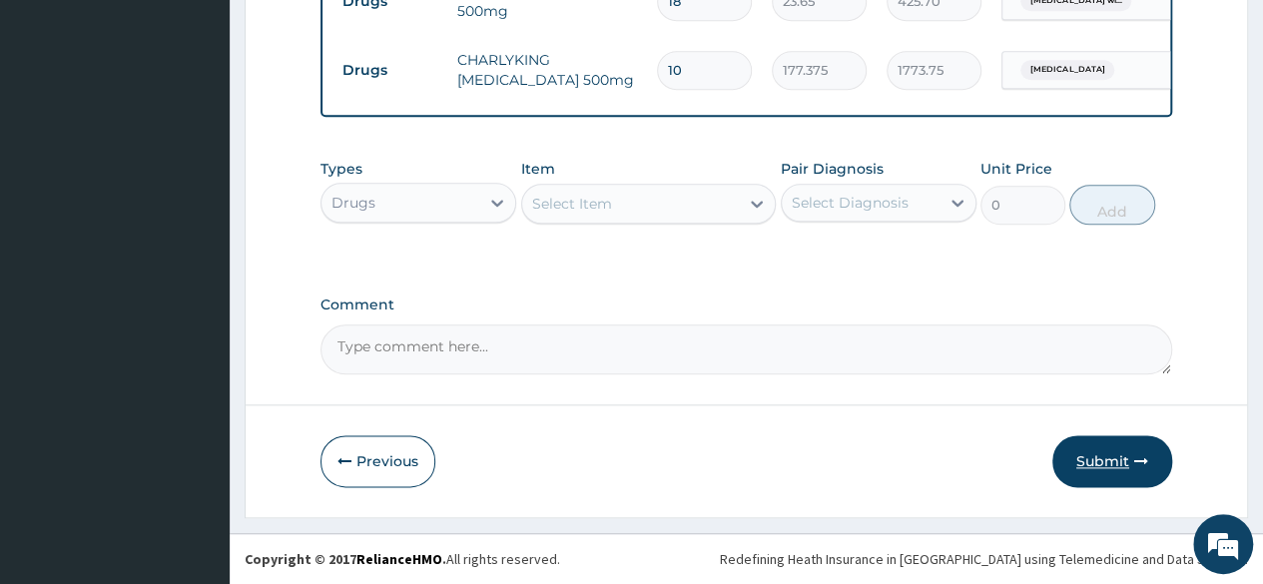
type input "10"
click at [1088, 456] on button "Submit" at bounding box center [1112, 461] width 120 height 52
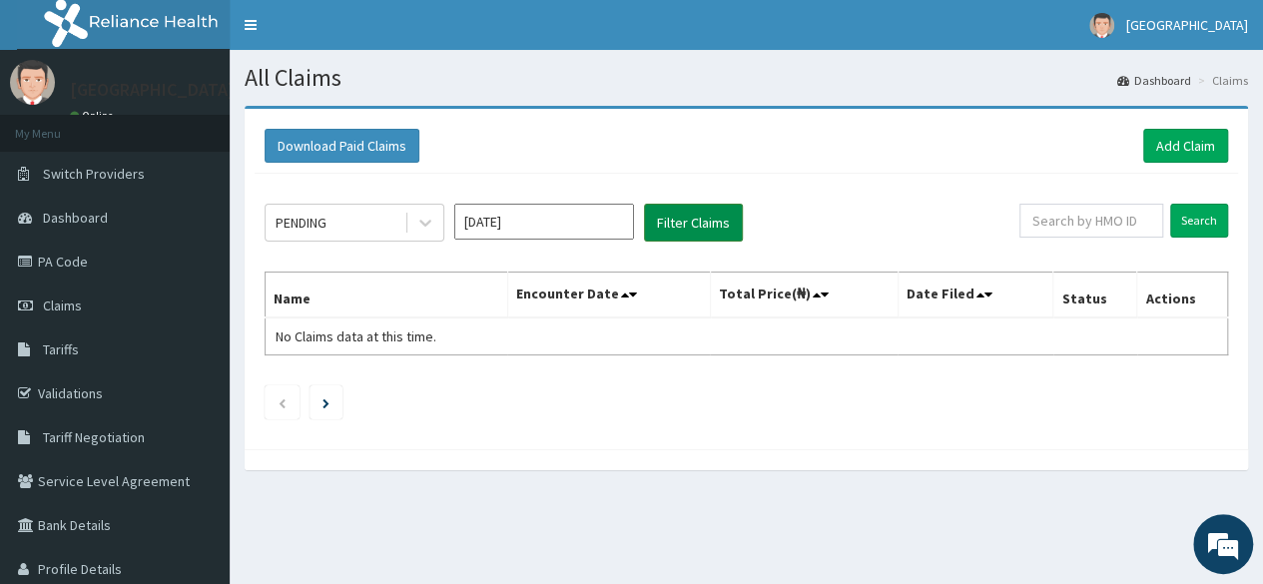
click at [699, 211] on button "Filter Claims" at bounding box center [693, 223] width 99 height 38
click at [421, 224] on icon at bounding box center [425, 223] width 20 height 20
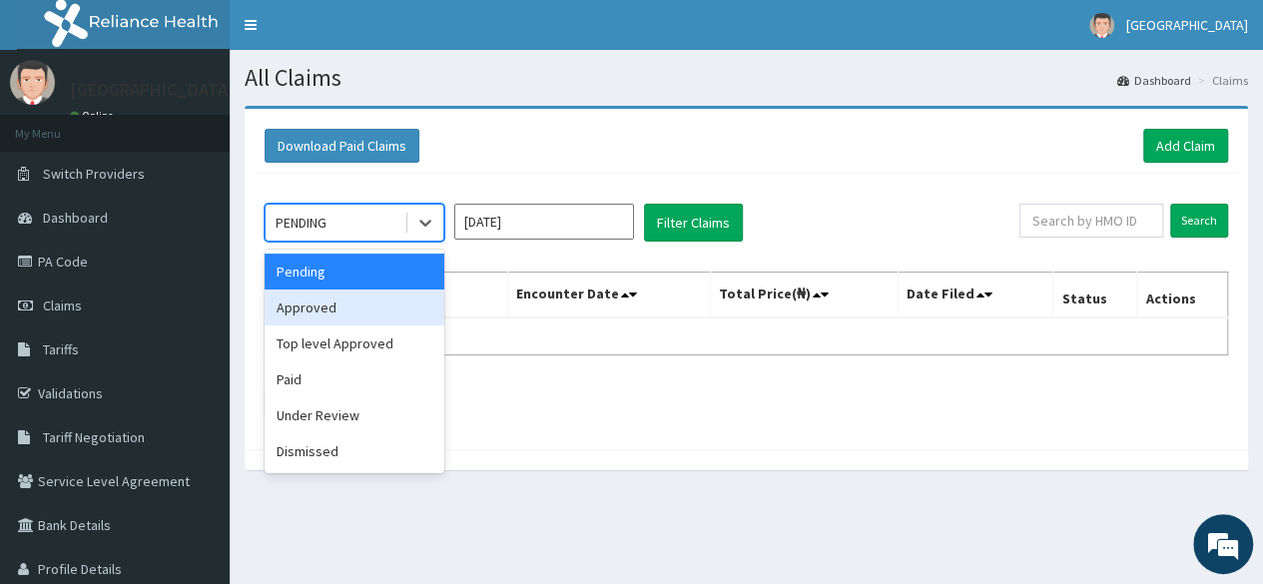
click at [365, 317] on div "Approved" at bounding box center [355, 308] width 180 height 36
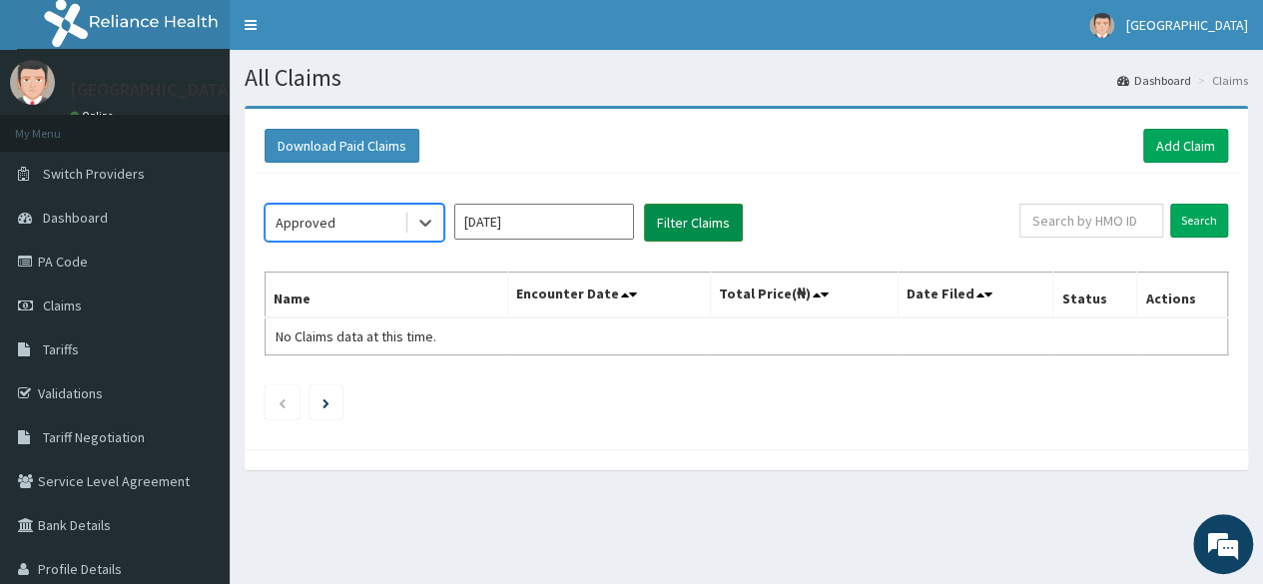
click at [712, 223] on button "Filter Claims" at bounding box center [693, 223] width 99 height 38
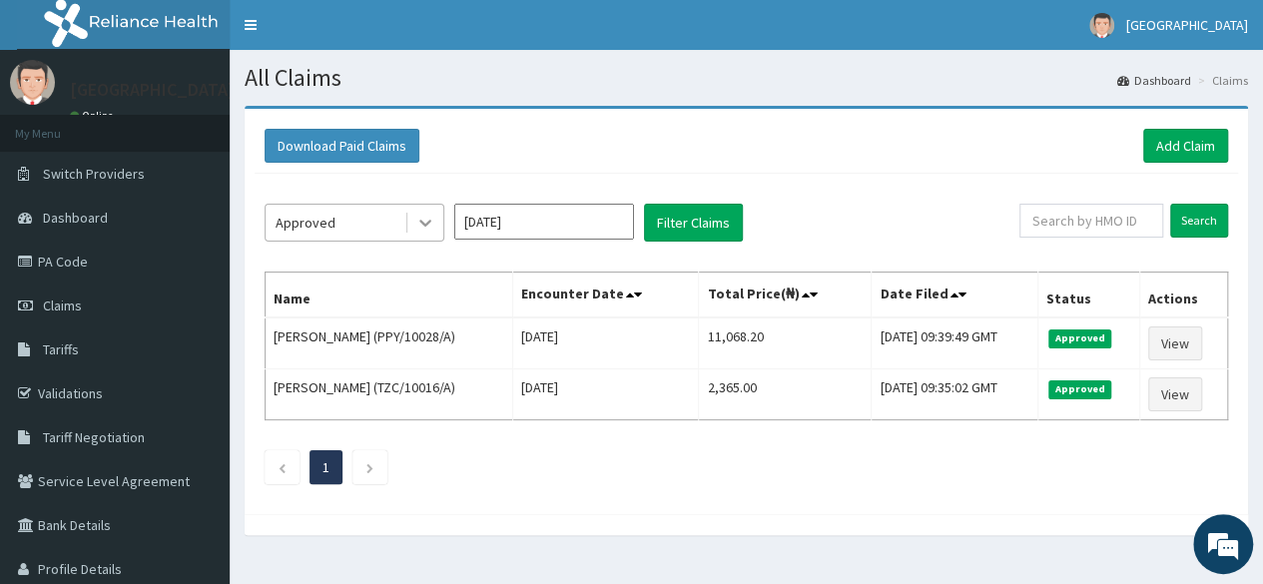
click at [431, 219] on icon at bounding box center [425, 223] width 20 height 20
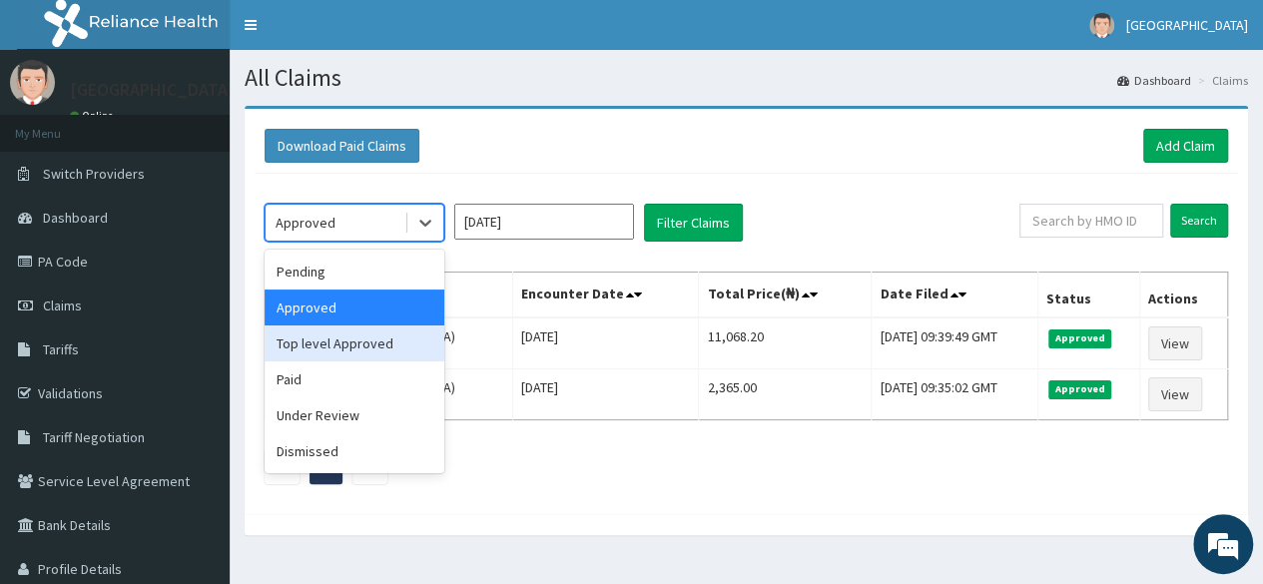
click at [360, 346] on div "Top level Approved" at bounding box center [355, 344] width 180 height 36
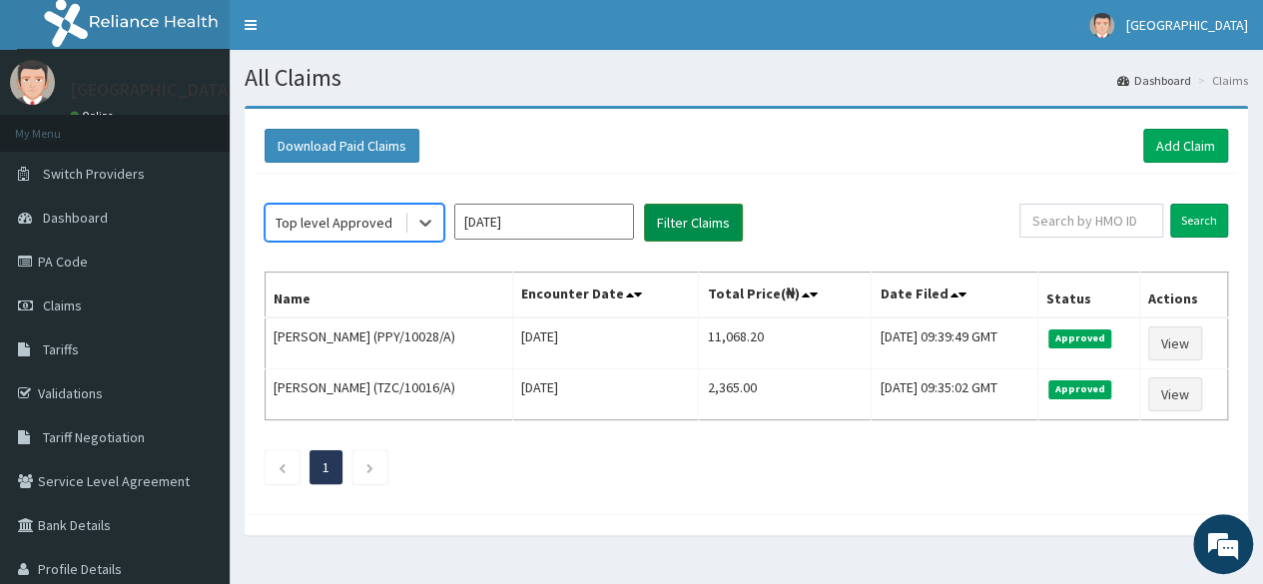
click at [680, 225] on button "Filter Claims" at bounding box center [693, 223] width 99 height 38
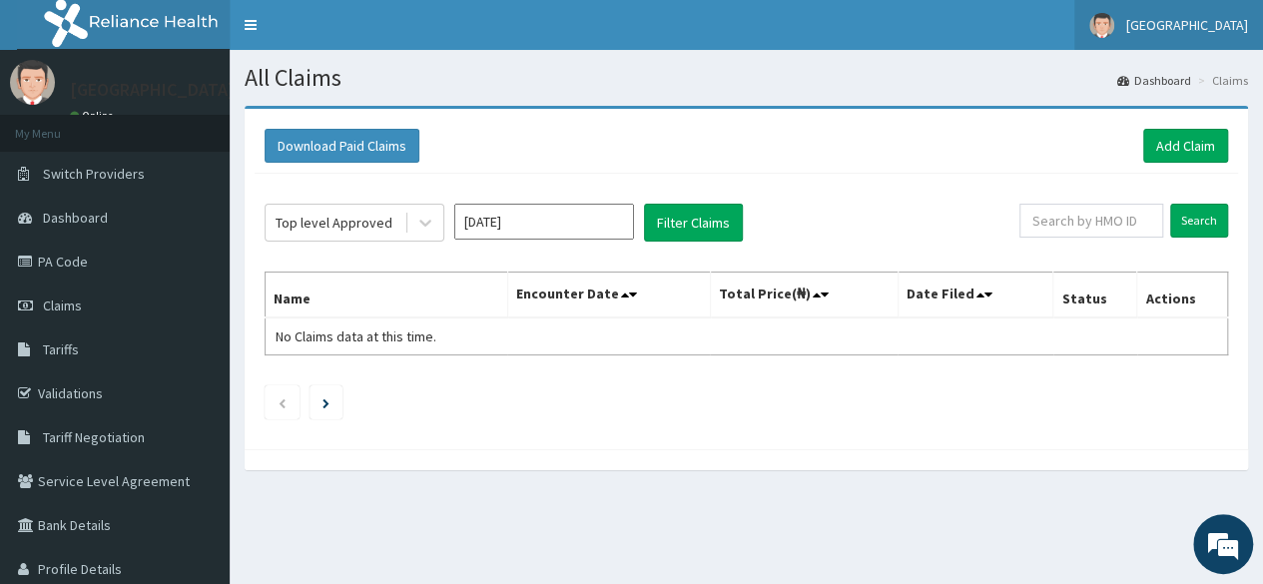
click at [1154, 26] on span "[GEOGRAPHIC_DATA]" at bounding box center [1187, 25] width 122 height 18
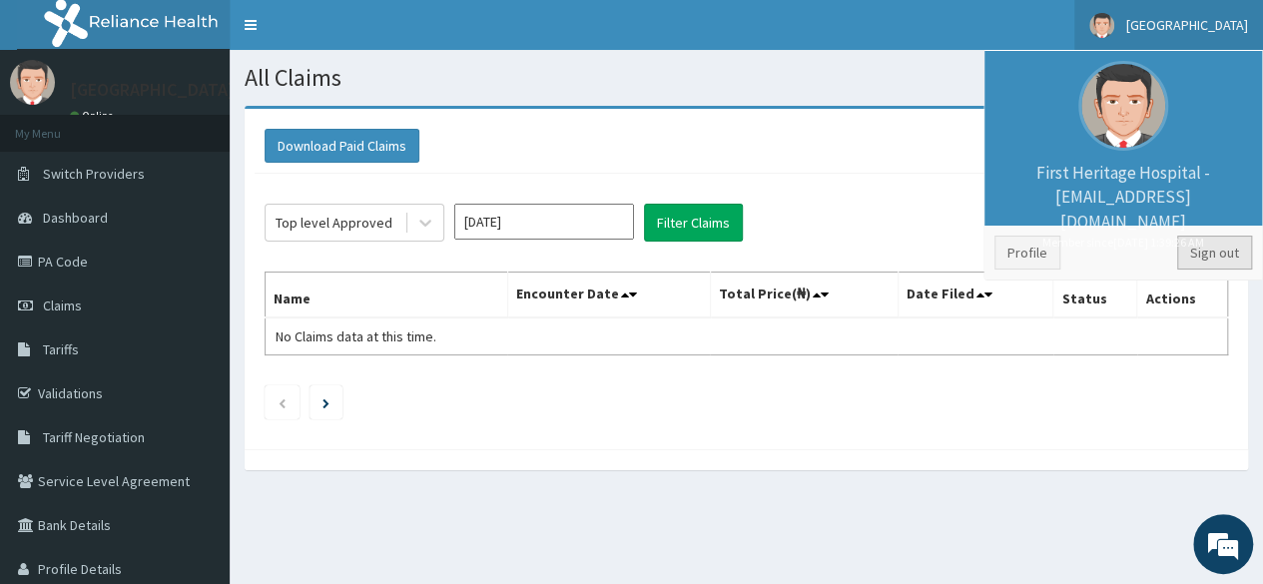
click at [1210, 258] on link "Sign out" at bounding box center [1214, 253] width 75 height 34
